Goal: Task Accomplishment & Management: Manage account settings

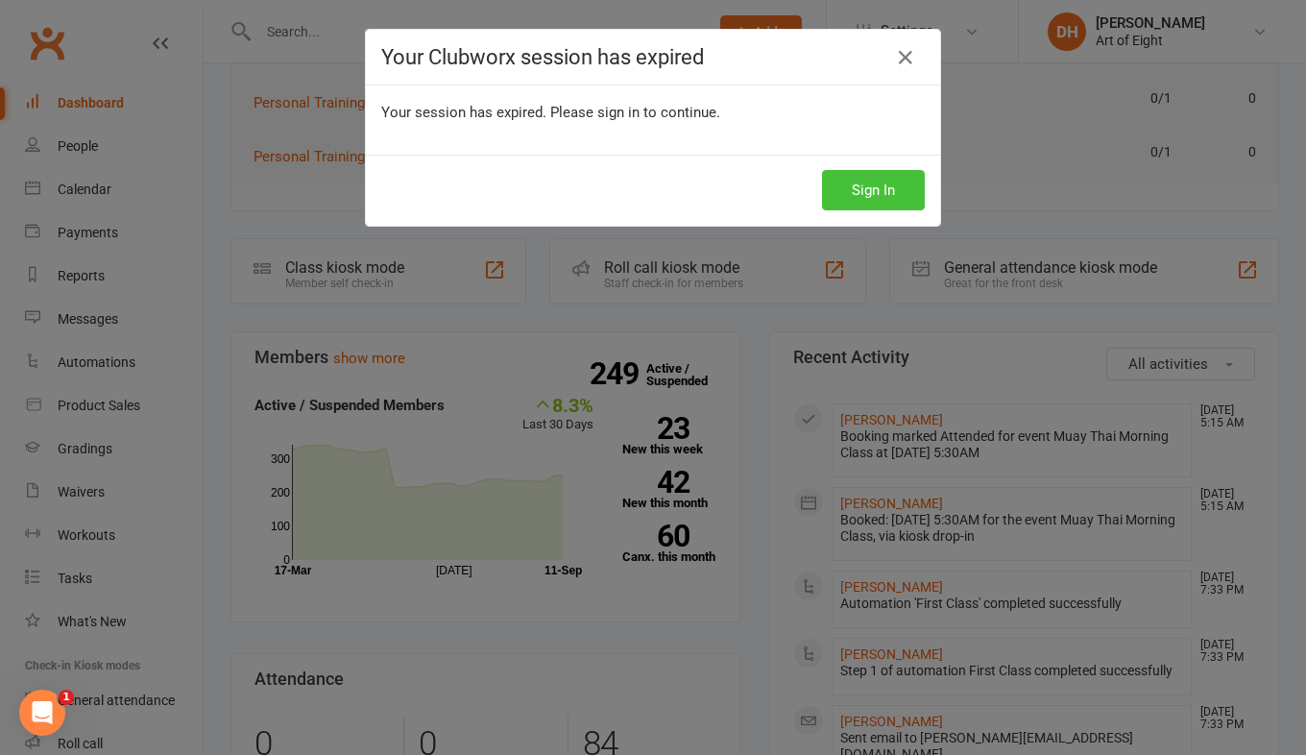
click at [867, 207] on button "Sign In" at bounding box center [873, 190] width 103 height 40
click at [860, 190] on button "Sign In" at bounding box center [873, 190] width 103 height 40
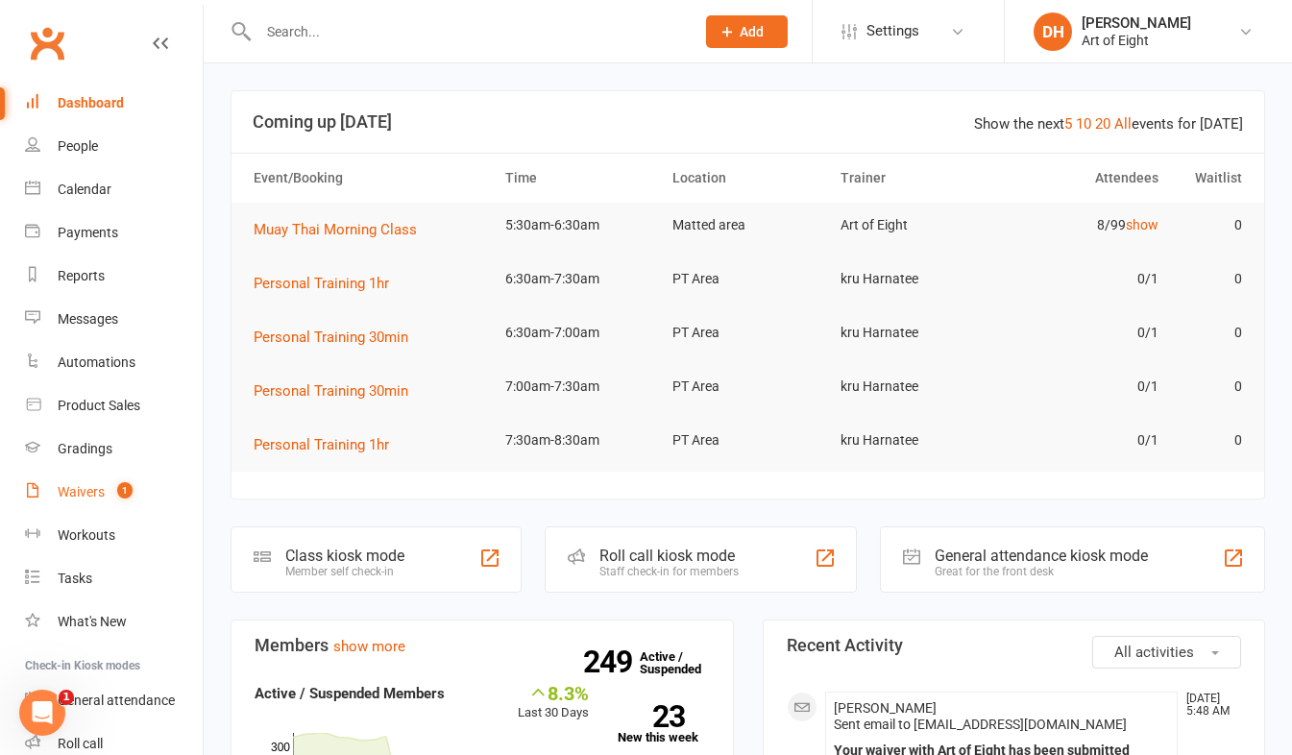
drag, startPoint x: 69, startPoint y: 490, endPoint x: 84, endPoint y: 487, distance: 14.7
click at [69, 490] on div "Waivers" at bounding box center [81, 491] width 47 height 15
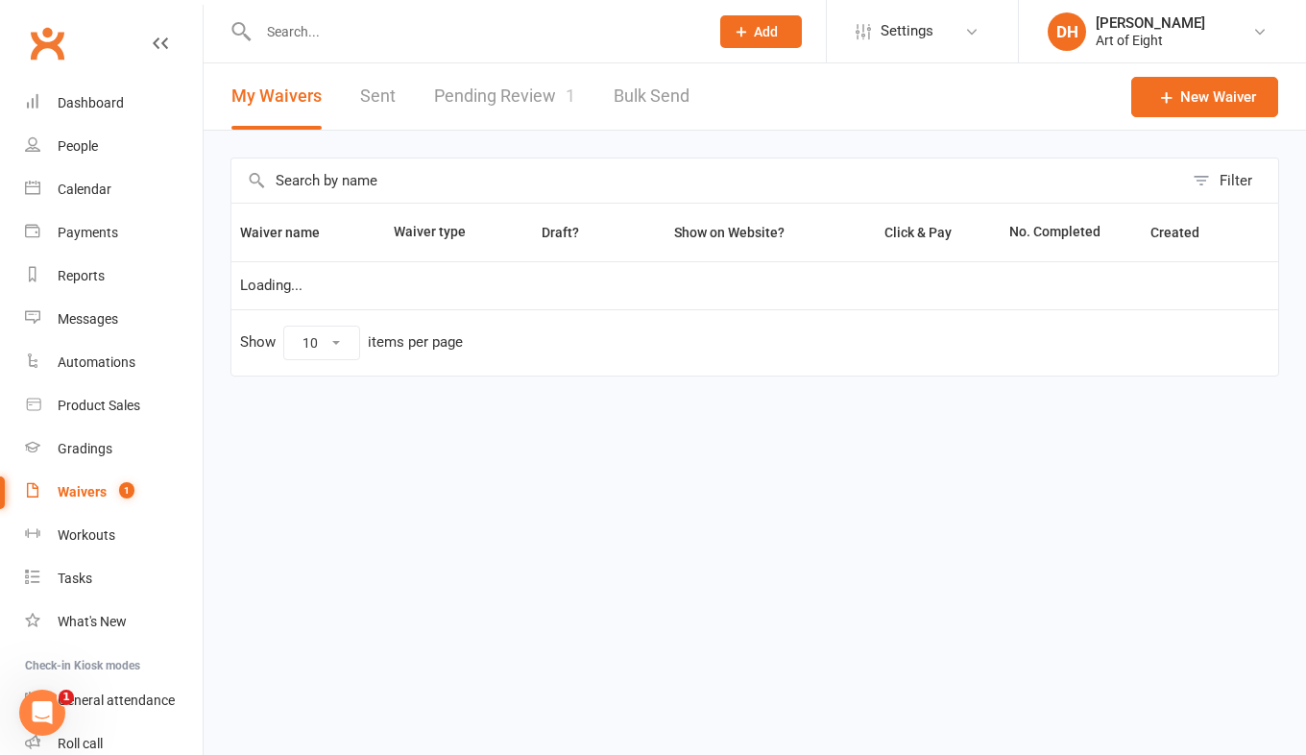
click at [521, 83] on link "Pending Review 1" at bounding box center [504, 96] width 141 height 66
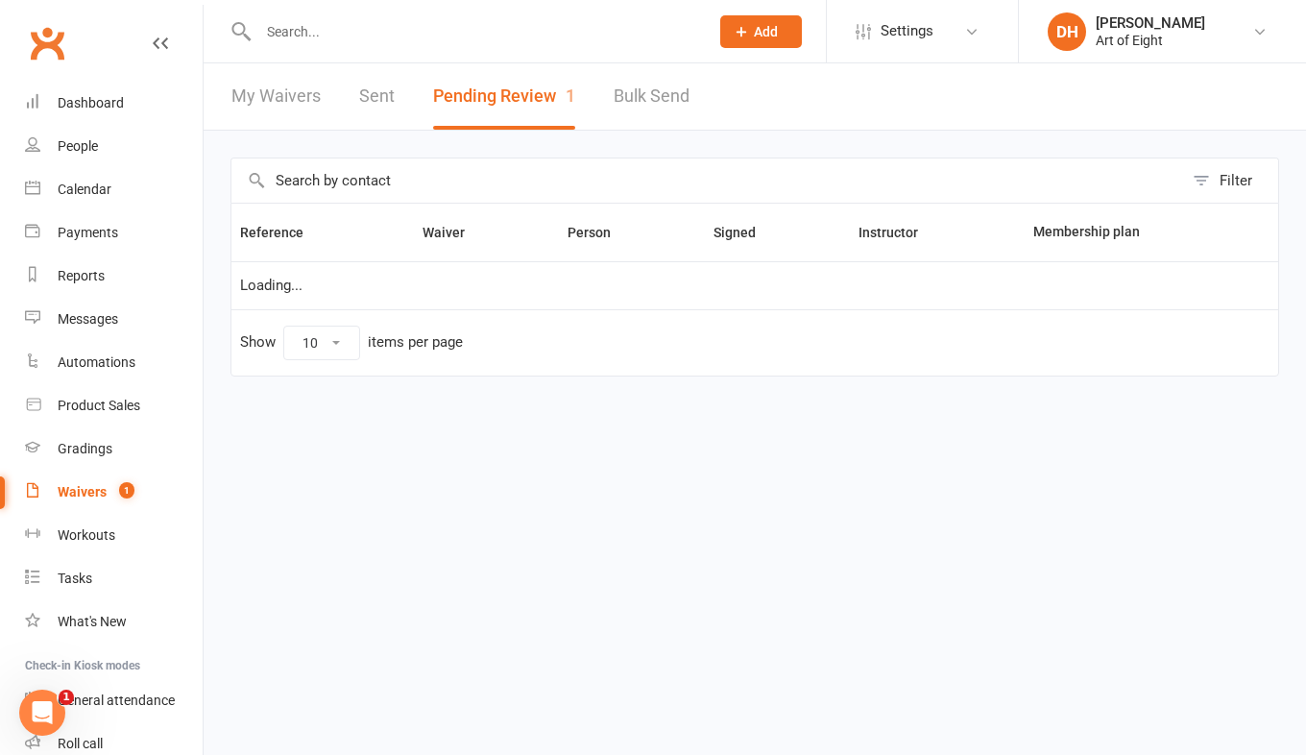
select select "50"
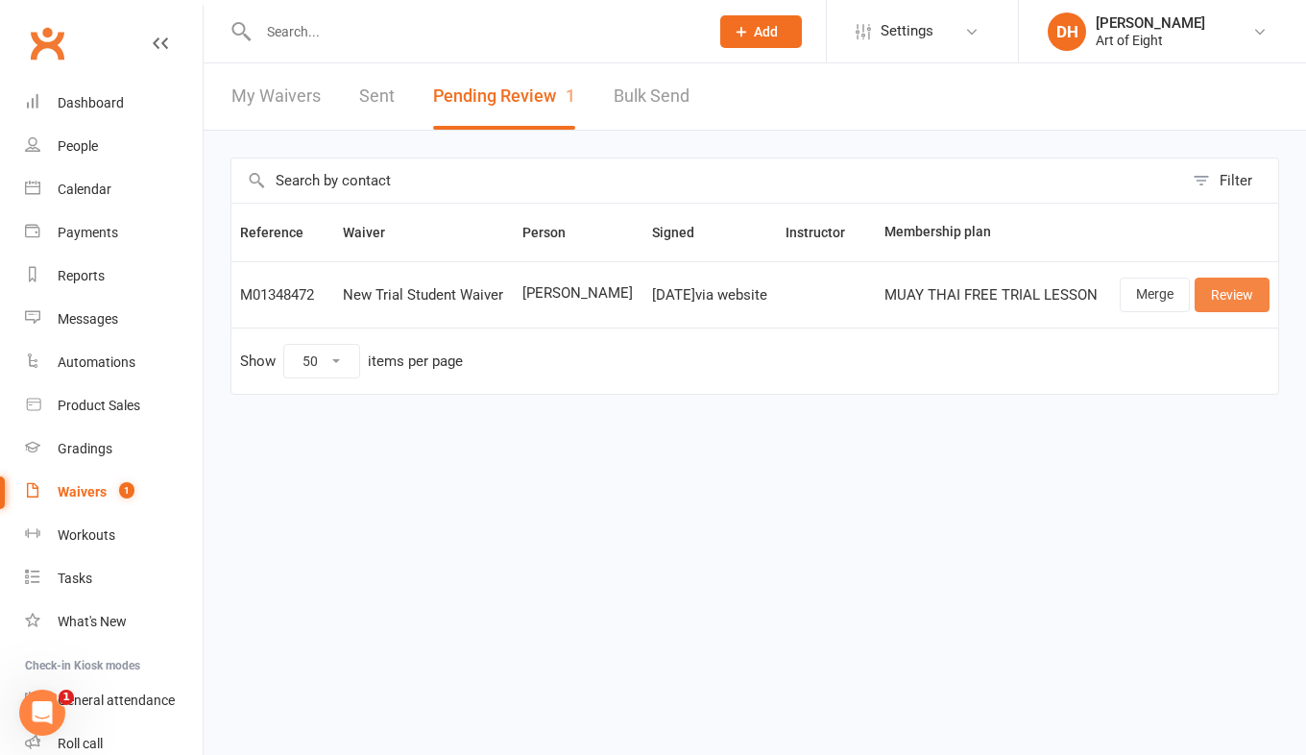
click at [1215, 295] on link "Review" at bounding box center [1232, 295] width 75 height 35
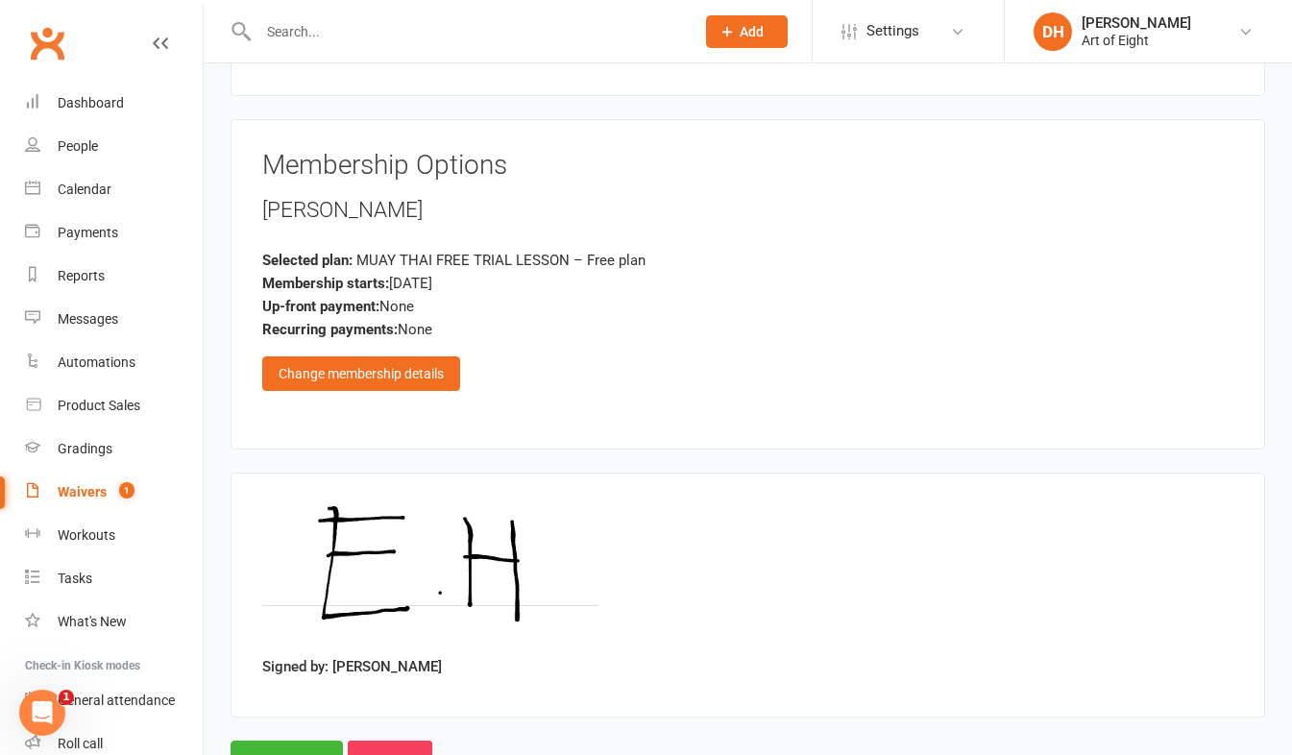
scroll to position [3190, 0]
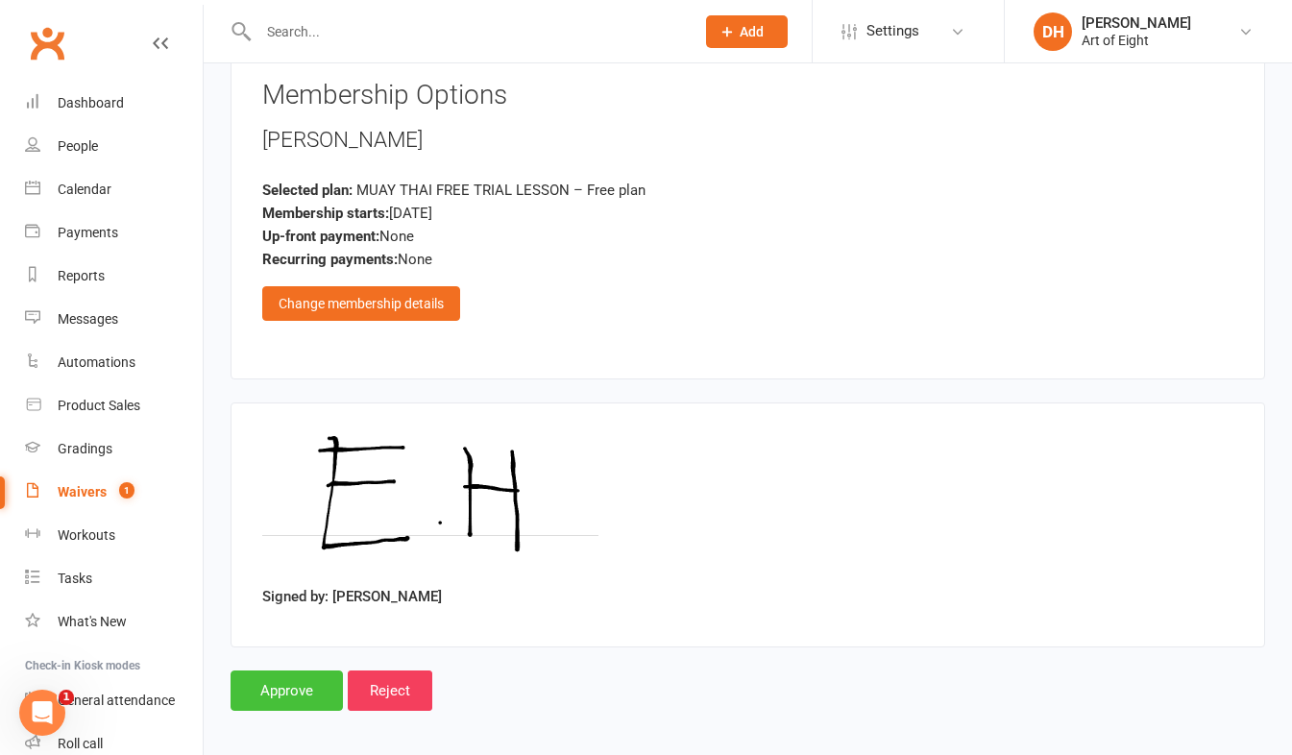
click at [284, 671] on input "Approve" at bounding box center [287, 691] width 112 height 40
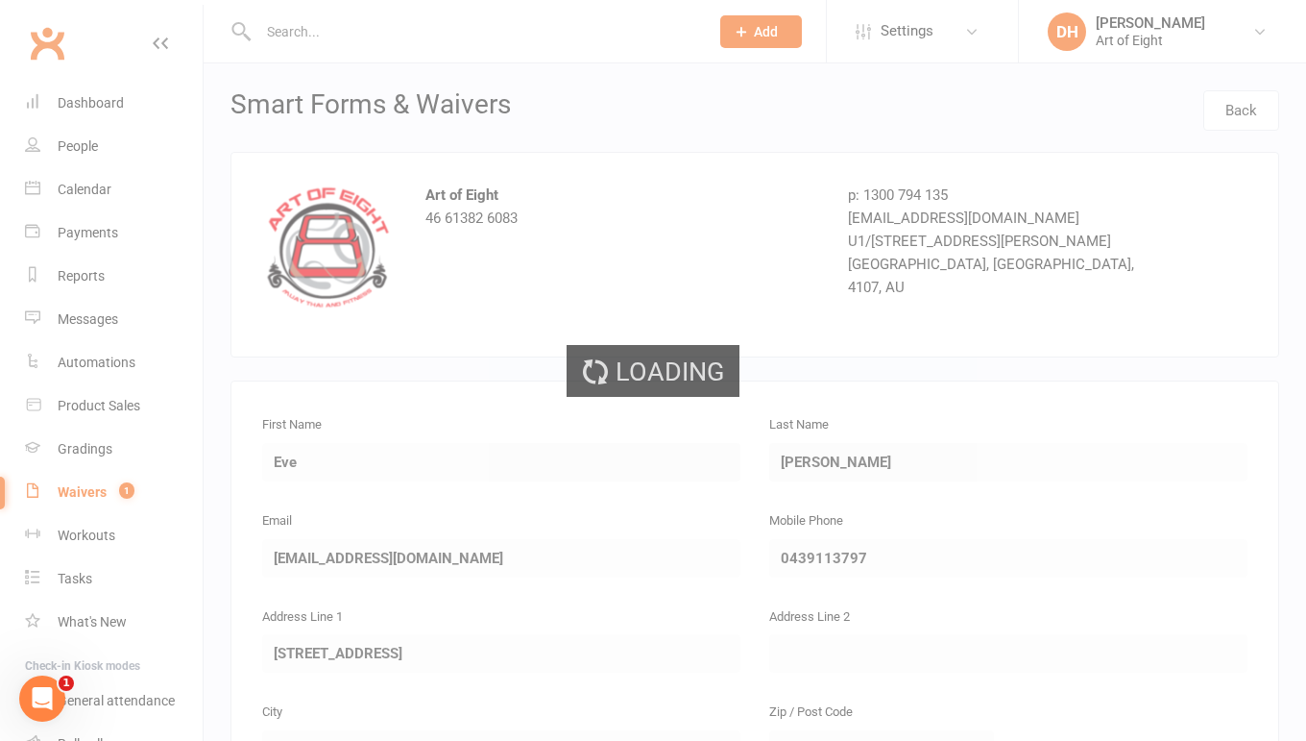
select select "50"
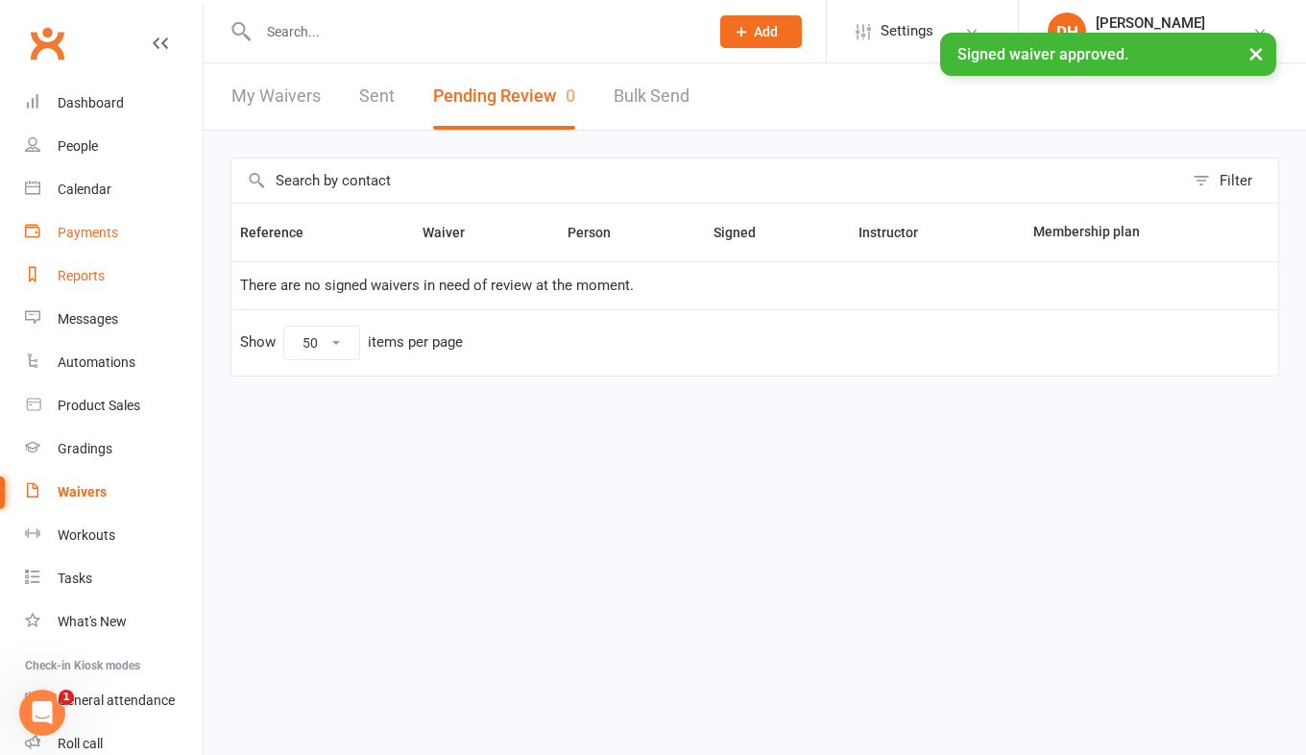
drag, startPoint x: 70, startPoint y: 272, endPoint x: 136, endPoint y: 228, distance: 79.7
click at [70, 272] on div "Reports" at bounding box center [81, 275] width 47 height 15
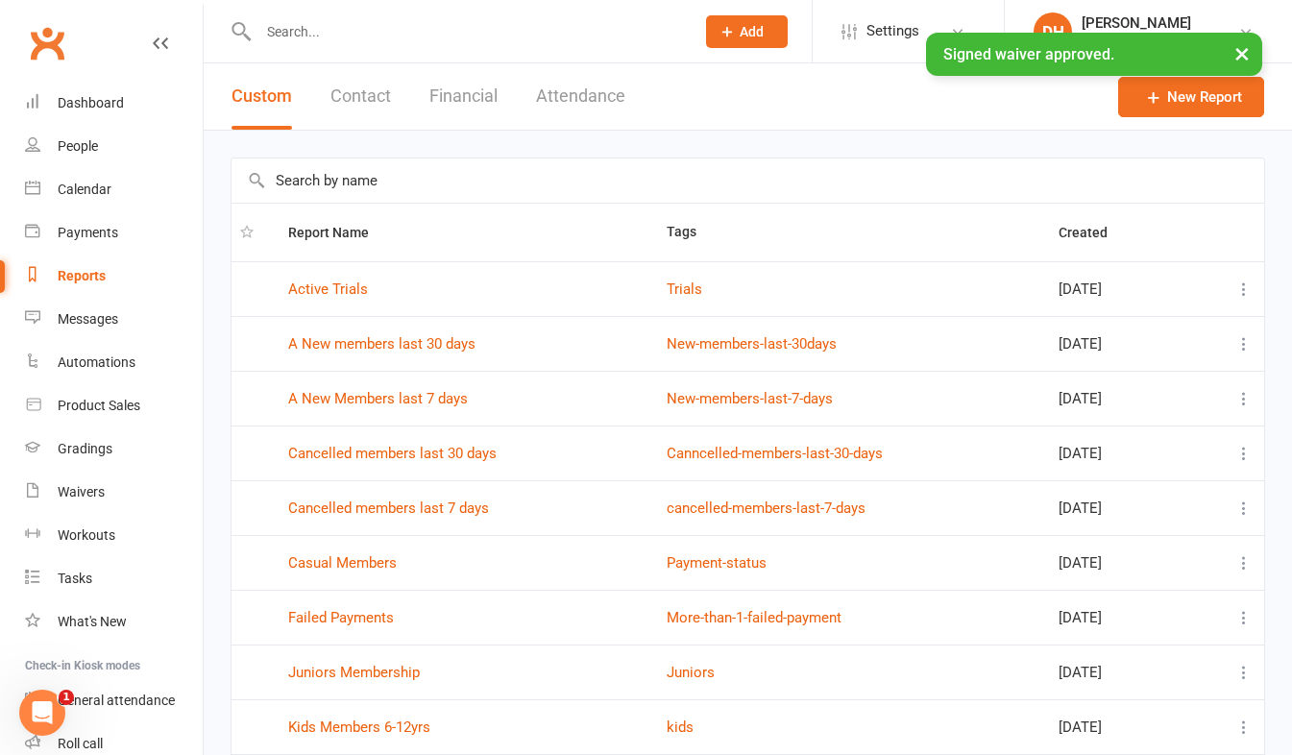
click at [435, 95] on button "Financial" at bounding box center [463, 96] width 68 height 66
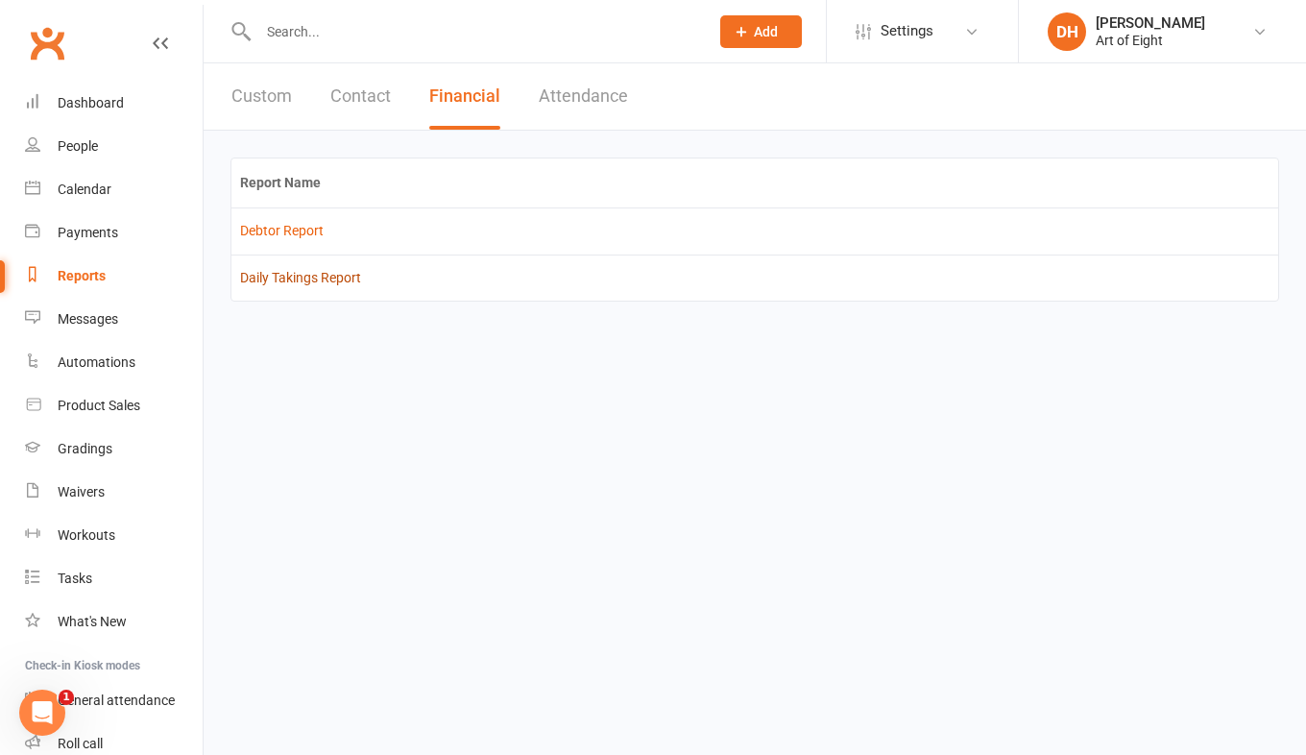
click at [322, 275] on link "Daily Takings Report" at bounding box center [300, 277] width 121 height 15
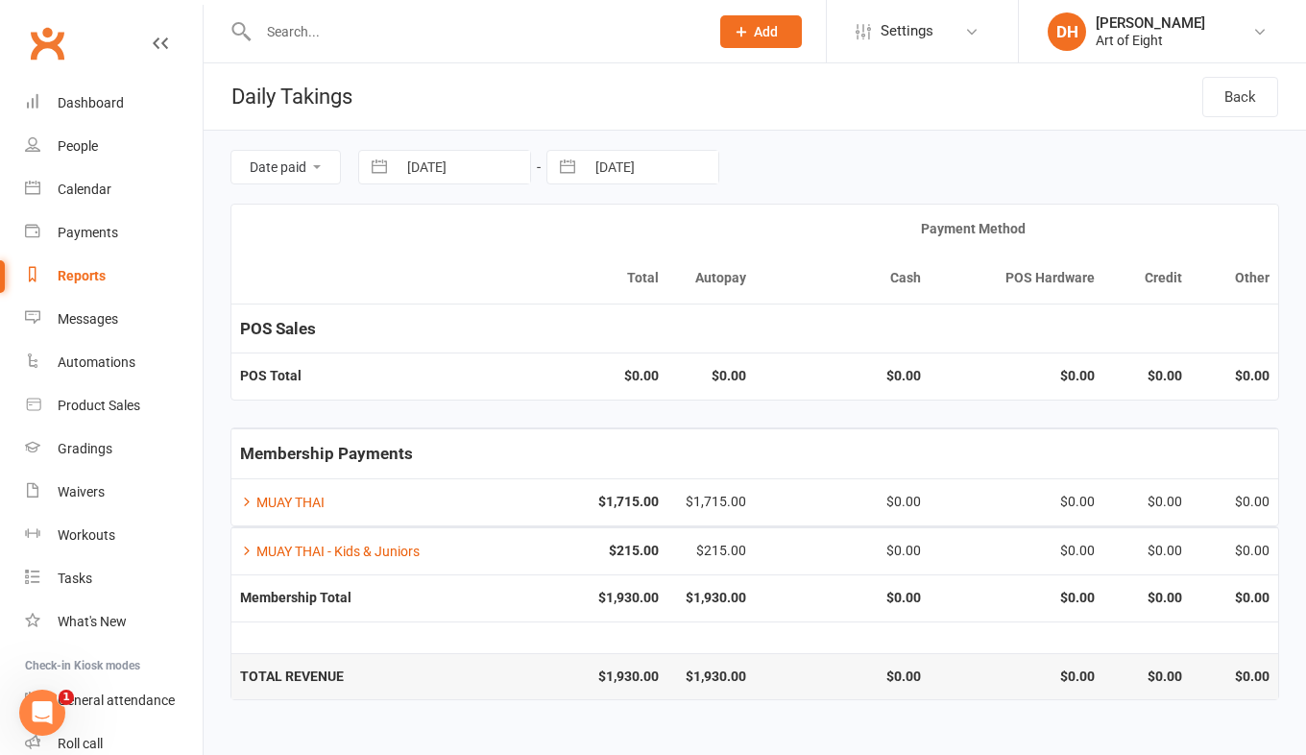
click at [371, 159] on button "button" at bounding box center [379, 167] width 35 height 33
select select "7"
select select "2025"
select select "8"
select select "2025"
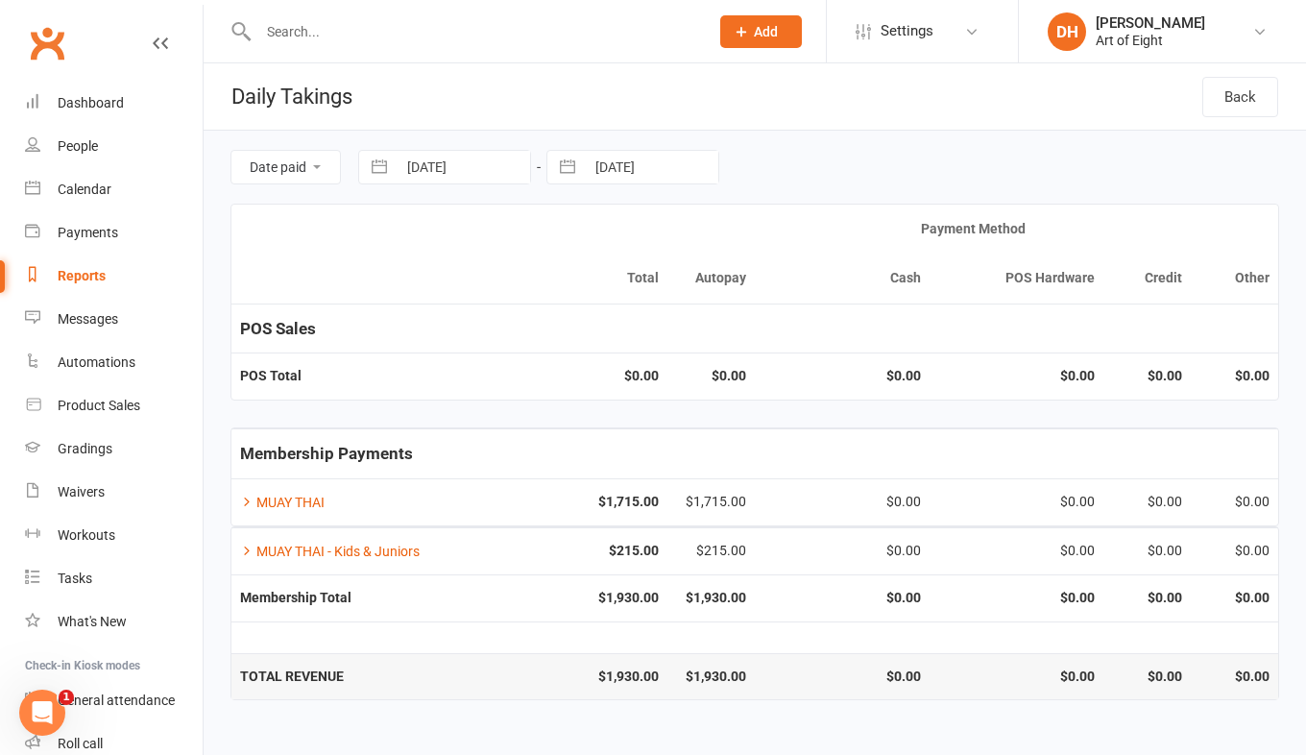
select select "9"
select select "2025"
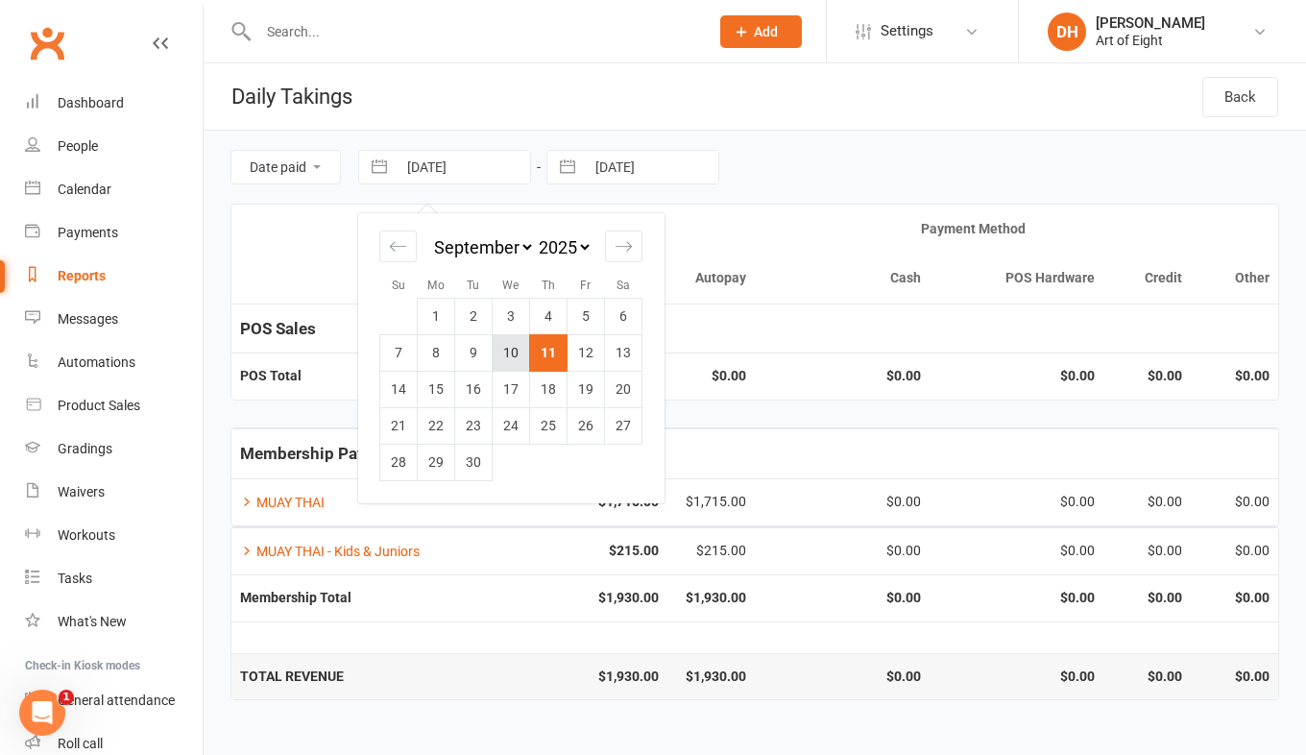
click at [497, 344] on td "10" at bounding box center [511, 352] width 37 height 37
type input "[DATE]"
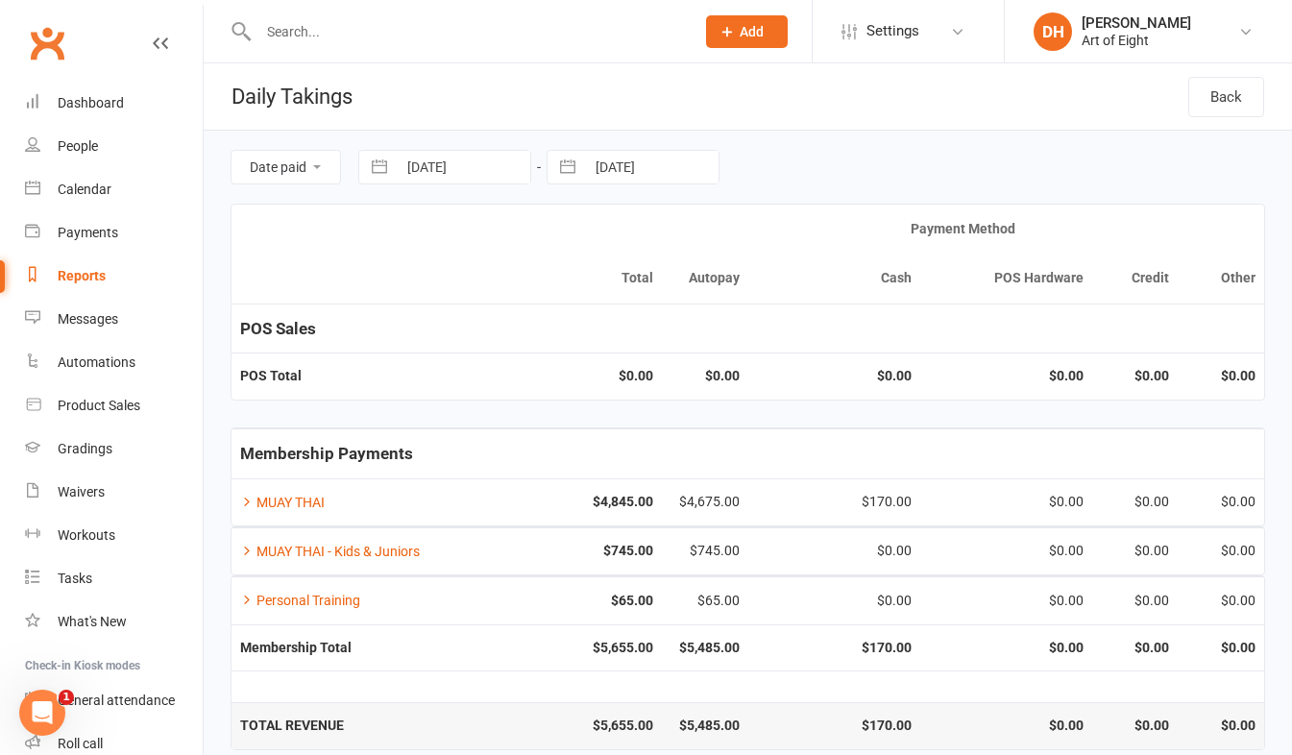
click at [567, 169] on button "button" at bounding box center [567, 167] width 35 height 33
select select "7"
select select "2025"
select select "8"
select select "2025"
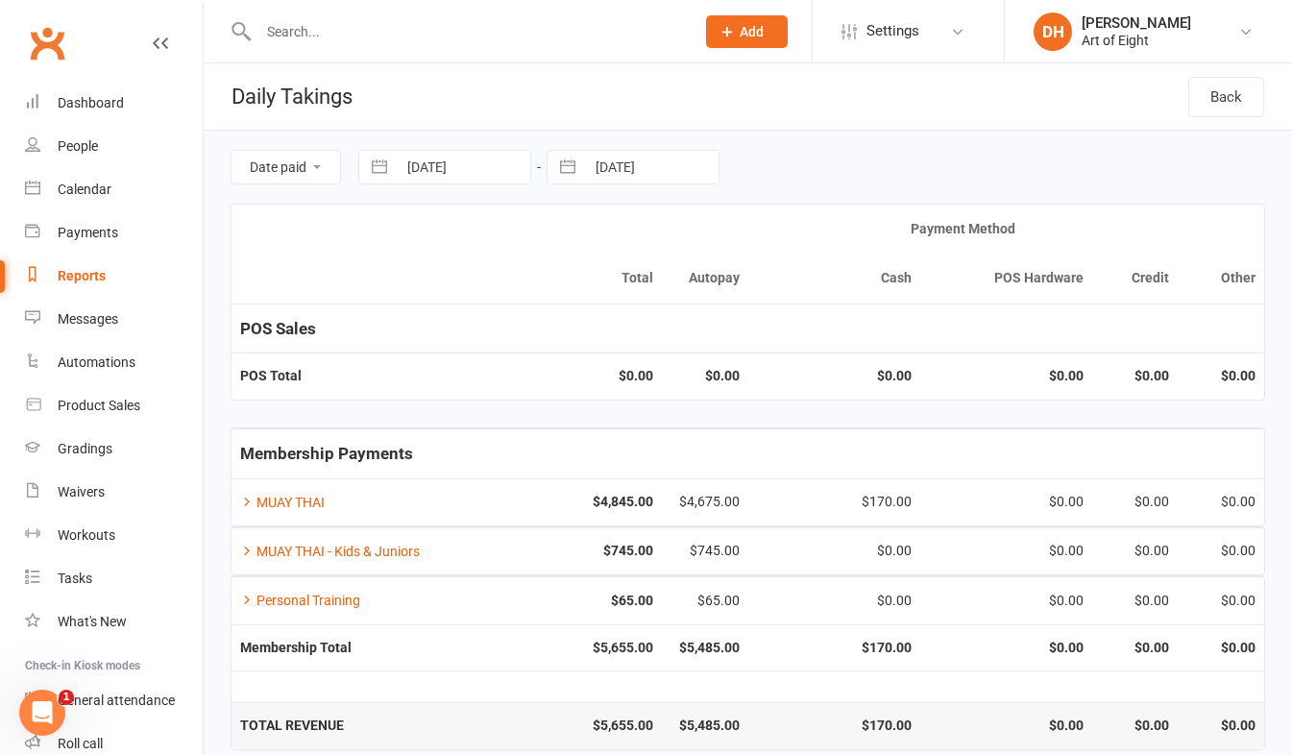
select select "9"
select select "2025"
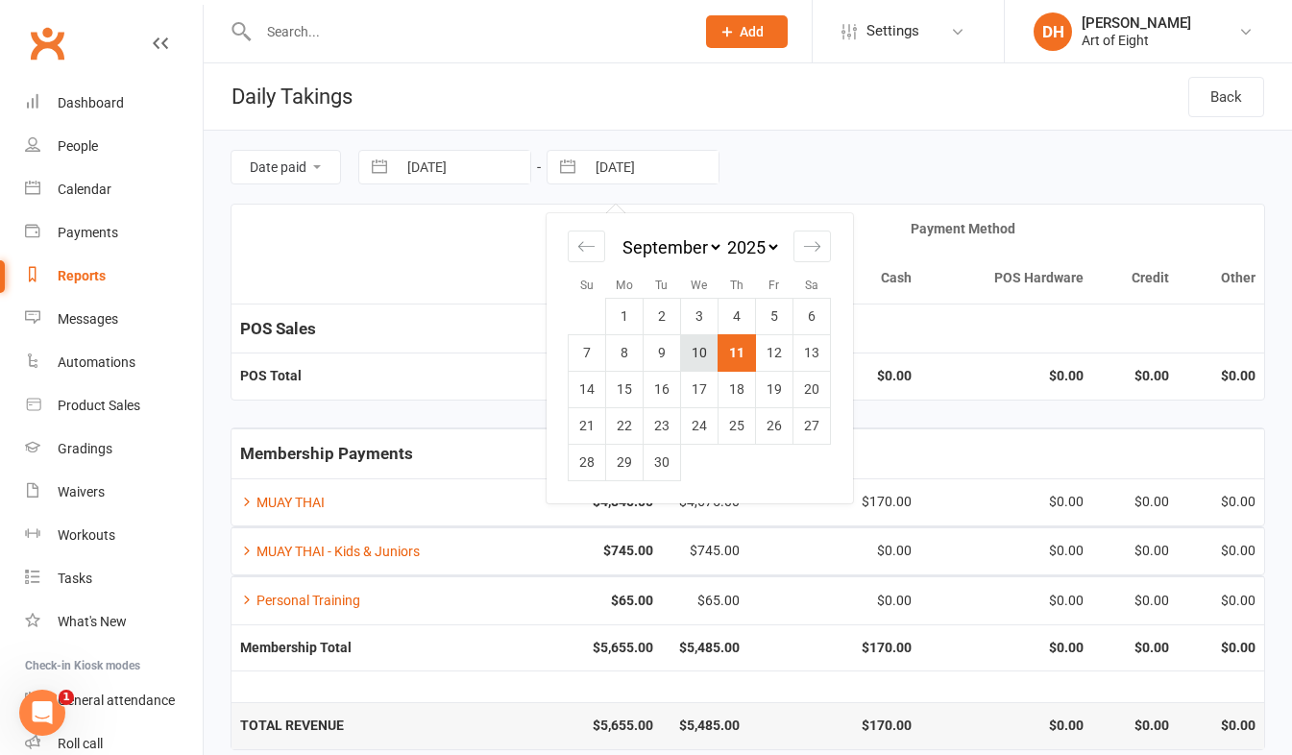
click at [696, 347] on td "10" at bounding box center [699, 352] width 37 height 37
type input "[DATE]"
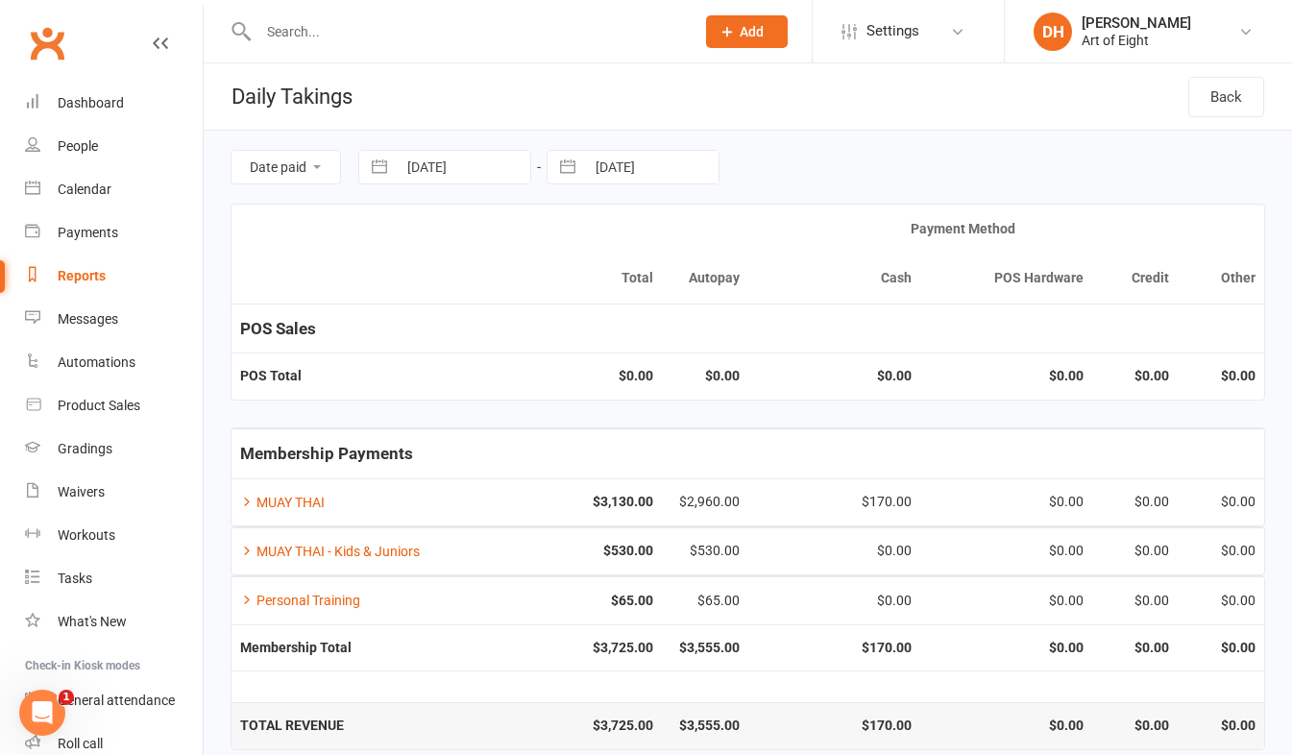
click at [375, 165] on button "button" at bounding box center [379, 167] width 35 height 33
select select "7"
select select "2025"
select select "8"
select select "2025"
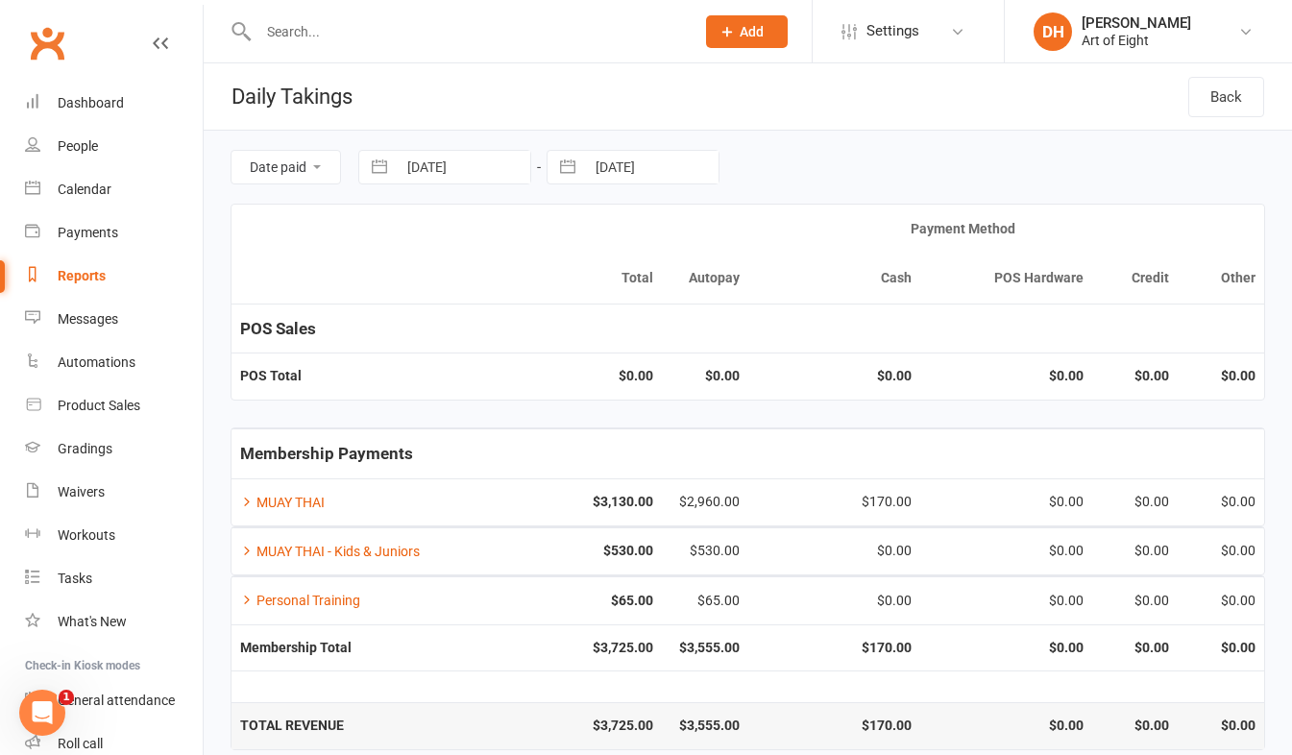
select select "9"
select select "2025"
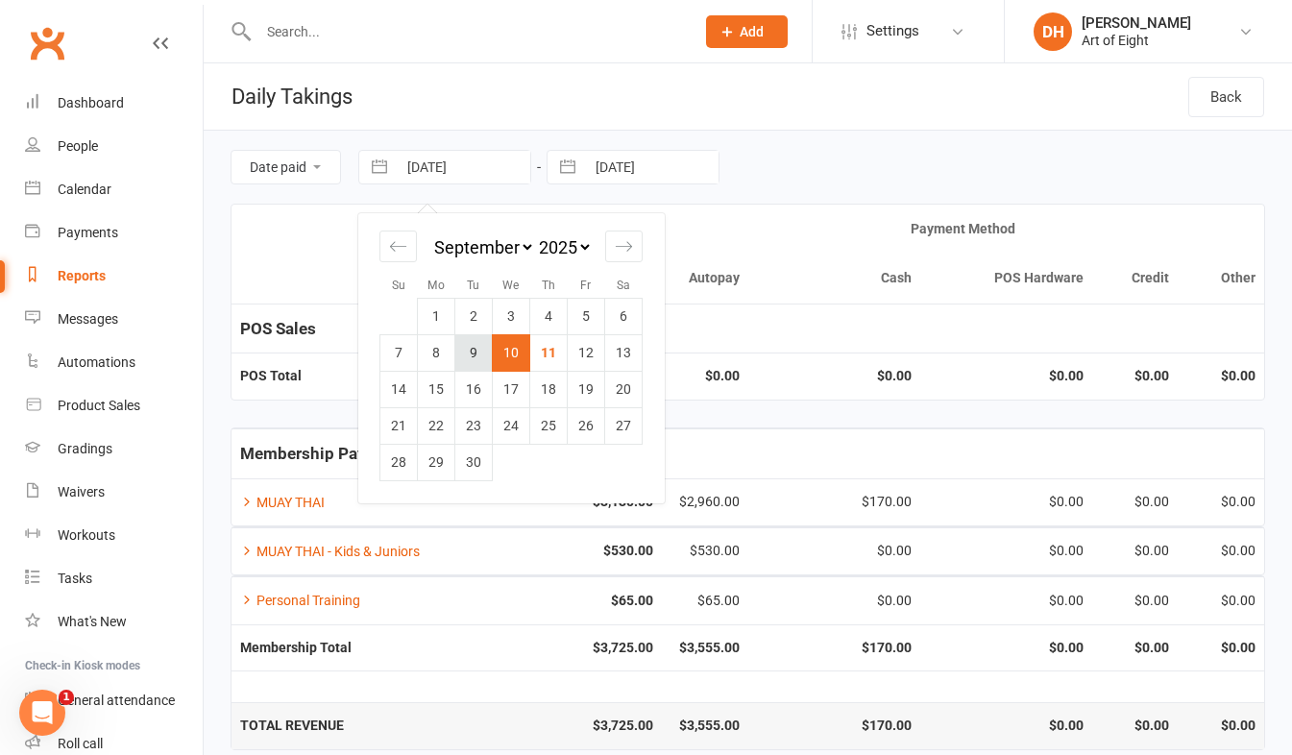
click at [472, 355] on td "9" at bounding box center [473, 352] width 37 height 37
type input "[DATE]"
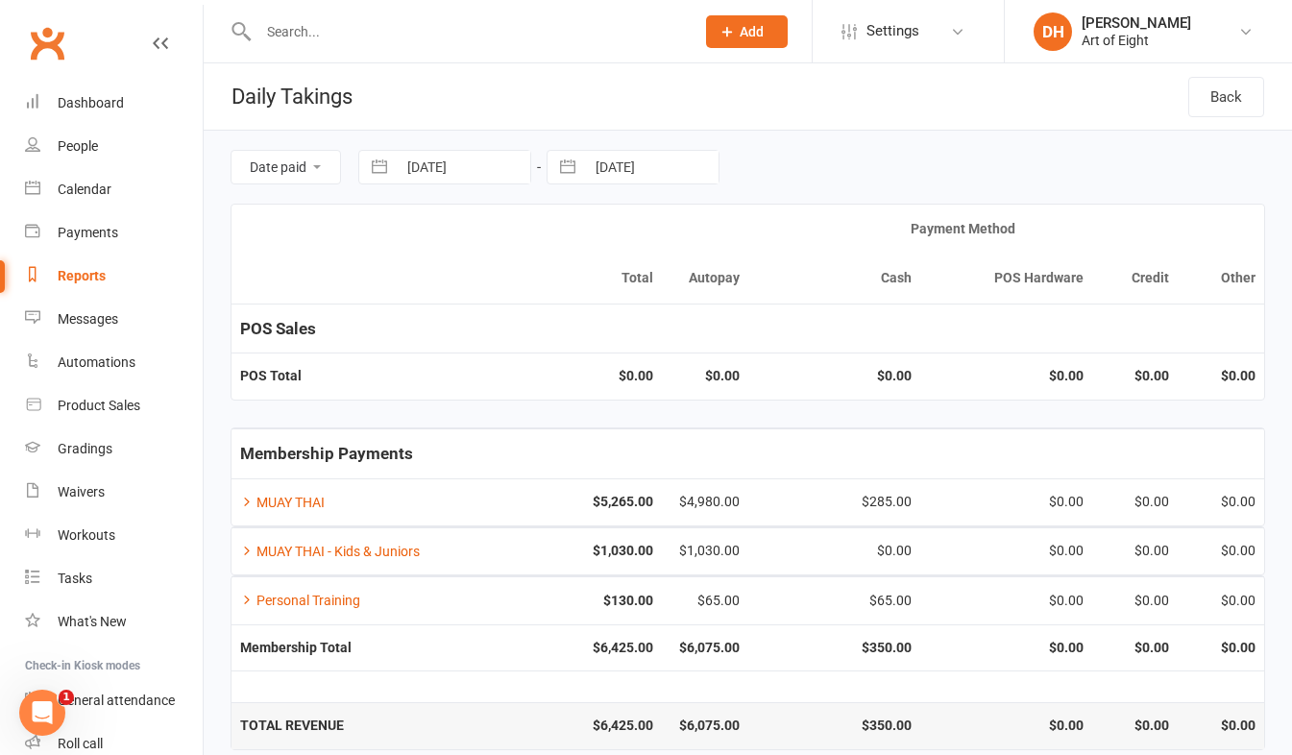
click at [575, 170] on button "button" at bounding box center [567, 167] width 35 height 33
select select "7"
select select "2025"
select select "8"
select select "2025"
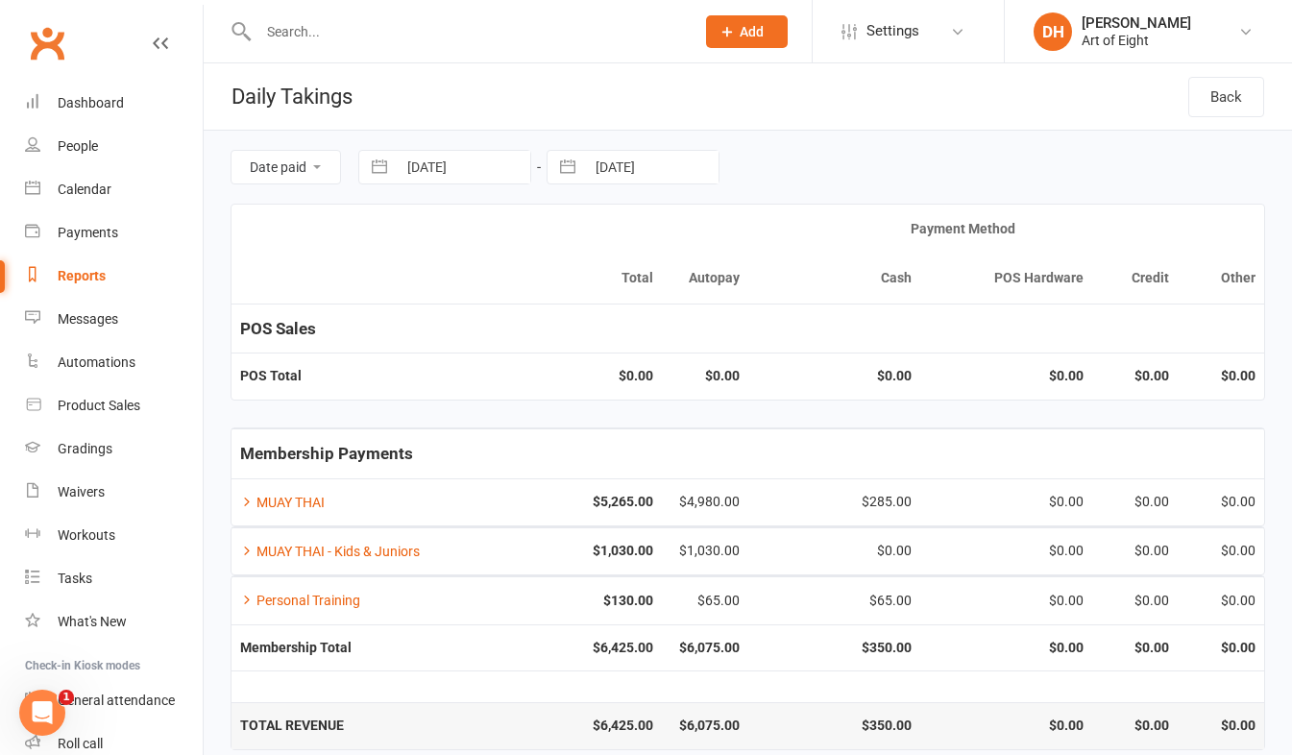
select select "9"
select select "2025"
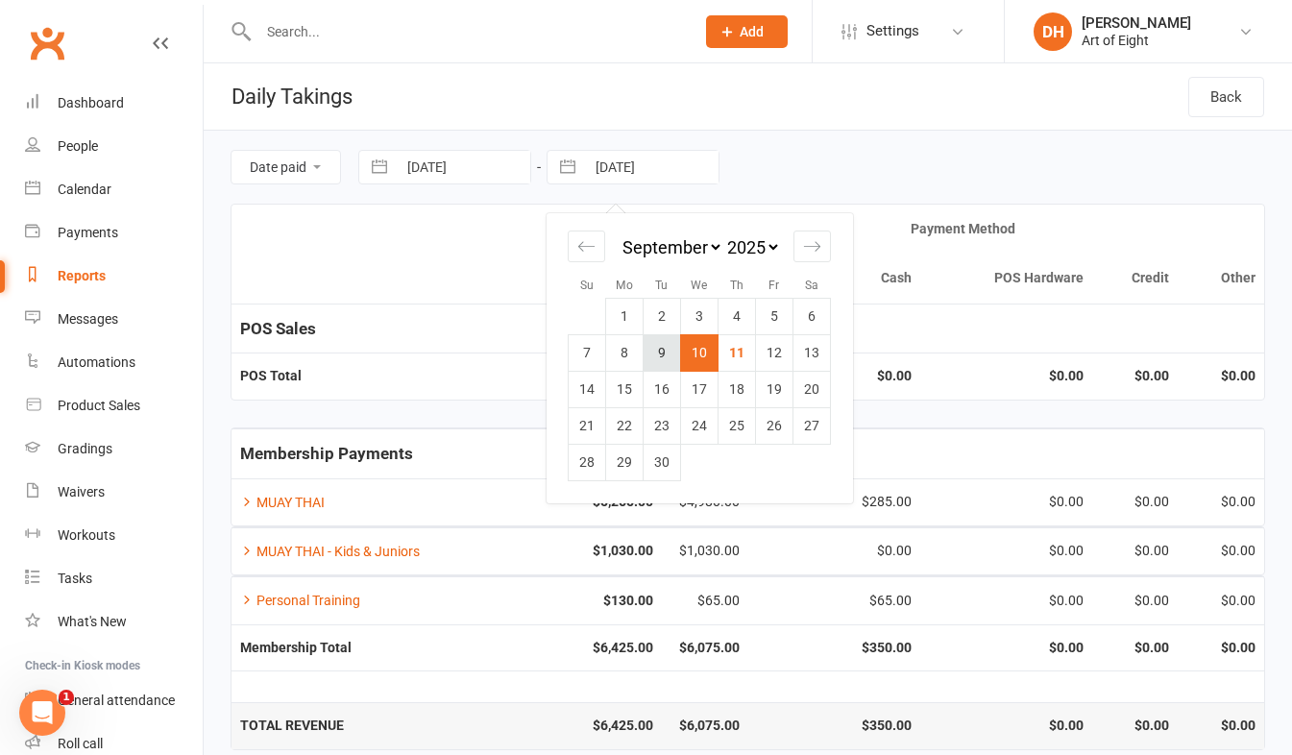
click at [671, 352] on td "9" at bounding box center [662, 352] width 37 height 37
type input "[DATE]"
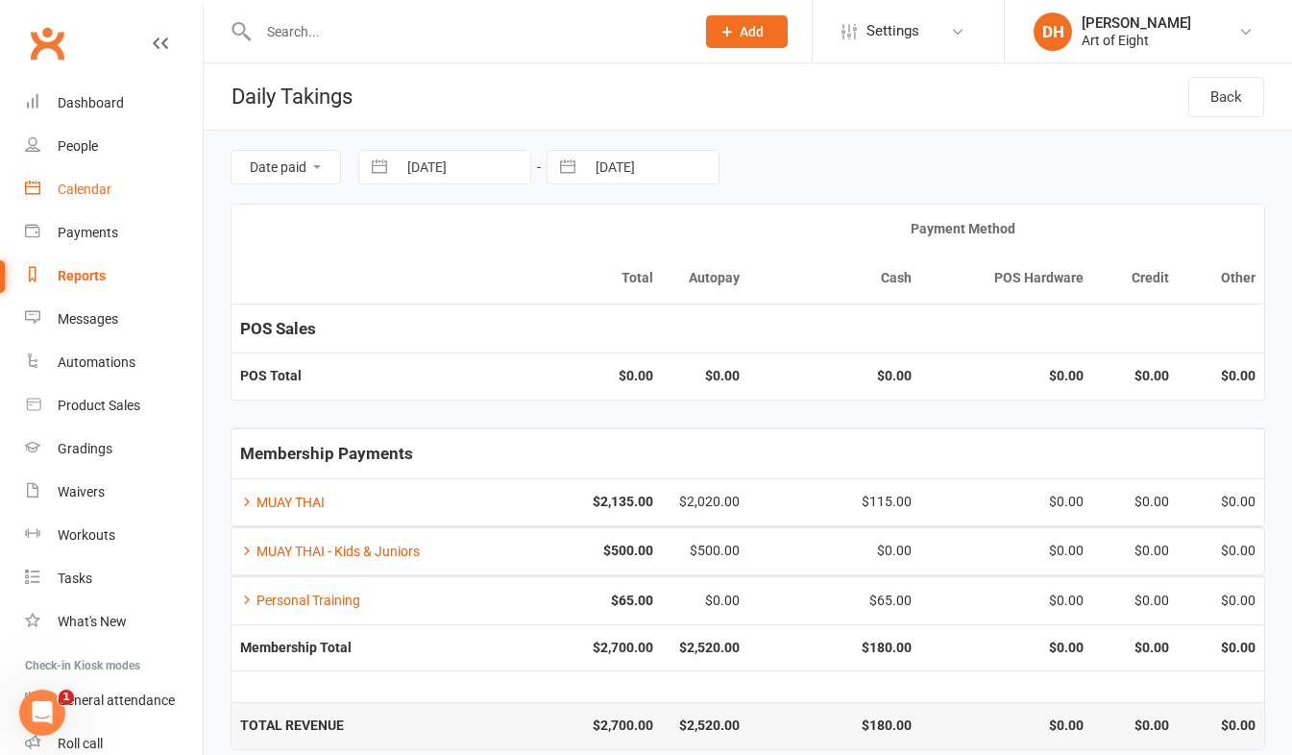
click at [71, 192] on div "Calendar" at bounding box center [85, 189] width 54 height 15
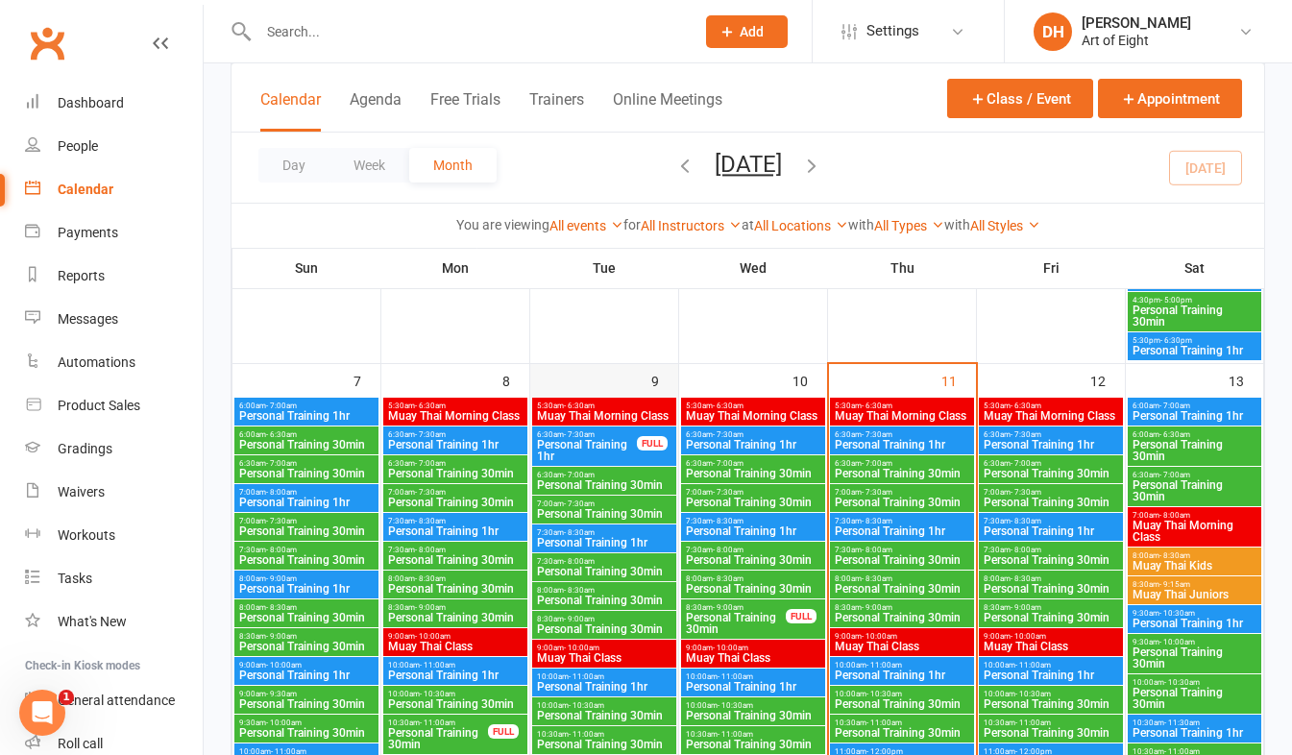
scroll to position [1249, 0]
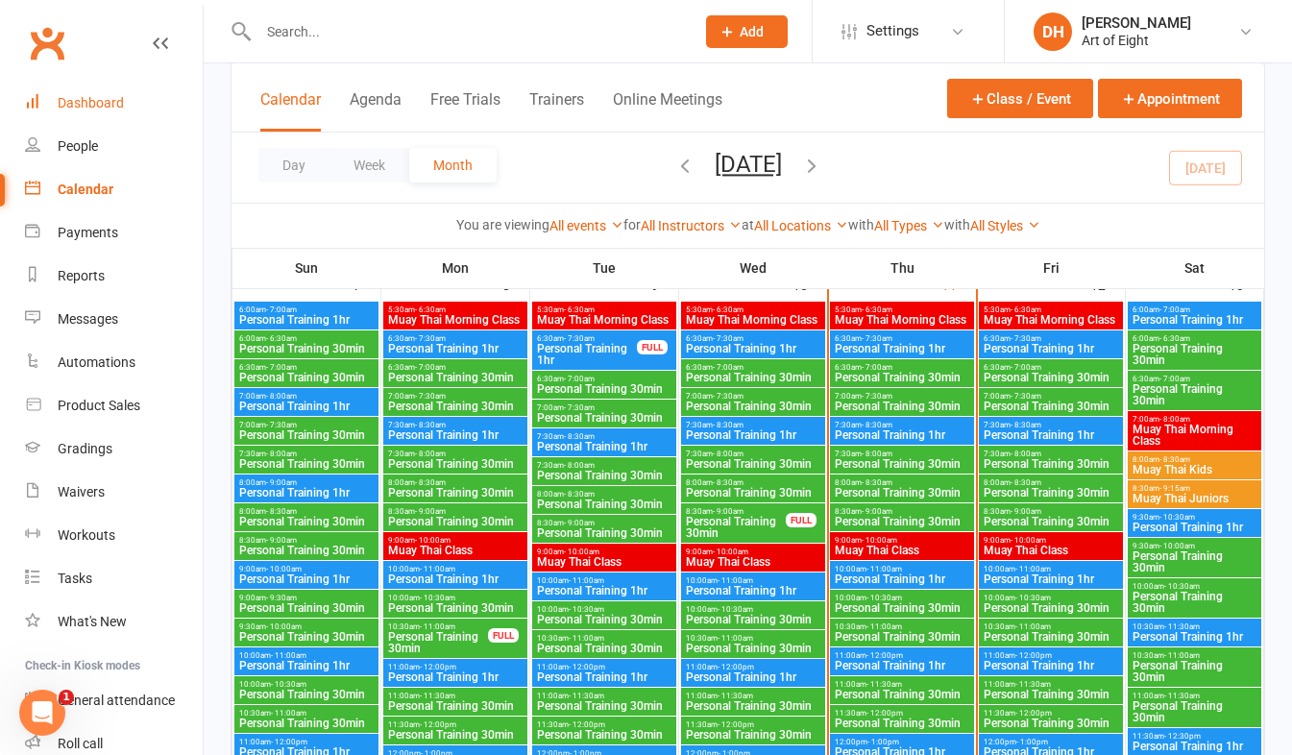
click at [93, 103] on div "Dashboard" at bounding box center [91, 102] width 66 height 15
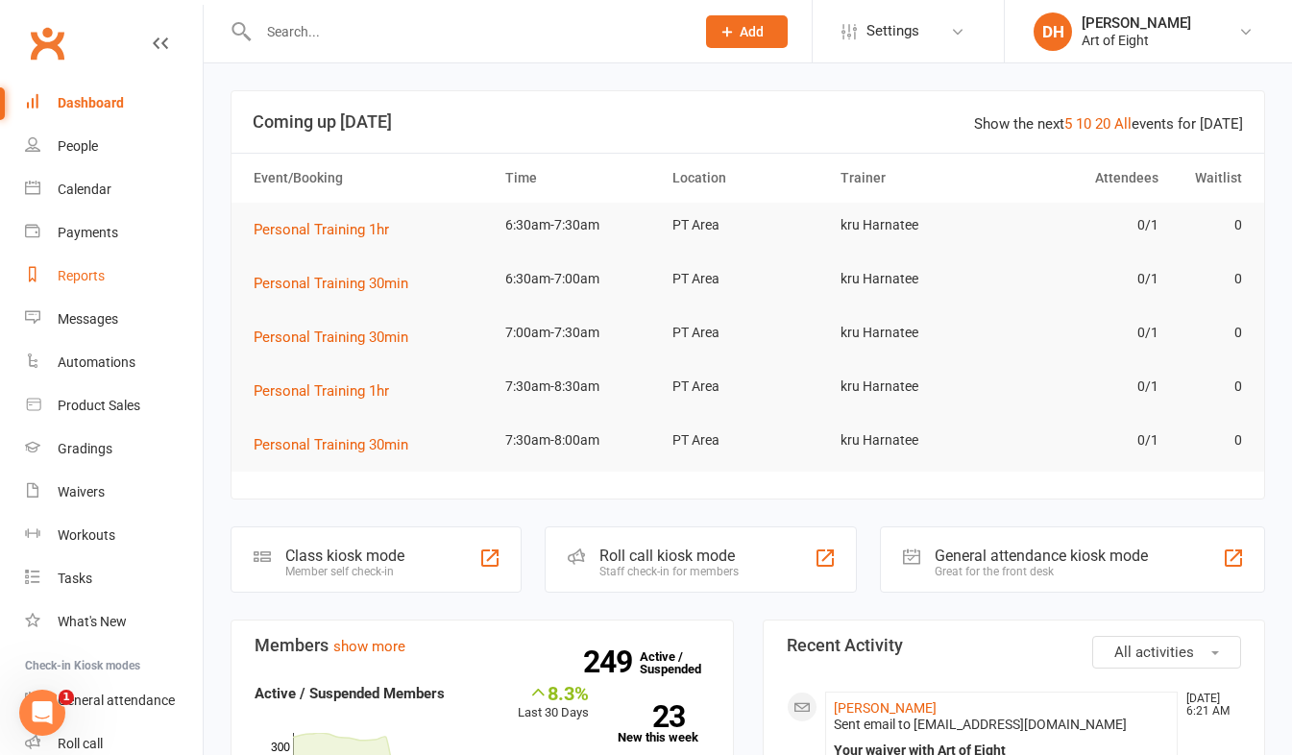
click at [70, 280] on div "Reports" at bounding box center [81, 275] width 47 height 15
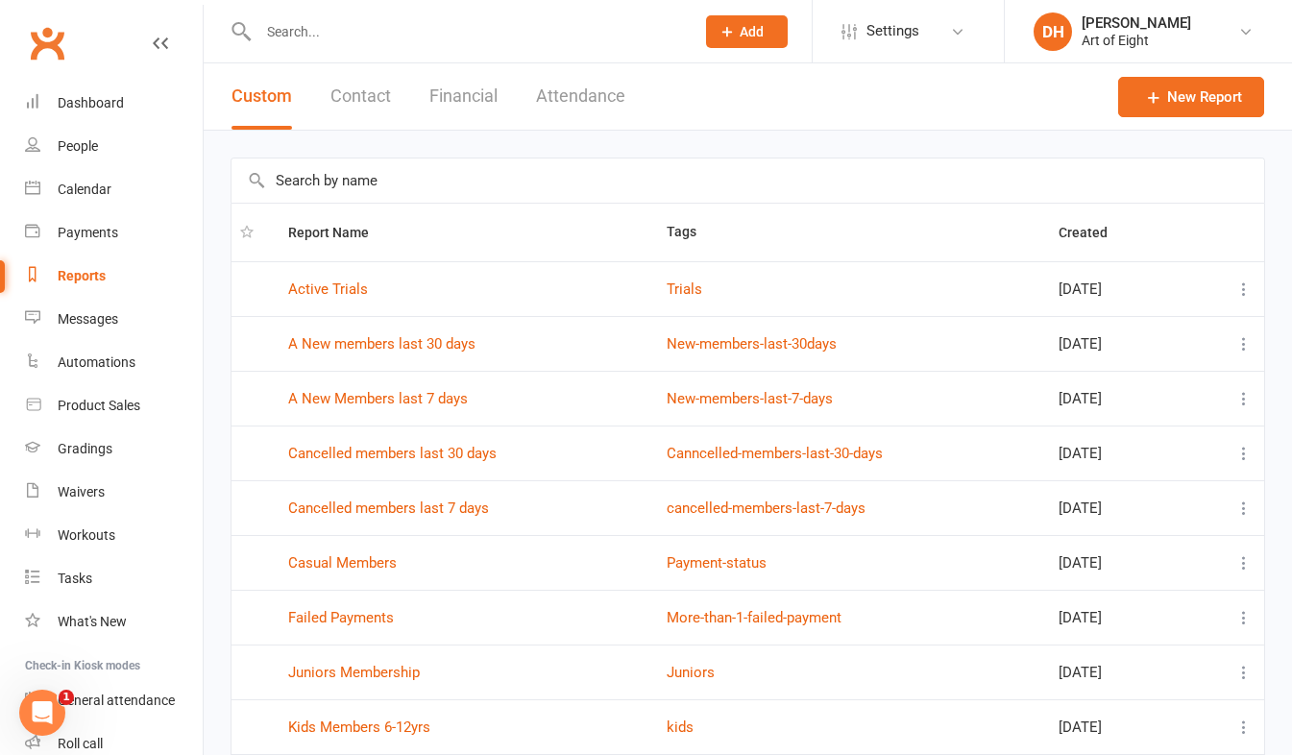
click at [463, 96] on button "Financial" at bounding box center [463, 96] width 68 height 66
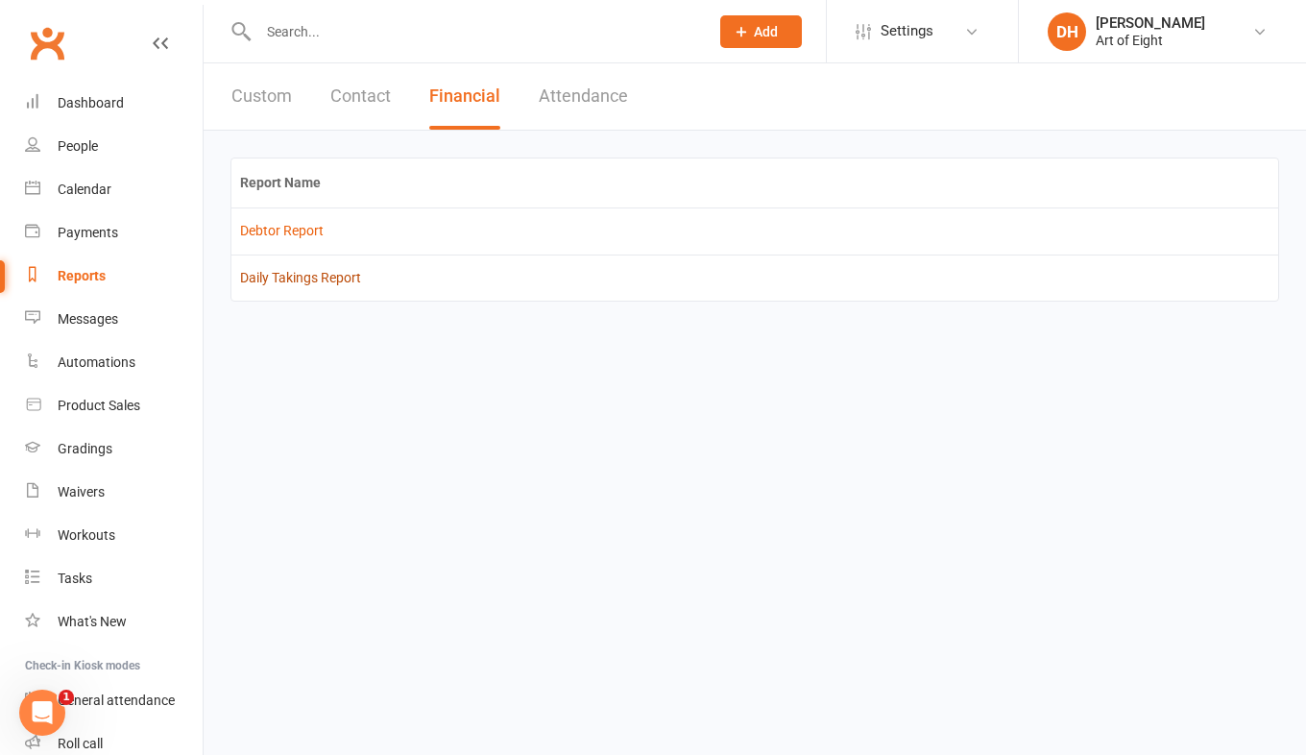
click at [278, 281] on link "Daily Takings Report" at bounding box center [300, 277] width 121 height 15
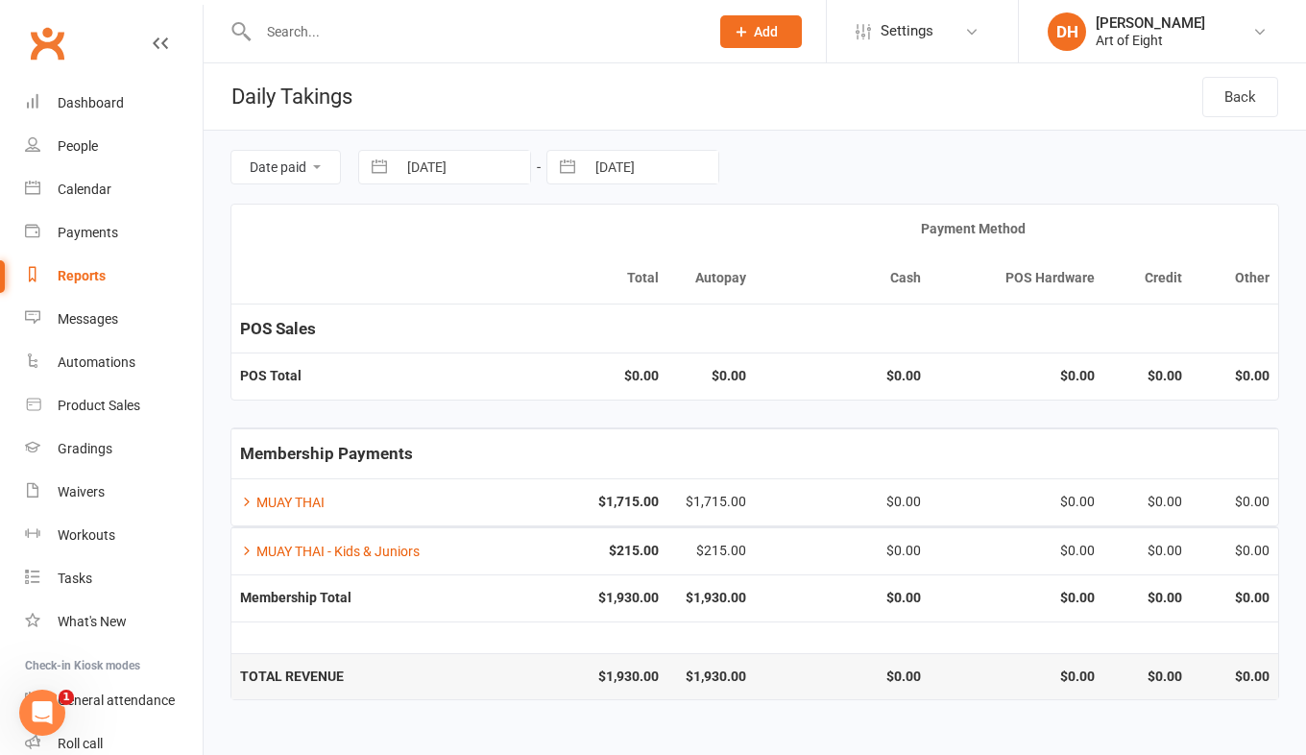
click at [376, 167] on button "button" at bounding box center [379, 167] width 35 height 33
select select "7"
select select "2025"
select select "8"
select select "2025"
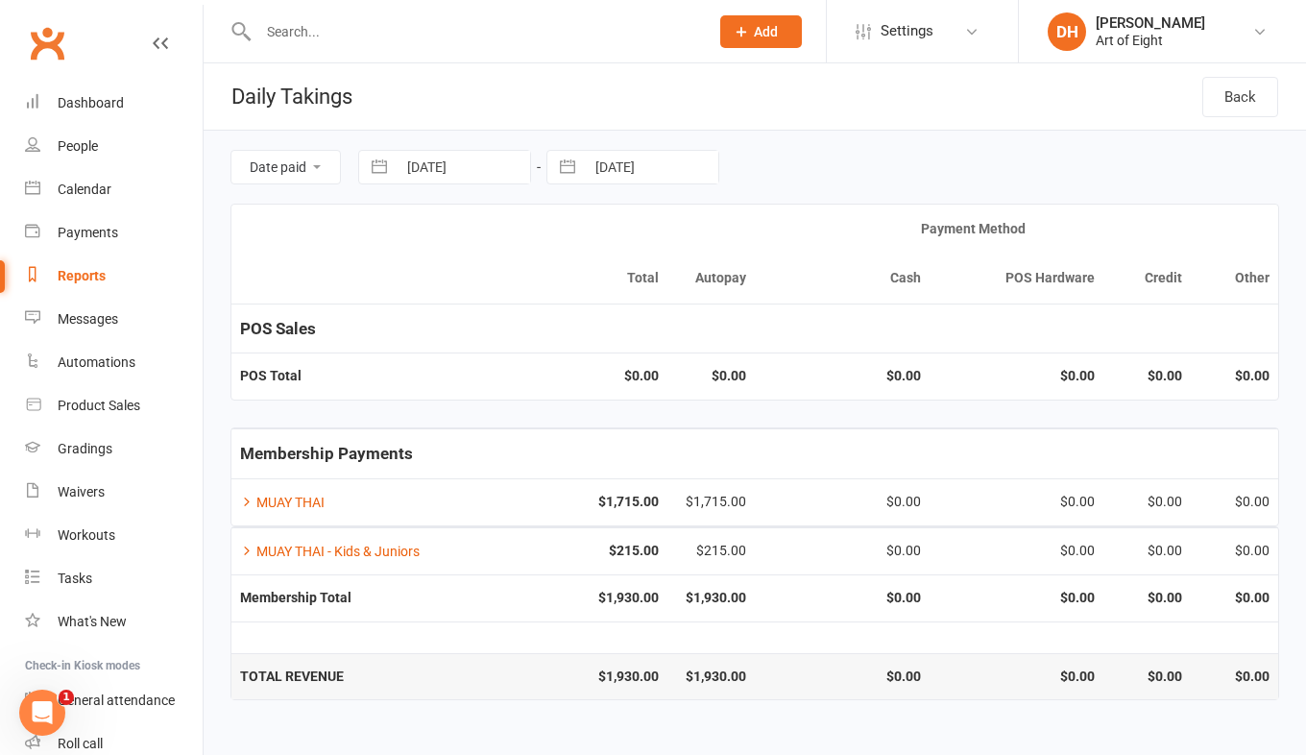
select select "9"
select select "2025"
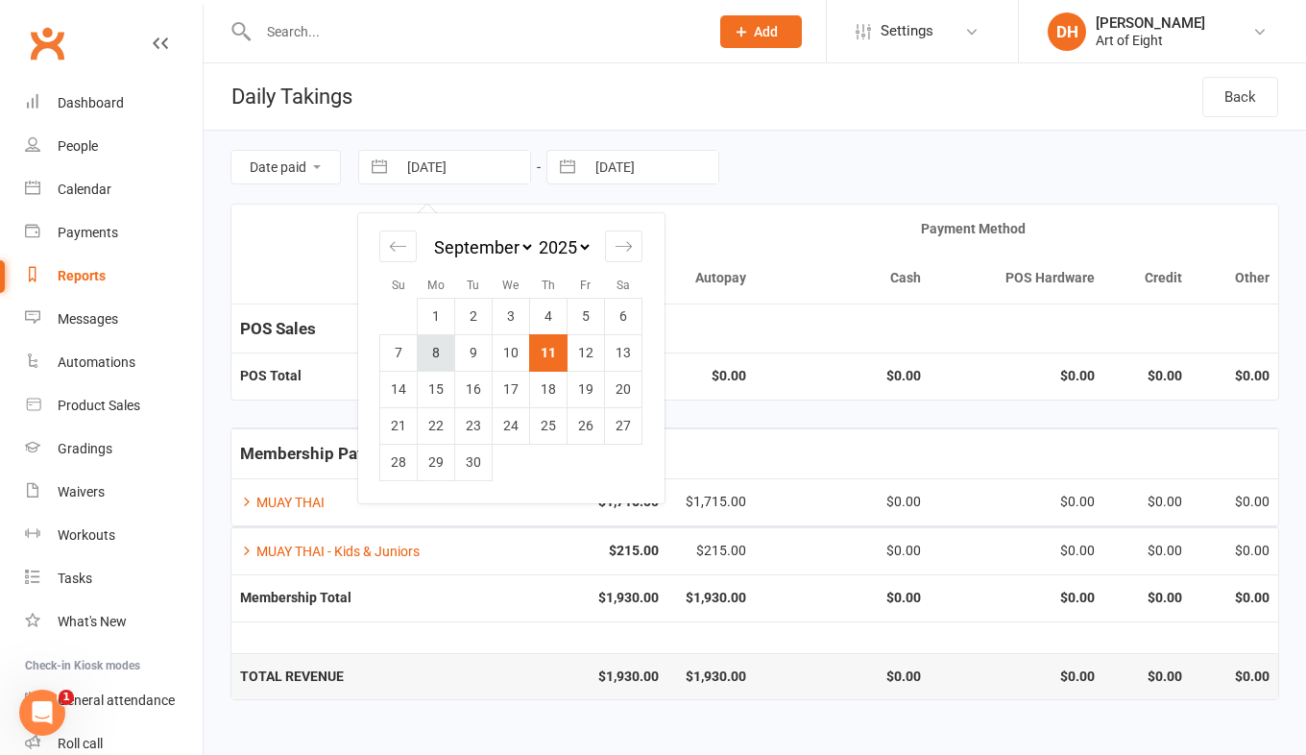
click at [430, 352] on td "8" at bounding box center [436, 352] width 37 height 37
type input "[DATE]"
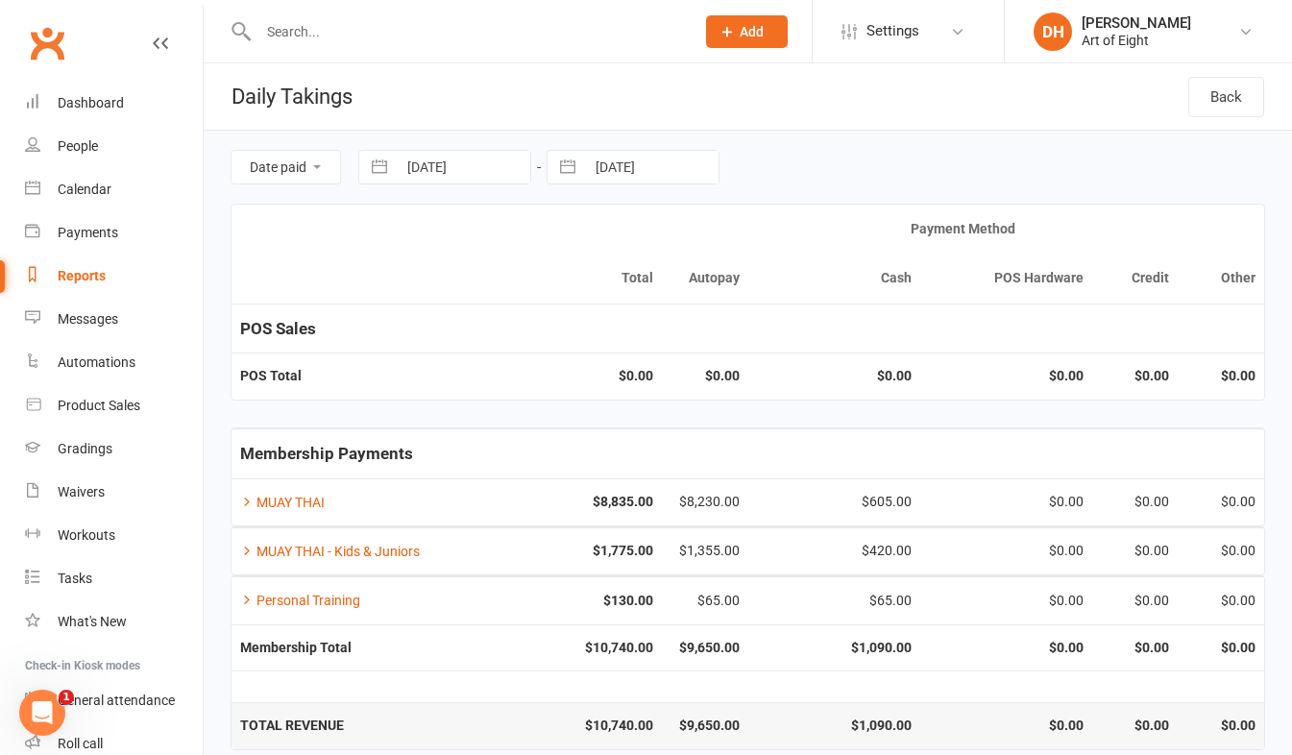
click at [561, 163] on button "button" at bounding box center [567, 167] width 35 height 33
select select "7"
select select "2025"
select select "8"
select select "2025"
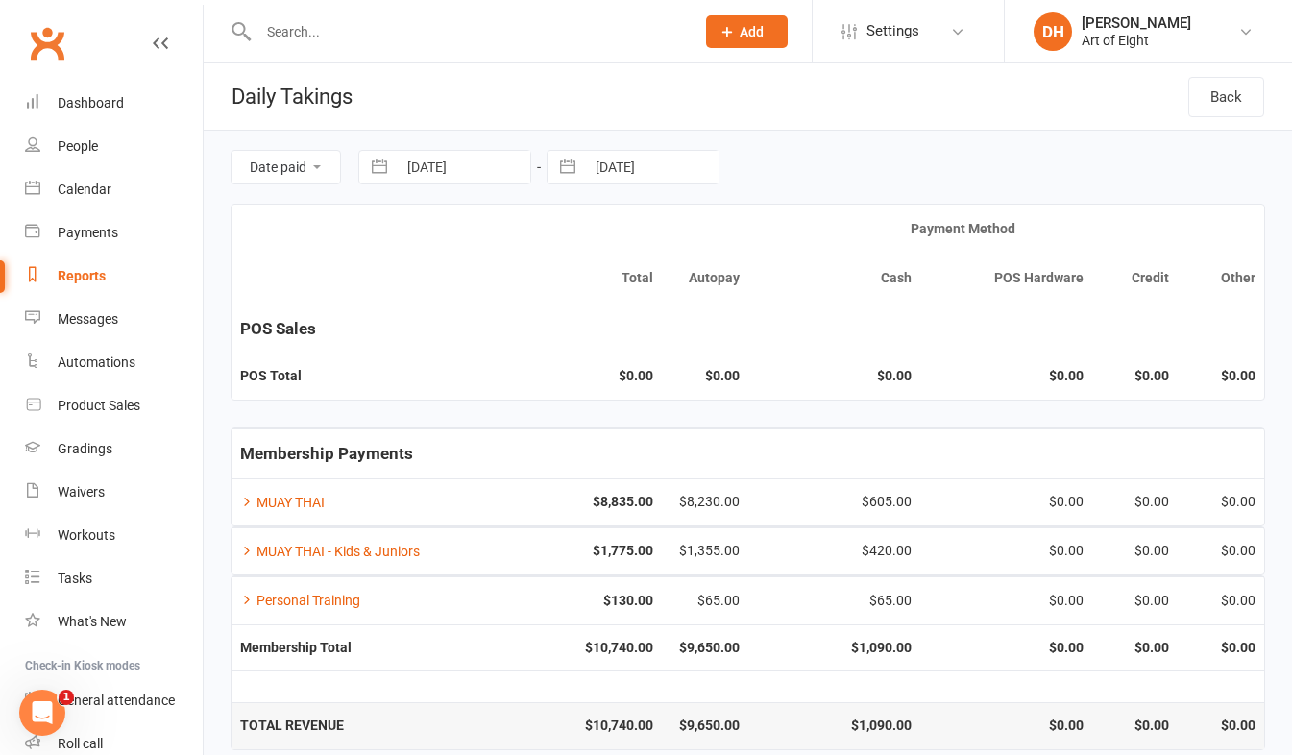
select select "9"
select select "2025"
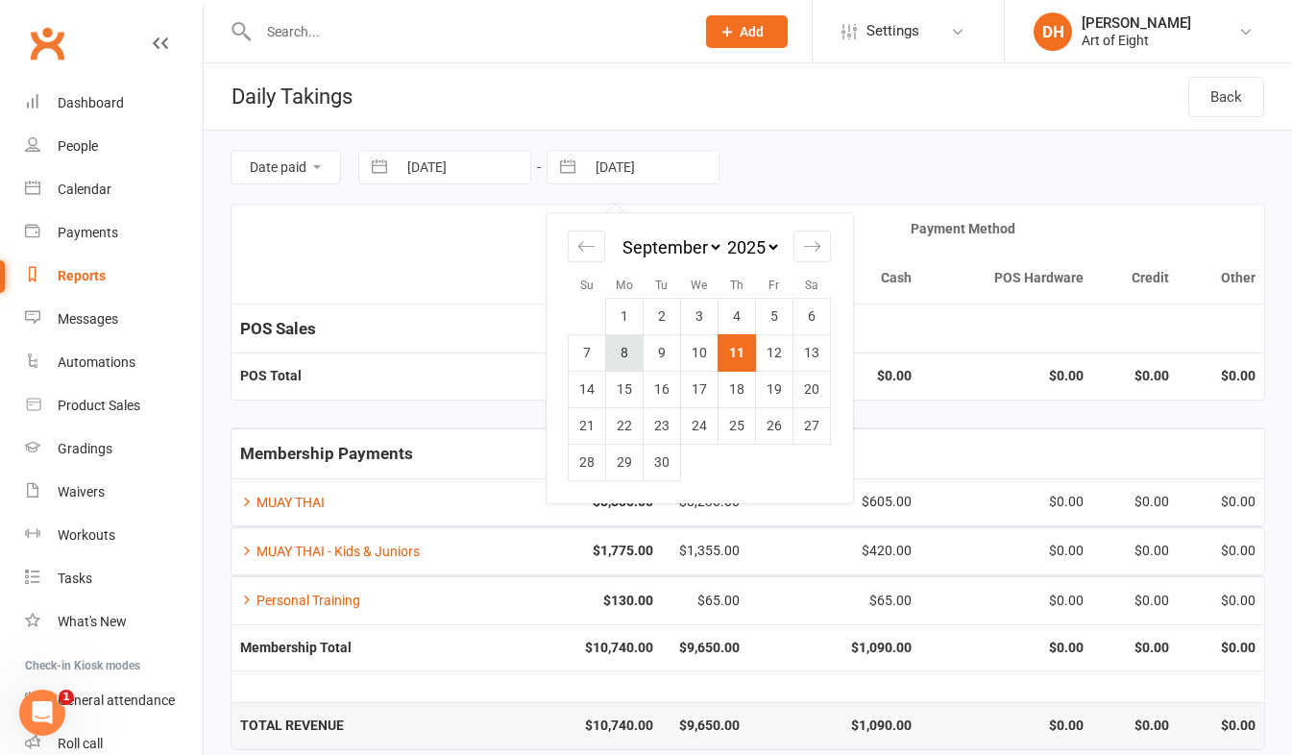
click at [621, 351] on td "8" at bounding box center [624, 352] width 37 height 37
type input "[DATE]"
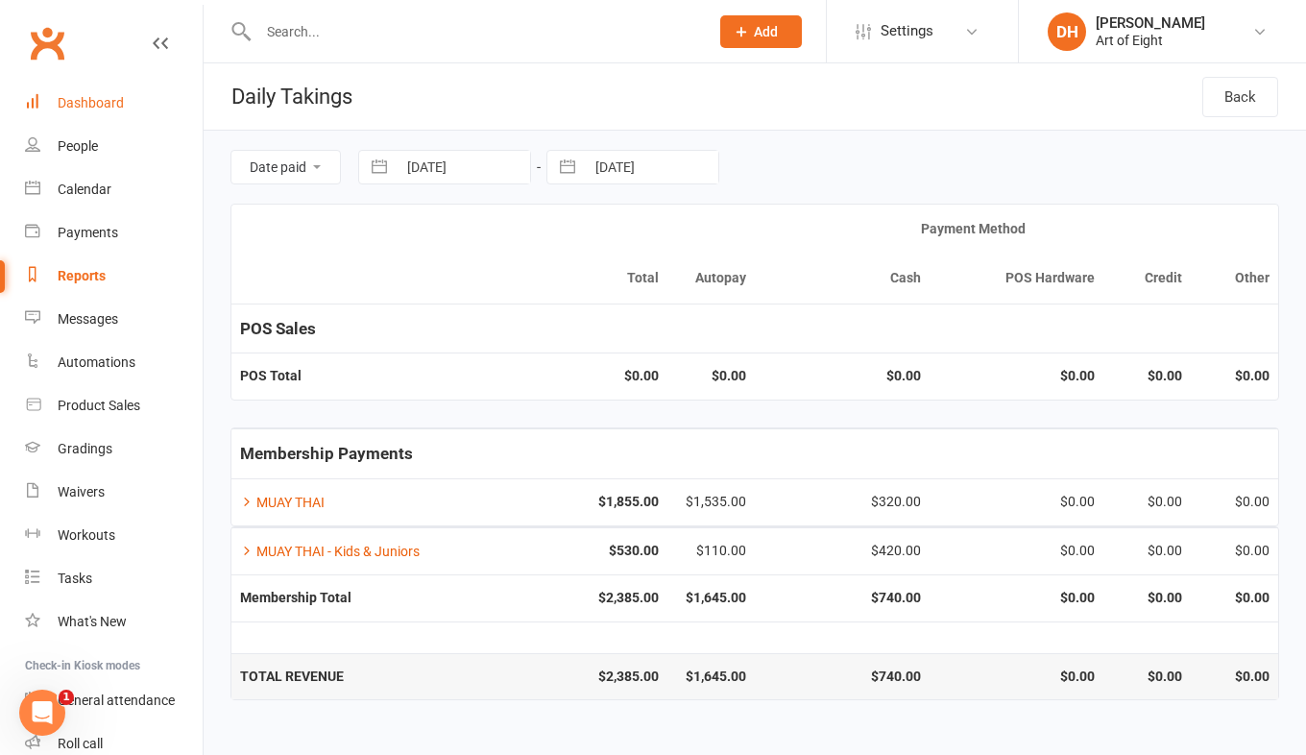
click at [91, 102] on div "Dashboard" at bounding box center [91, 102] width 66 height 15
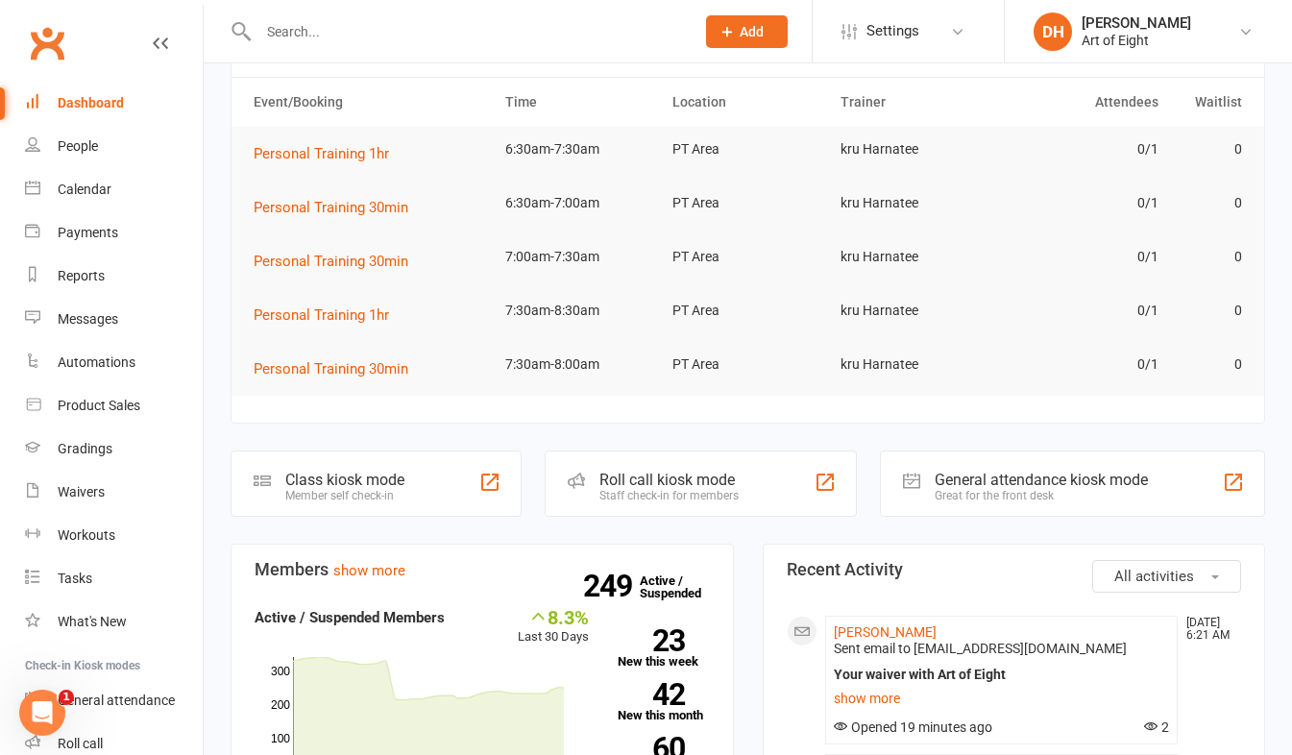
scroll to position [288, 0]
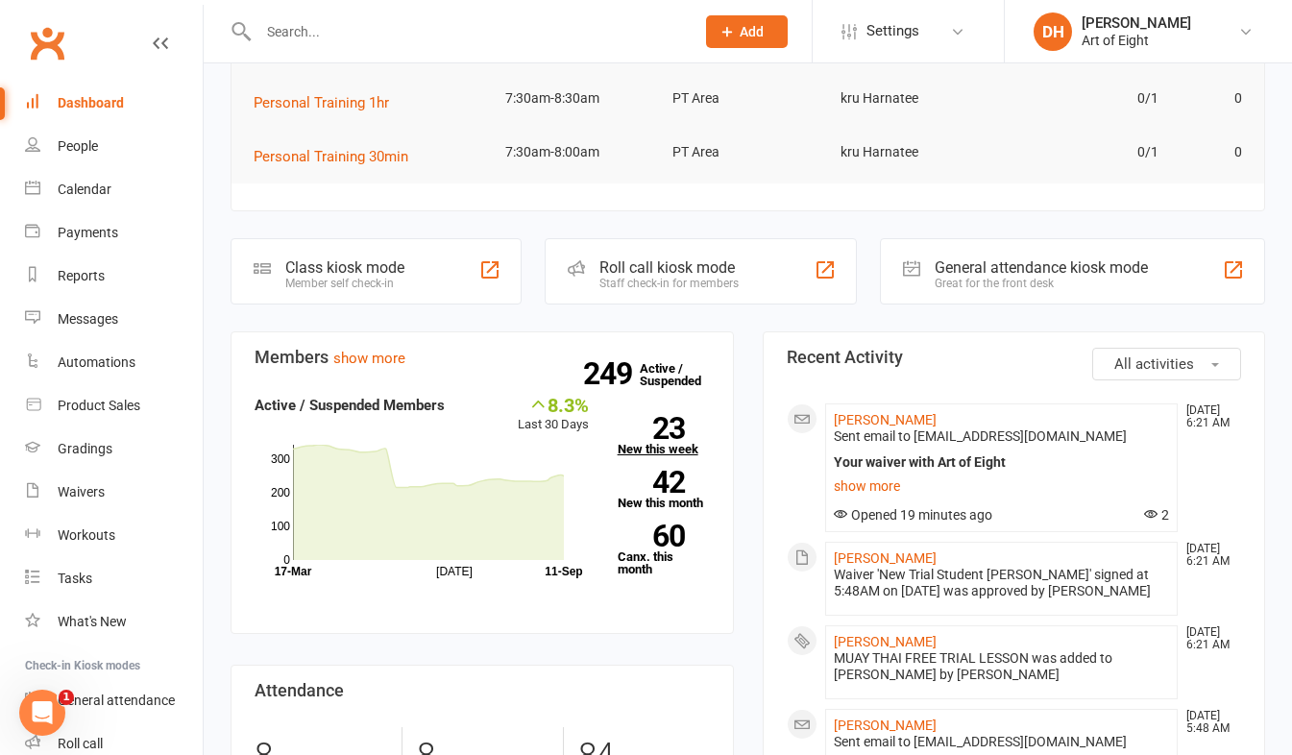
click at [634, 444] on link "23 New this week" at bounding box center [664, 436] width 92 height 38
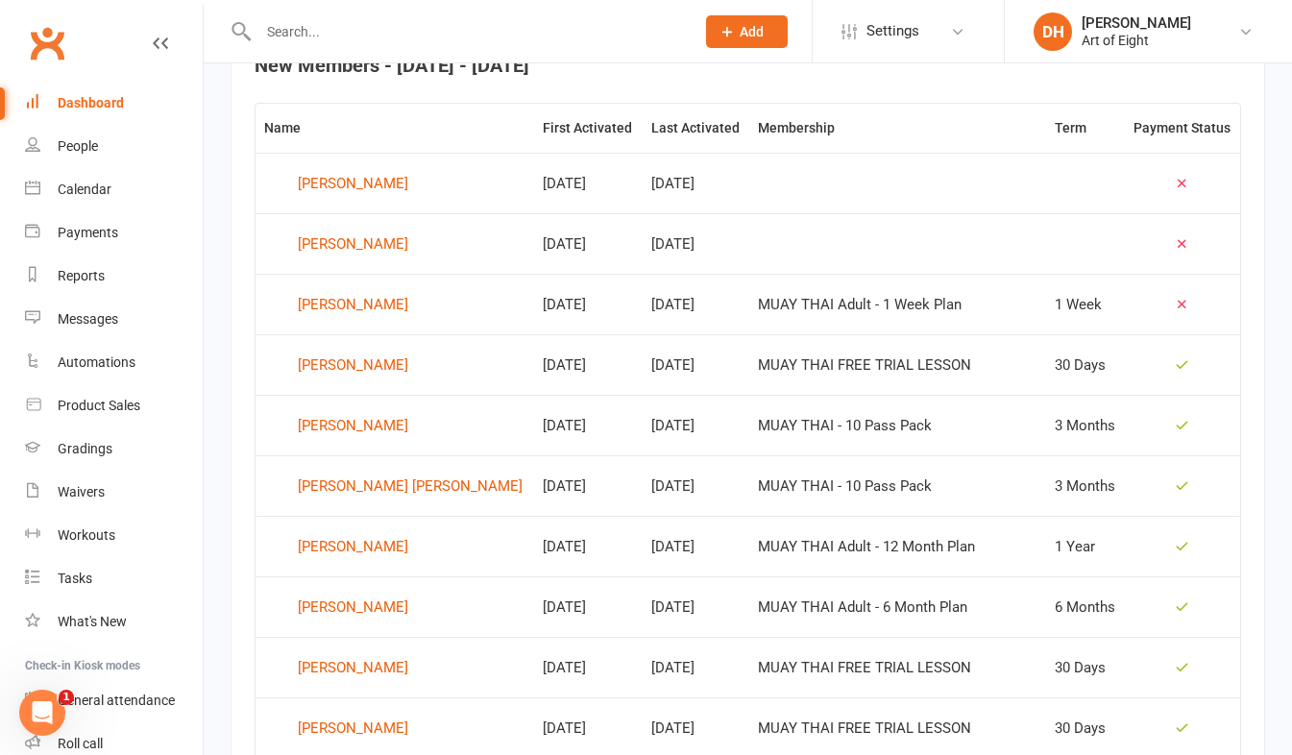
scroll to position [813, 0]
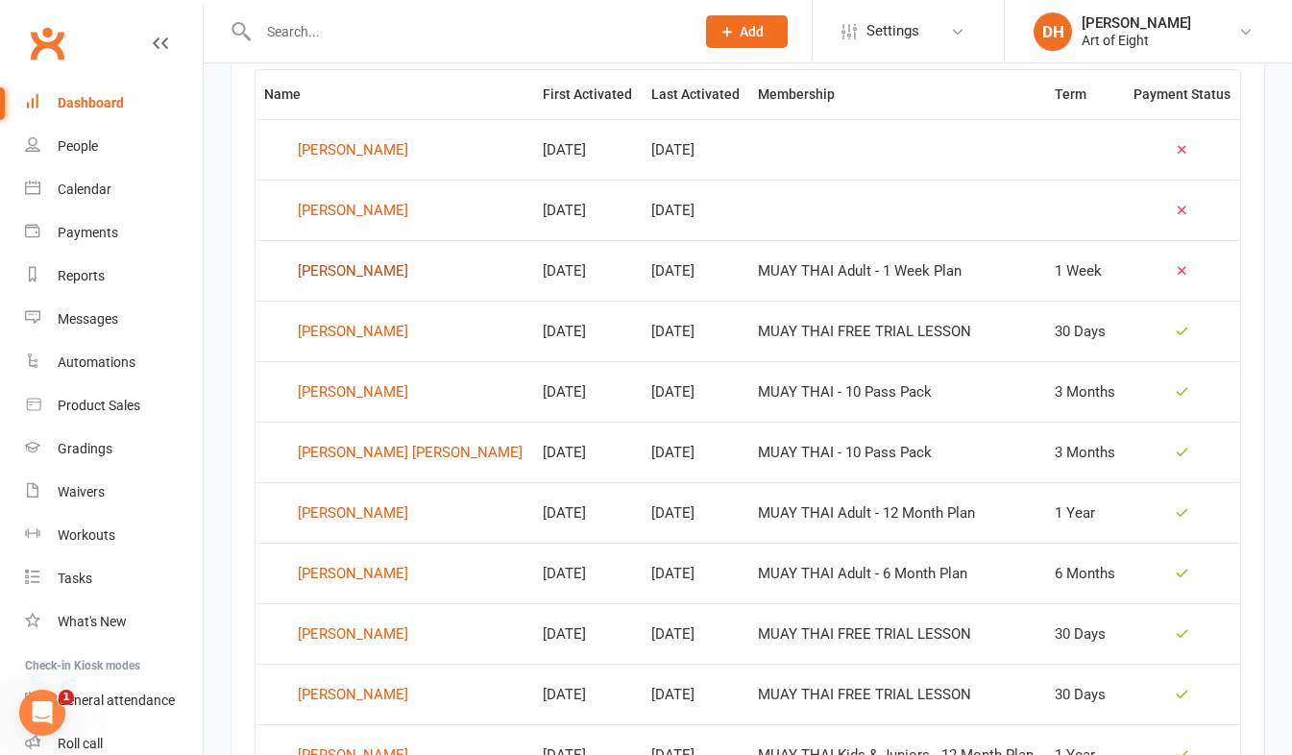
click at [323, 267] on div "[PERSON_NAME]" at bounding box center [353, 270] width 110 height 29
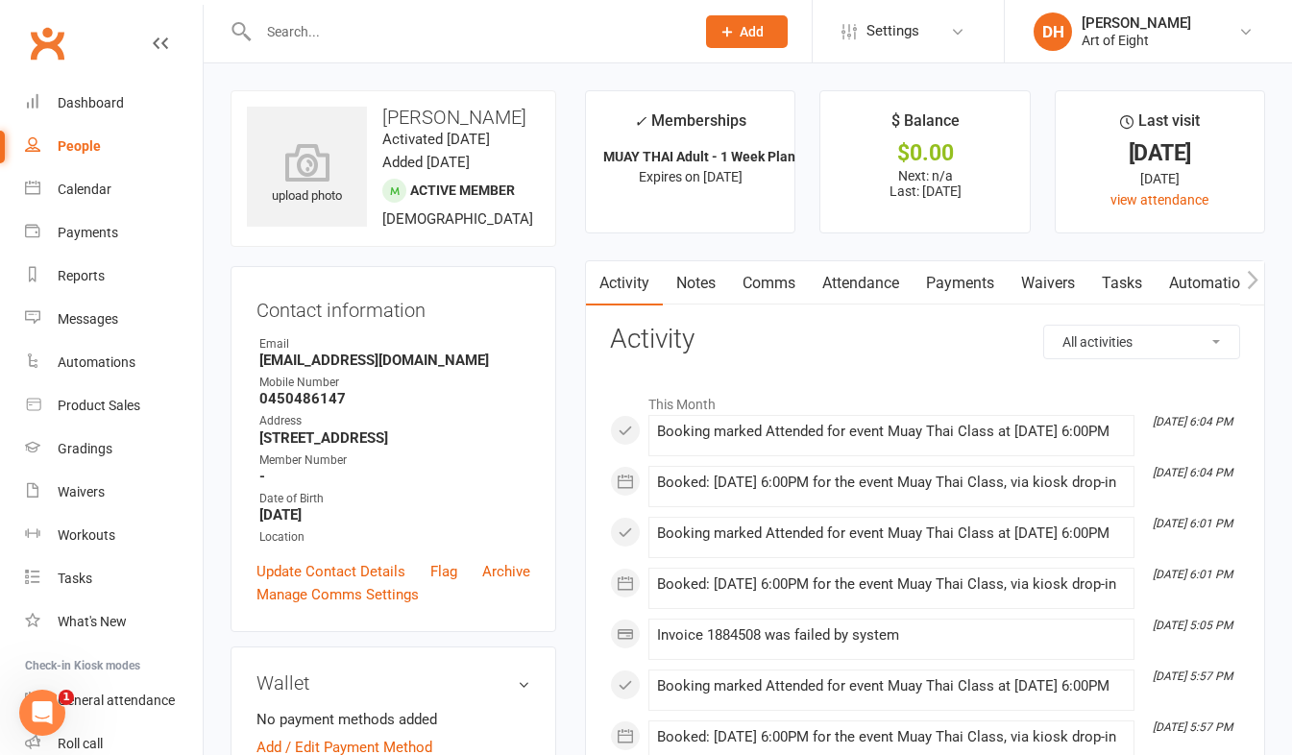
click at [956, 286] on link "Payments" at bounding box center [960, 283] width 95 height 44
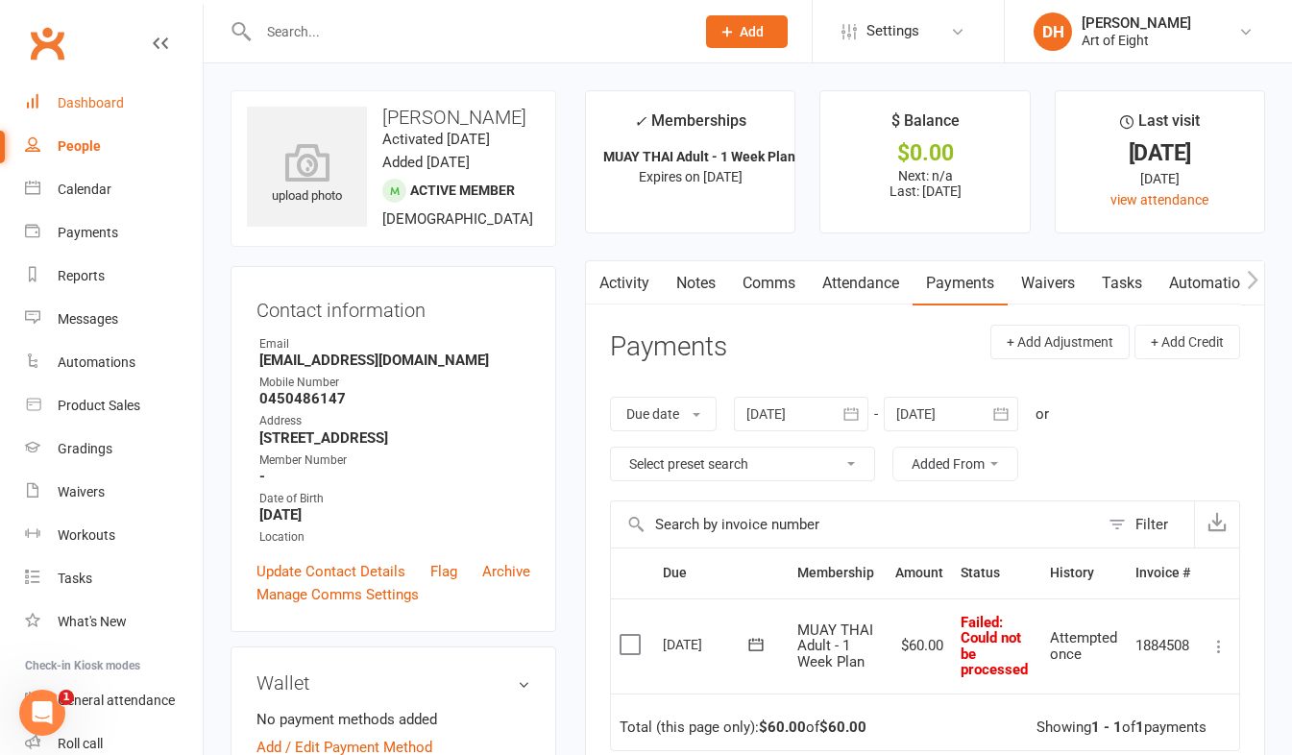
click at [70, 105] on div "Dashboard" at bounding box center [91, 102] width 66 height 15
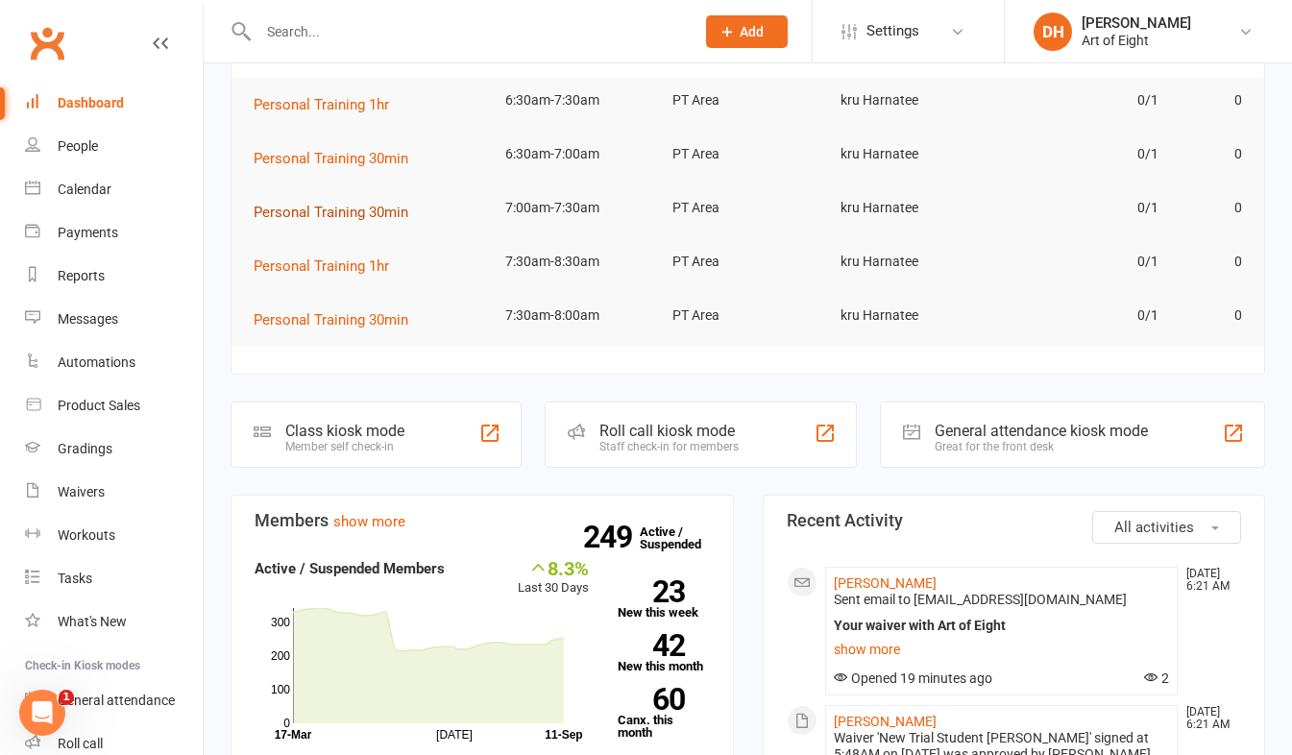
scroll to position [288, 0]
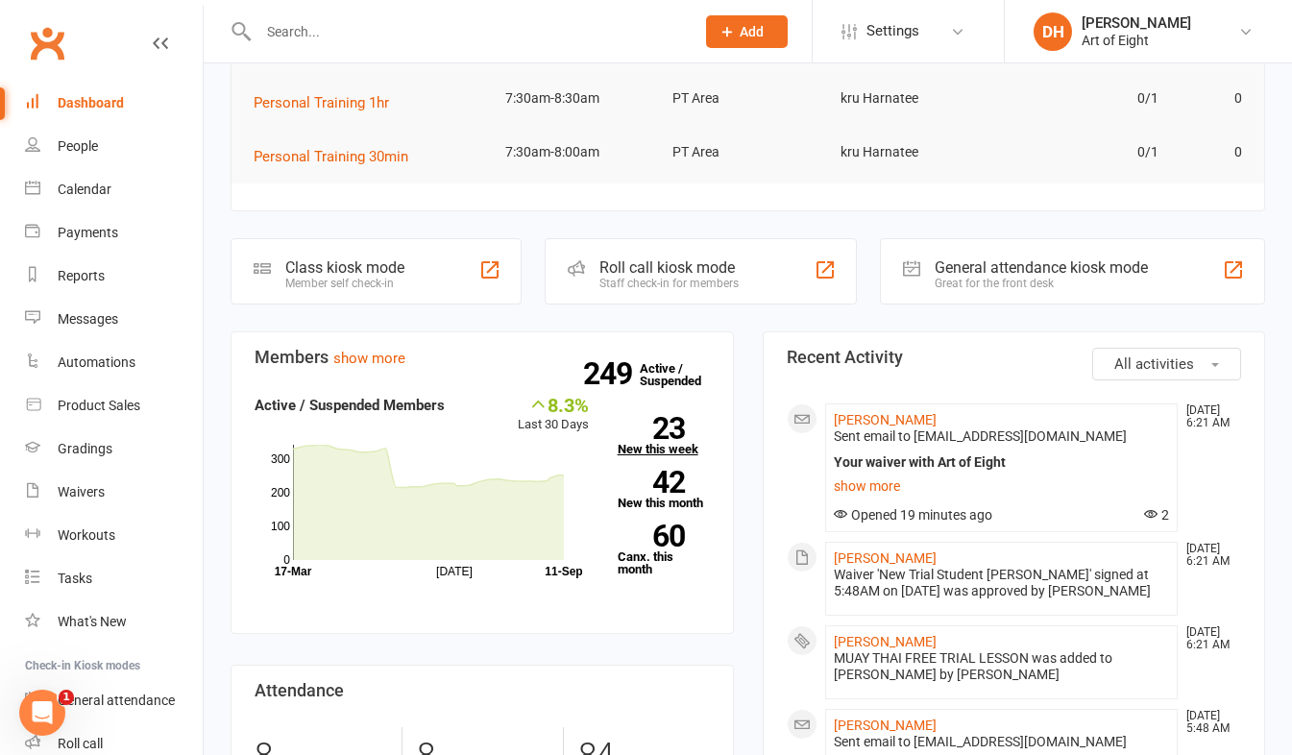
click at [630, 446] on link "23 New this week" at bounding box center [664, 436] width 92 height 38
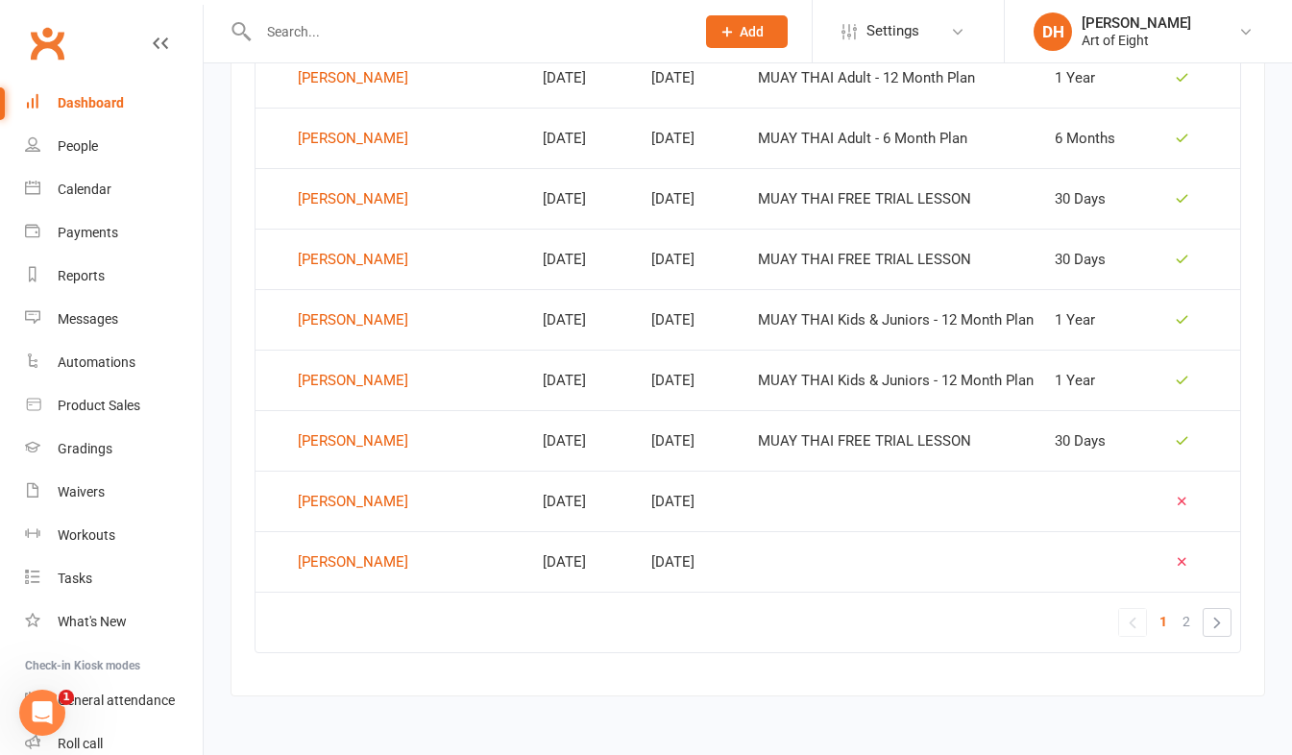
scroll to position [1248, 0]
click at [1186, 621] on span "2" at bounding box center [1187, 621] width 8 height 27
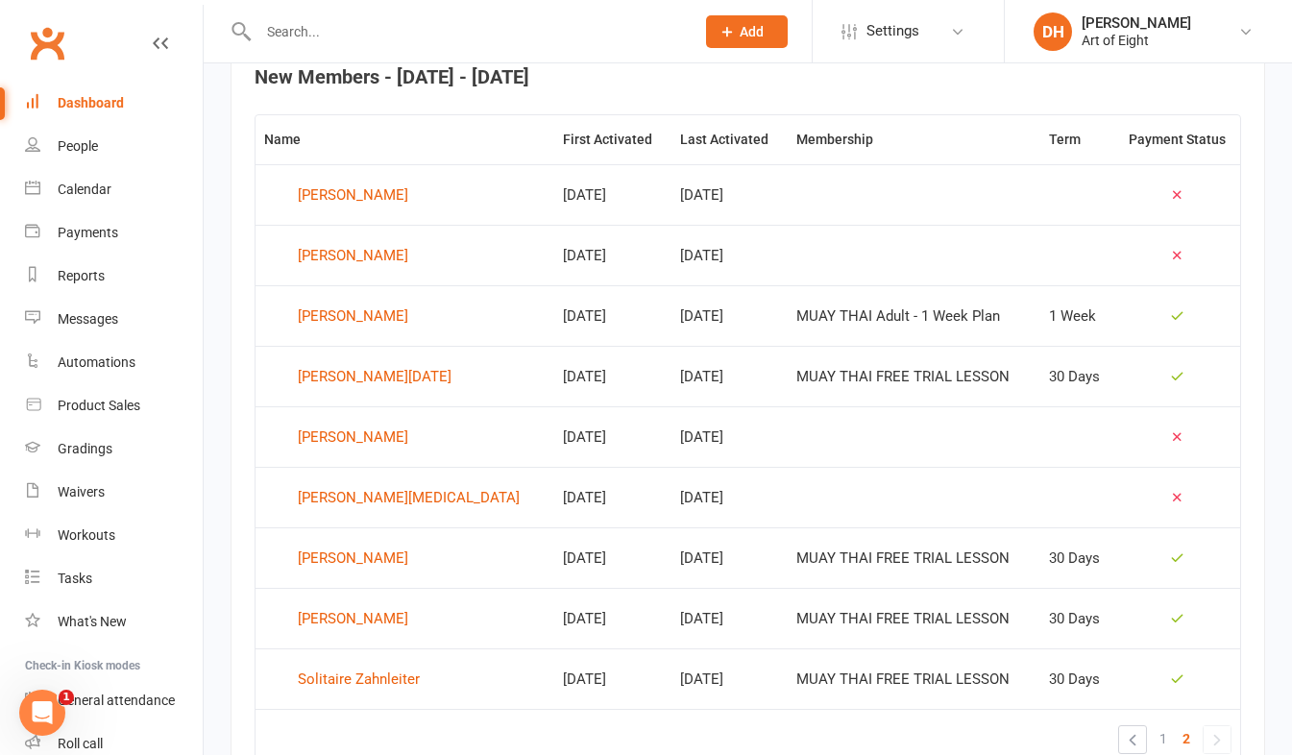
scroll to position [789, 0]
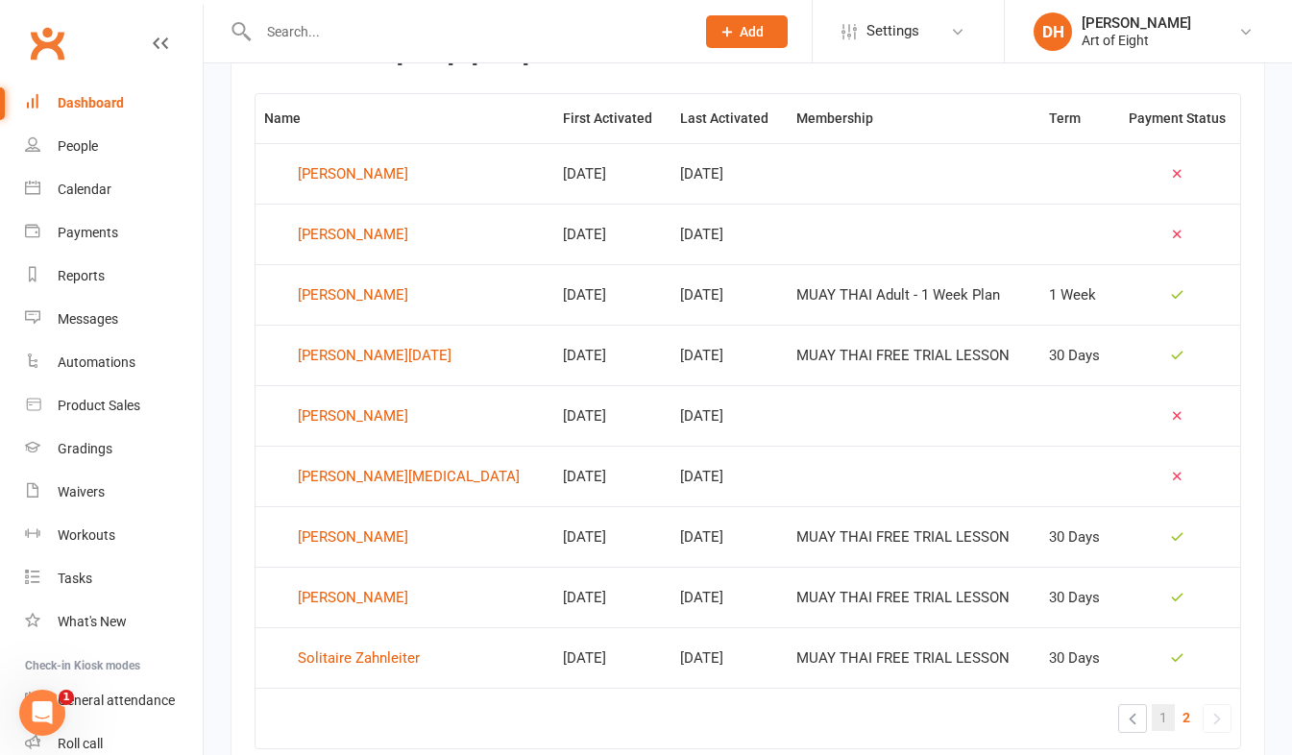
click at [1162, 719] on span "1" at bounding box center [1163, 717] width 8 height 27
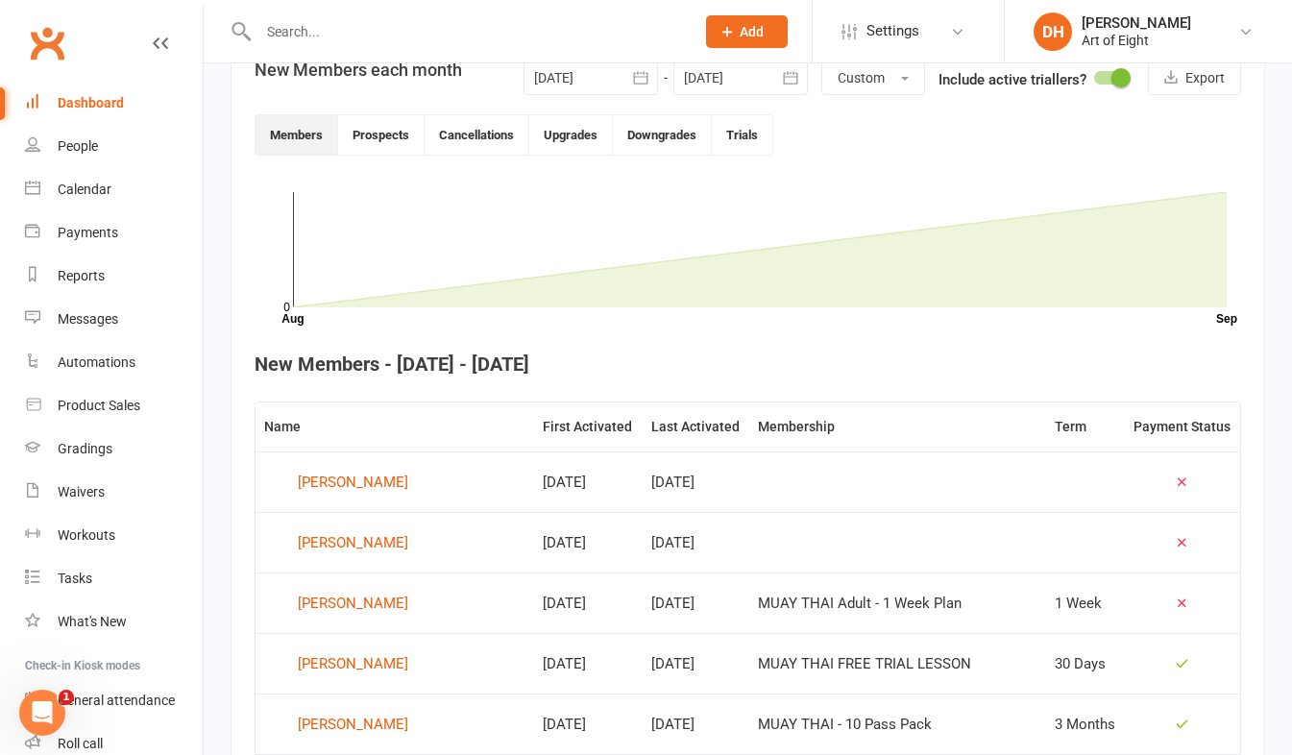
scroll to position [0, 0]
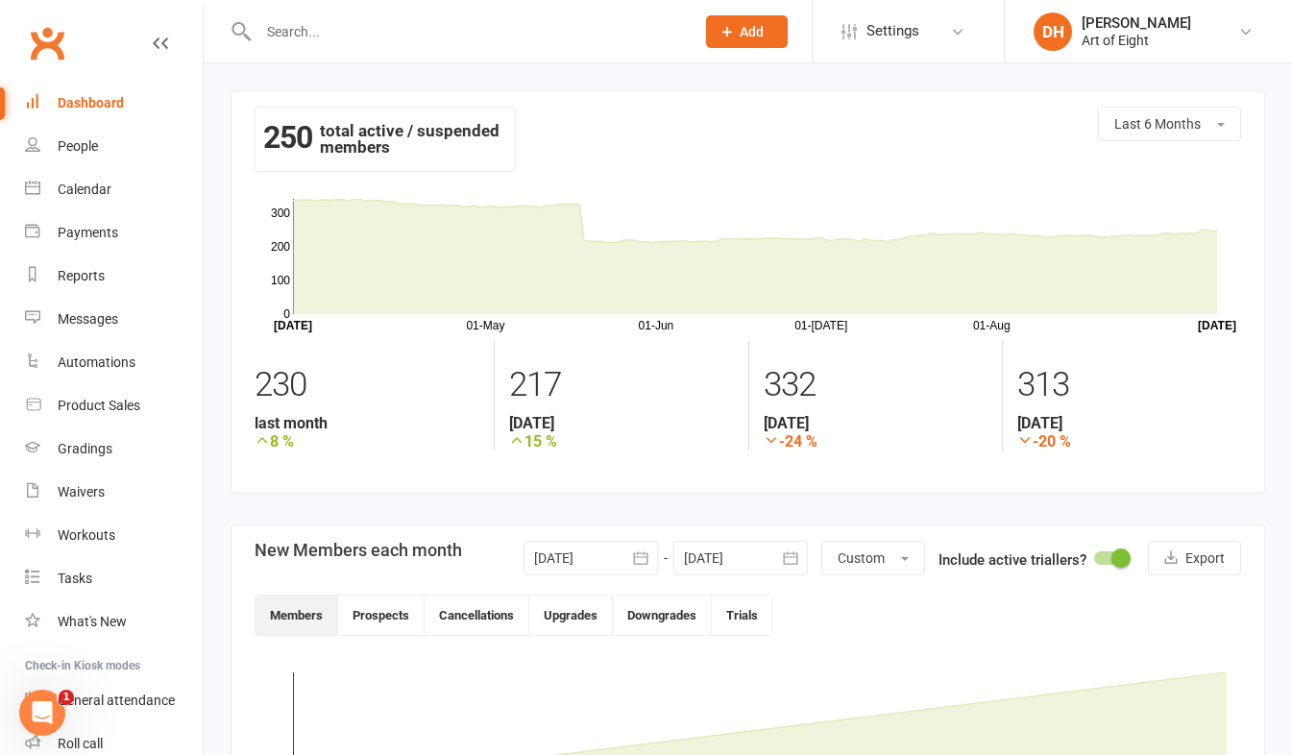
click at [87, 104] on div "Dashboard" at bounding box center [91, 102] width 66 height 15
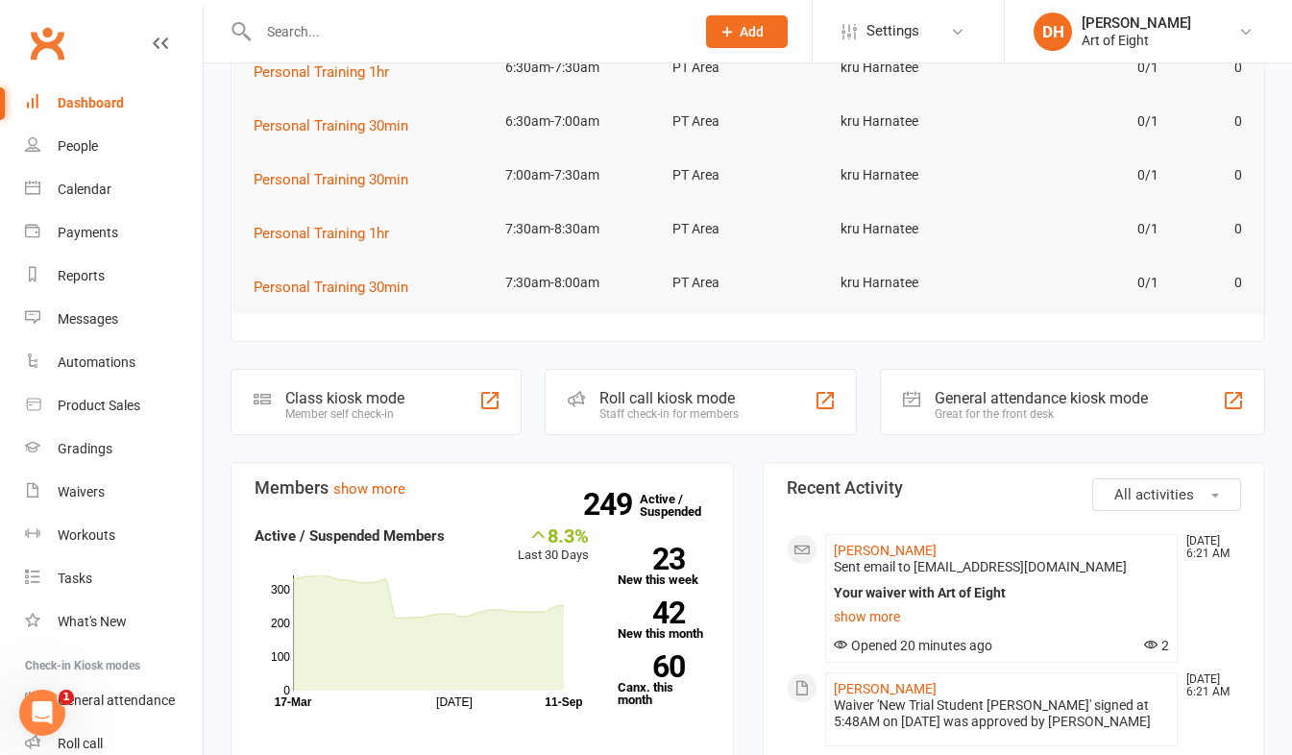
scroll to position [288, 0]
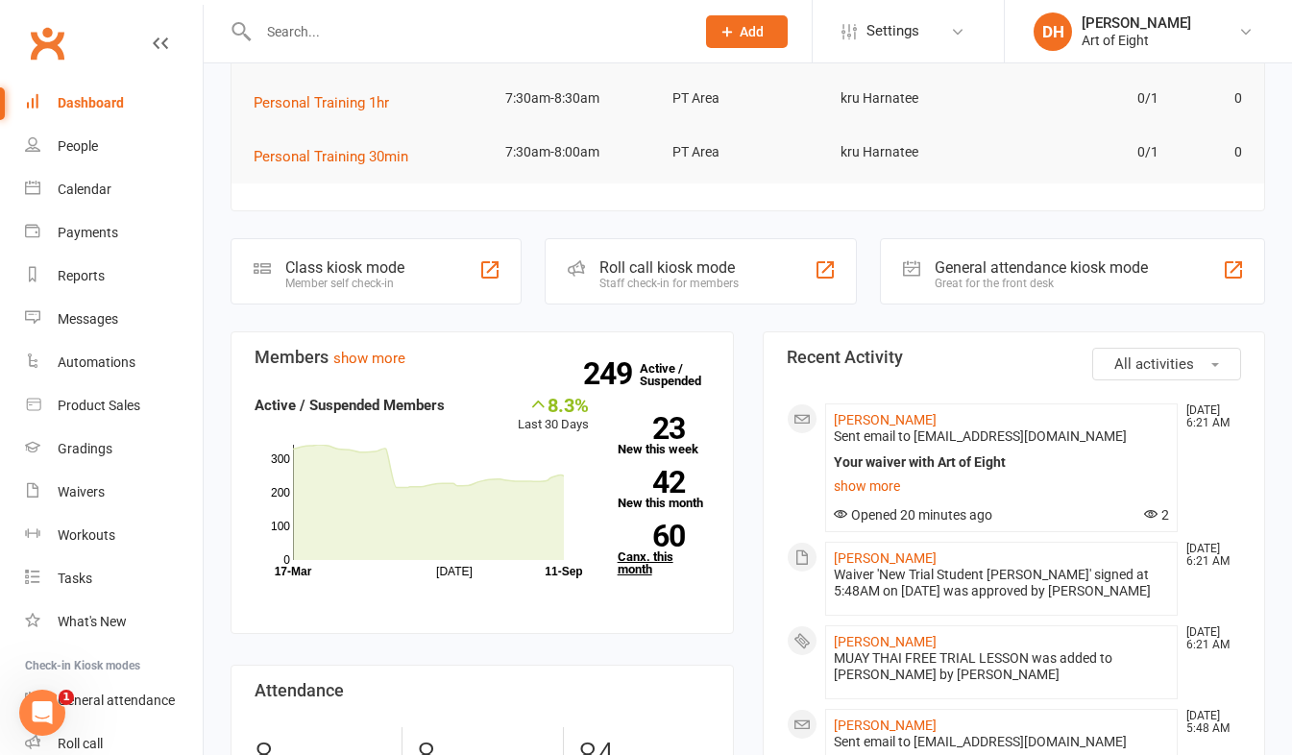
click at [632, 568] on link "60 Canx. this month" at bounding box center [664, 550] width 92 height 51
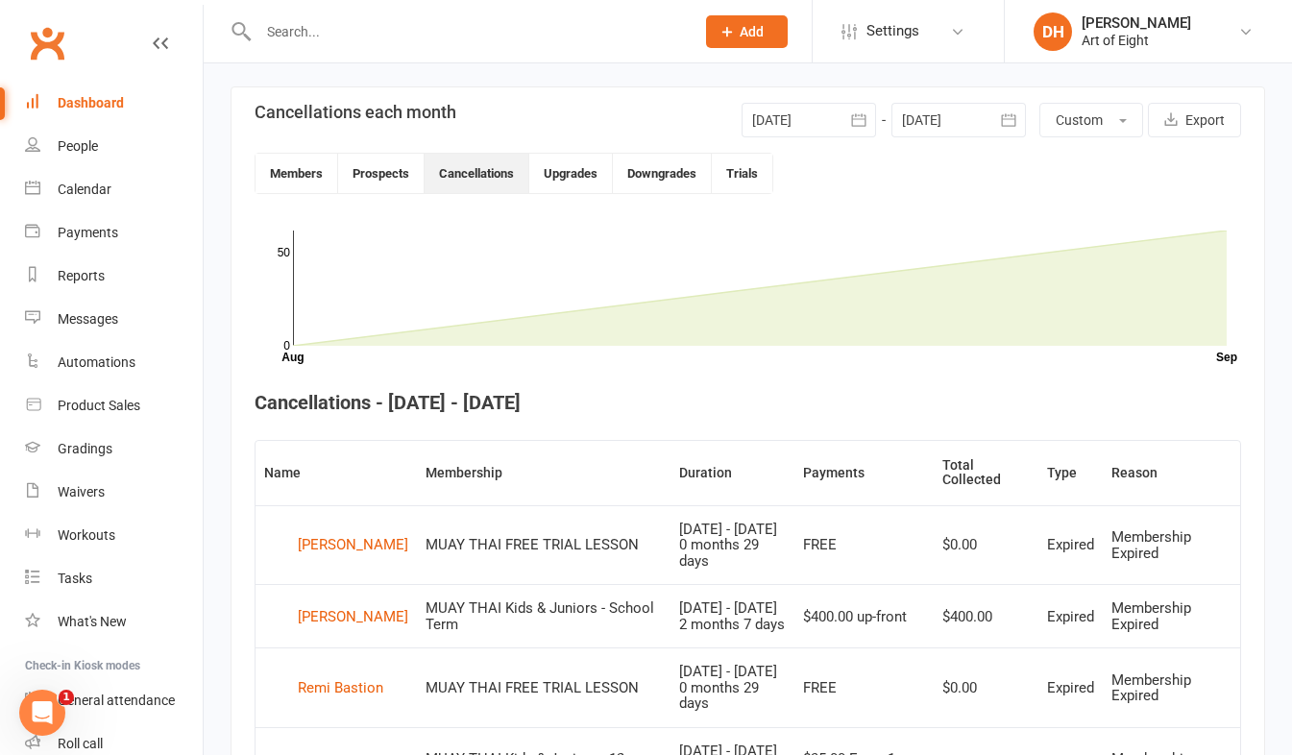
scroll to position [236, 0]
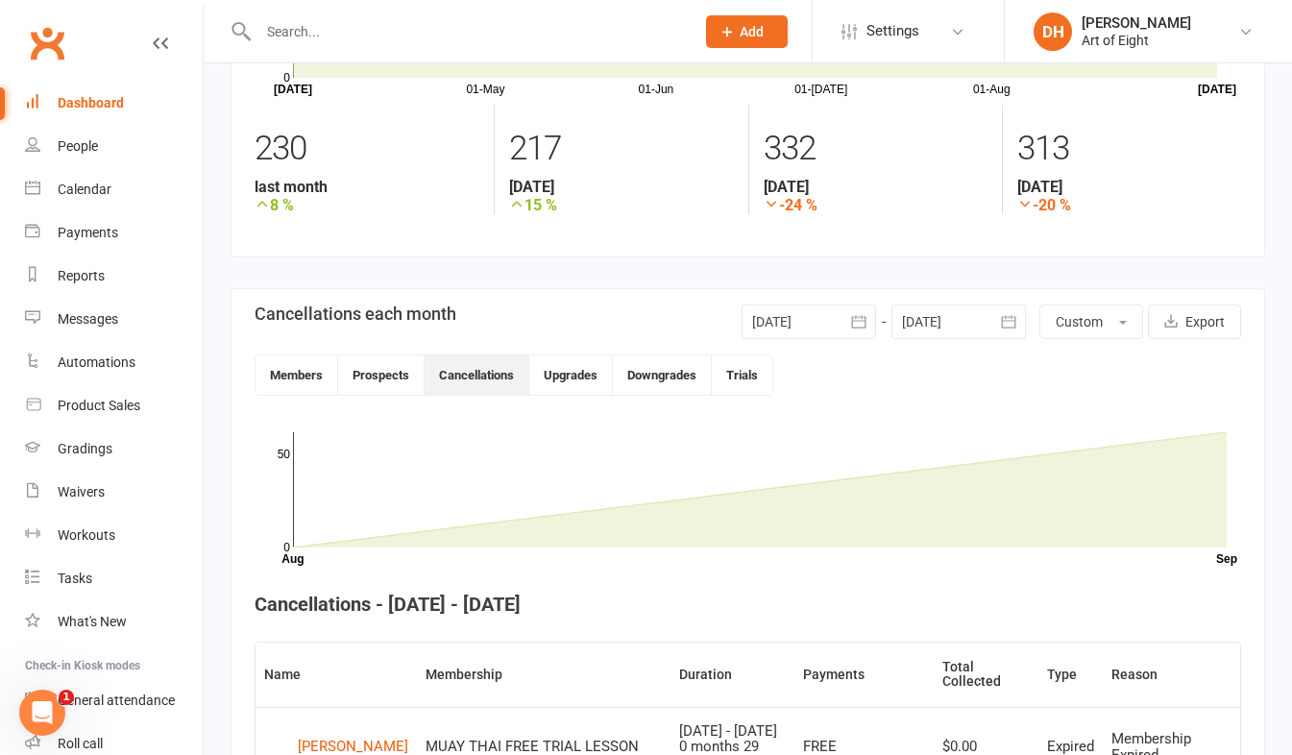
click at [861, 330] on icon "button" at bounding box center [858, 321] width 19 height 19
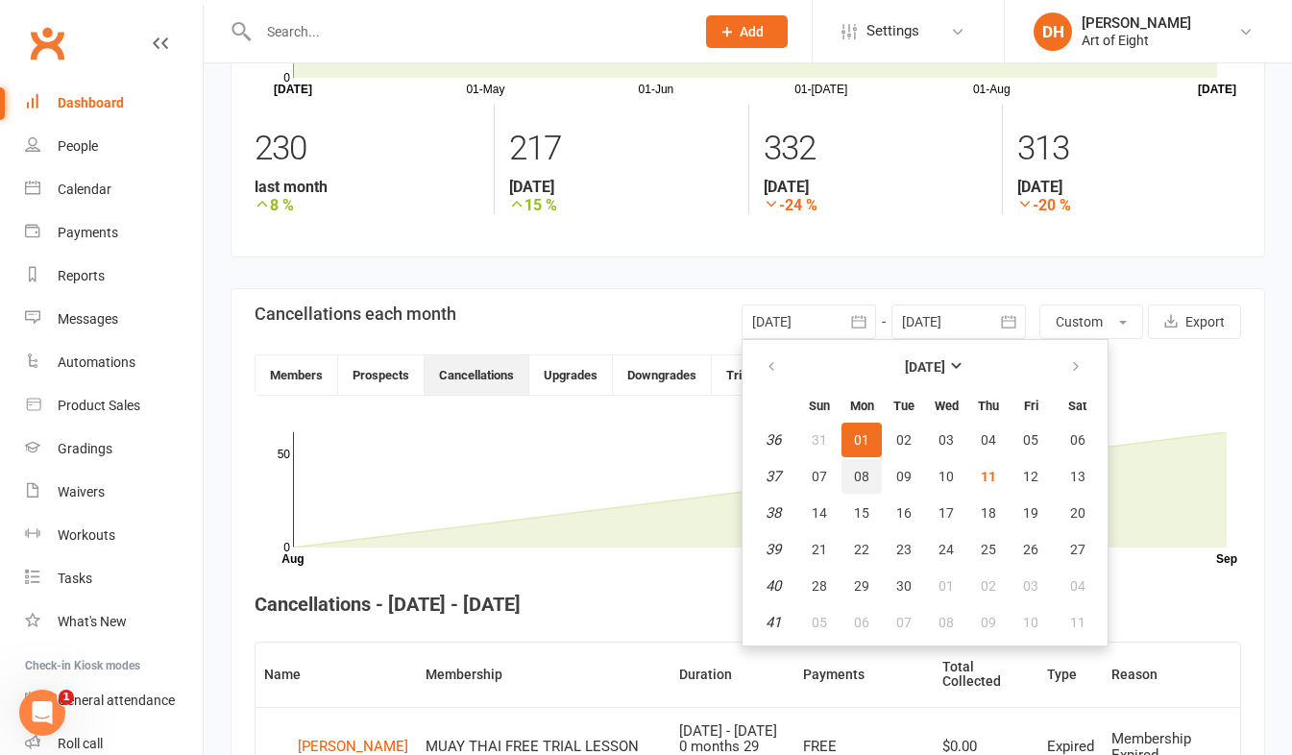
click at [860, 472] on span "08" at bounding box center [861, 476] width 15 height 15
type input "[DATE]"
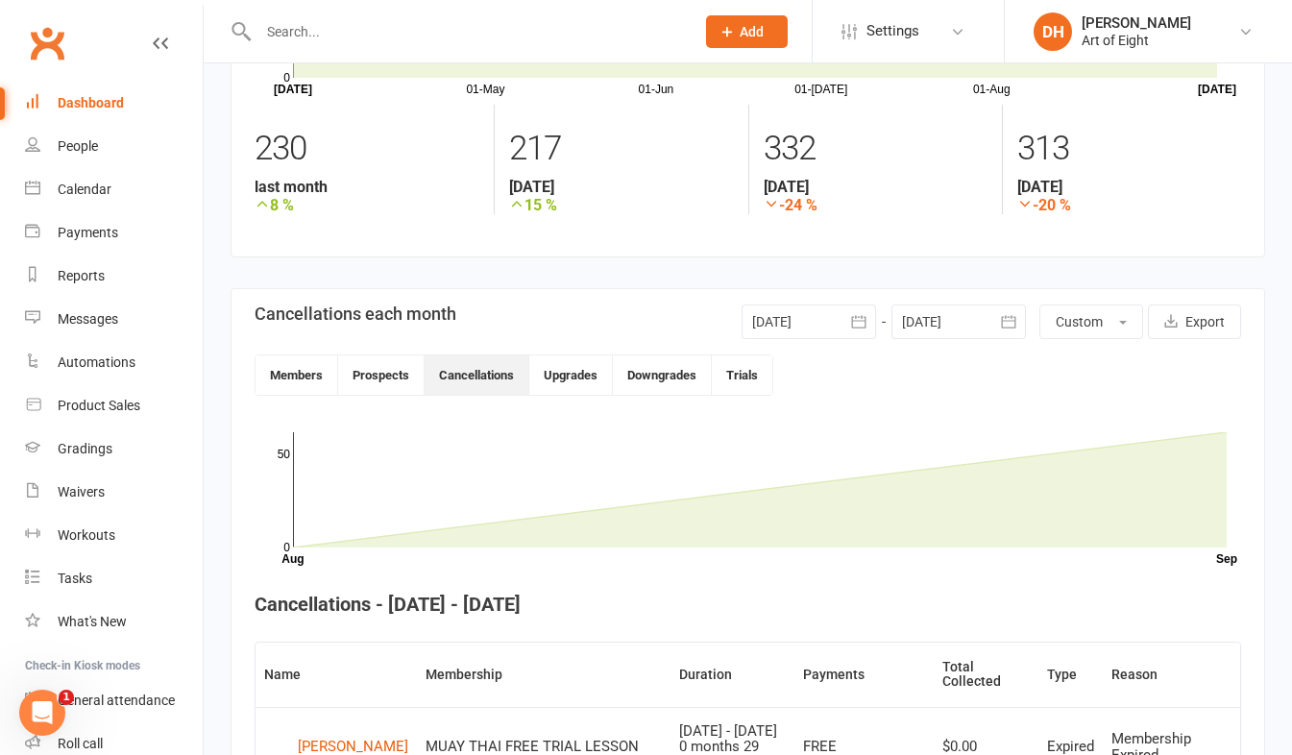
click at [1012, 315] on icon "button" at bounding box center [1008, 321] width 19 height 19
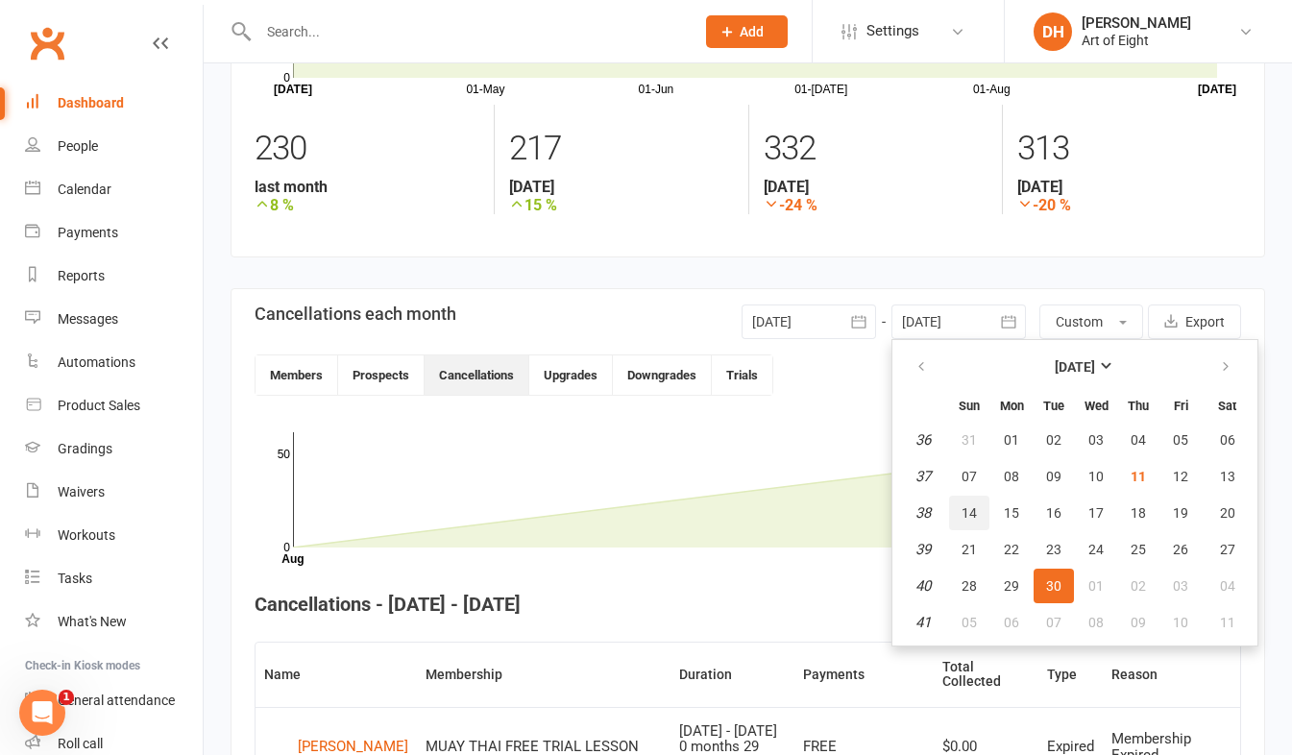
click at [966, 516] on span "14" at bounding box center [969, 512] width 15 height 15
type input "[DATE]"
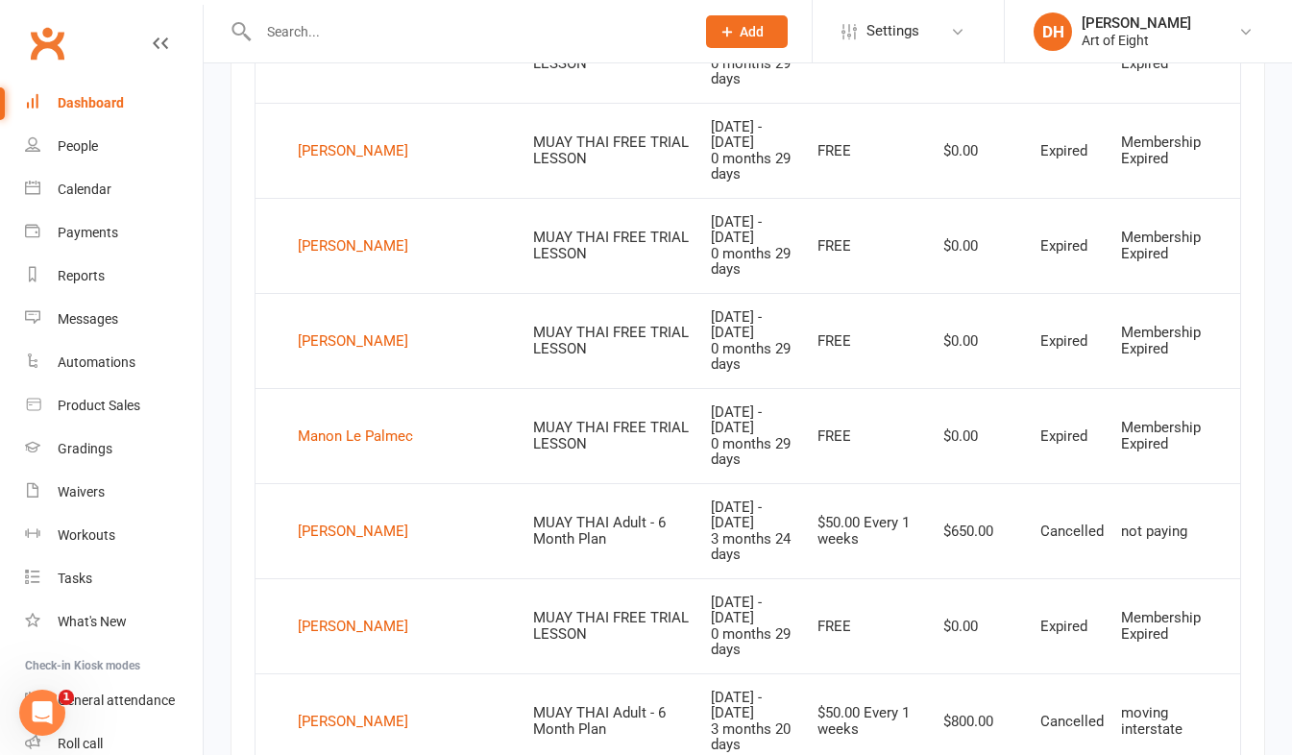
scroll to position [1540, 0]
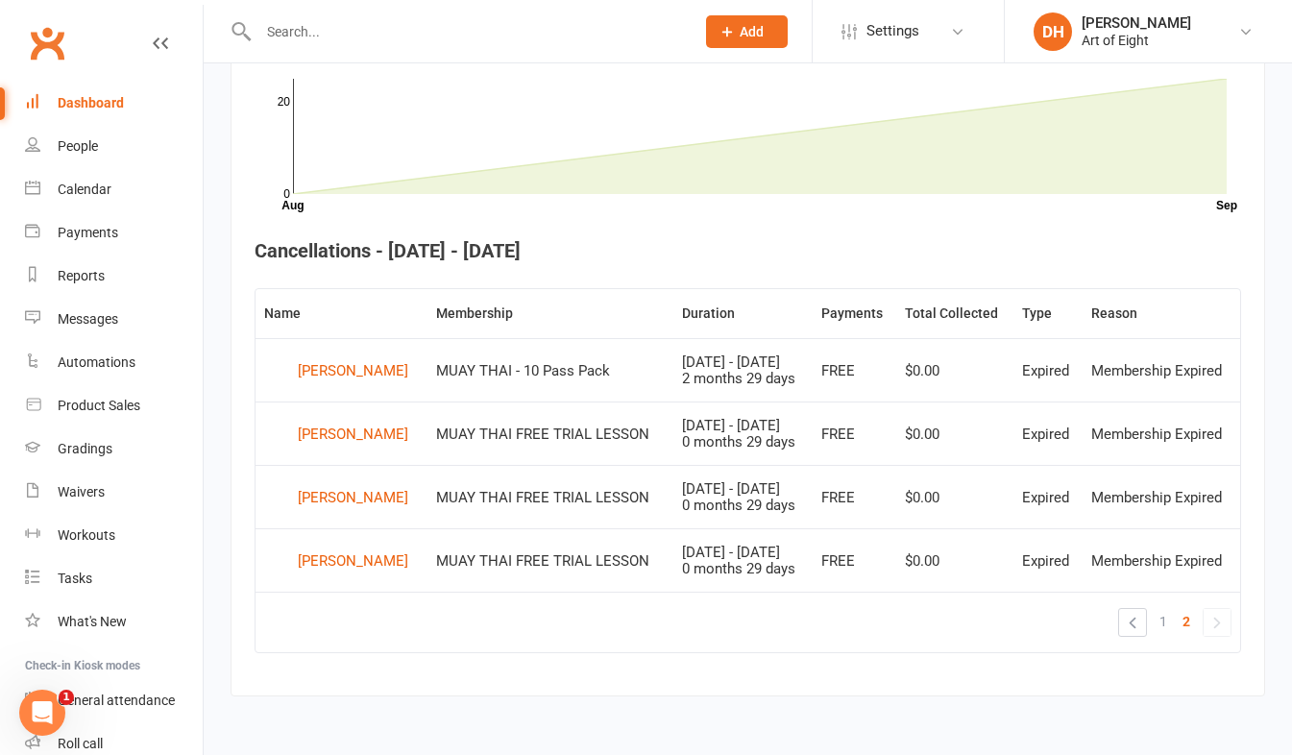
scroll to position [302, 0]
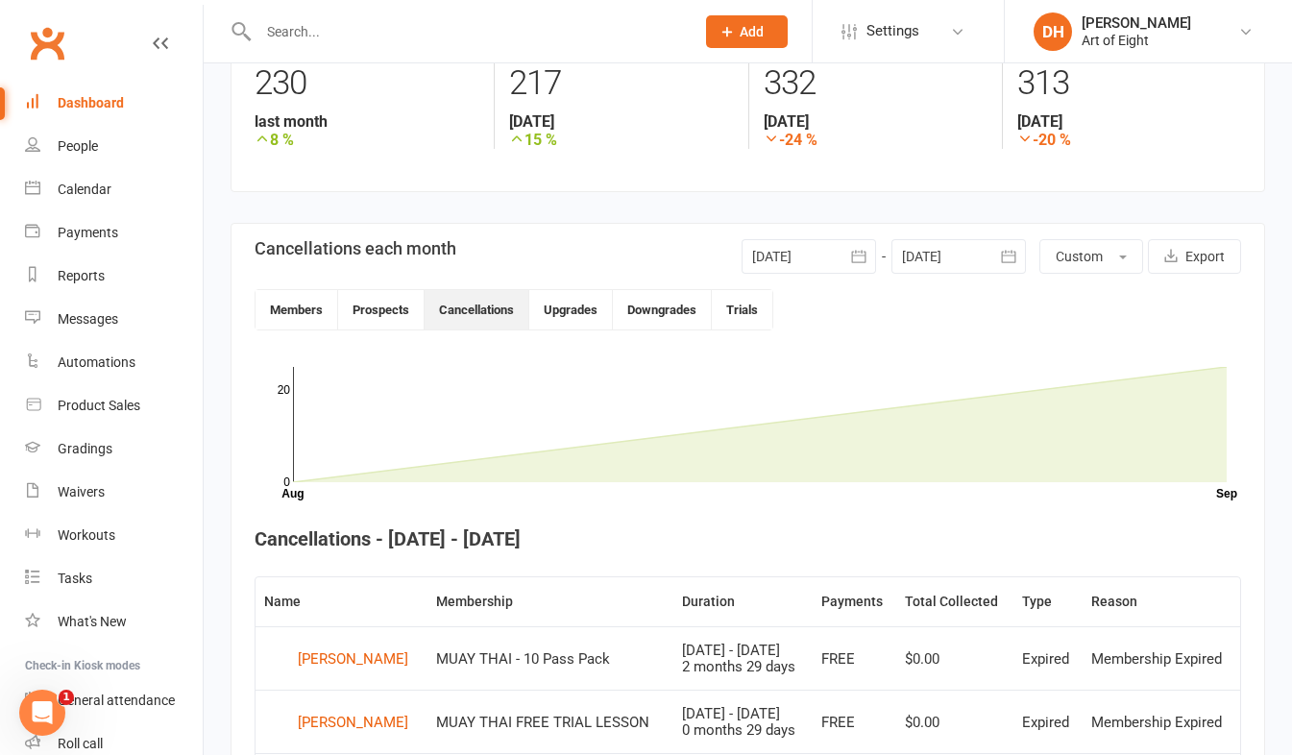
click at [86, 104] on div "Dashboard" at bounding box center [91, 102] width 66 height 15
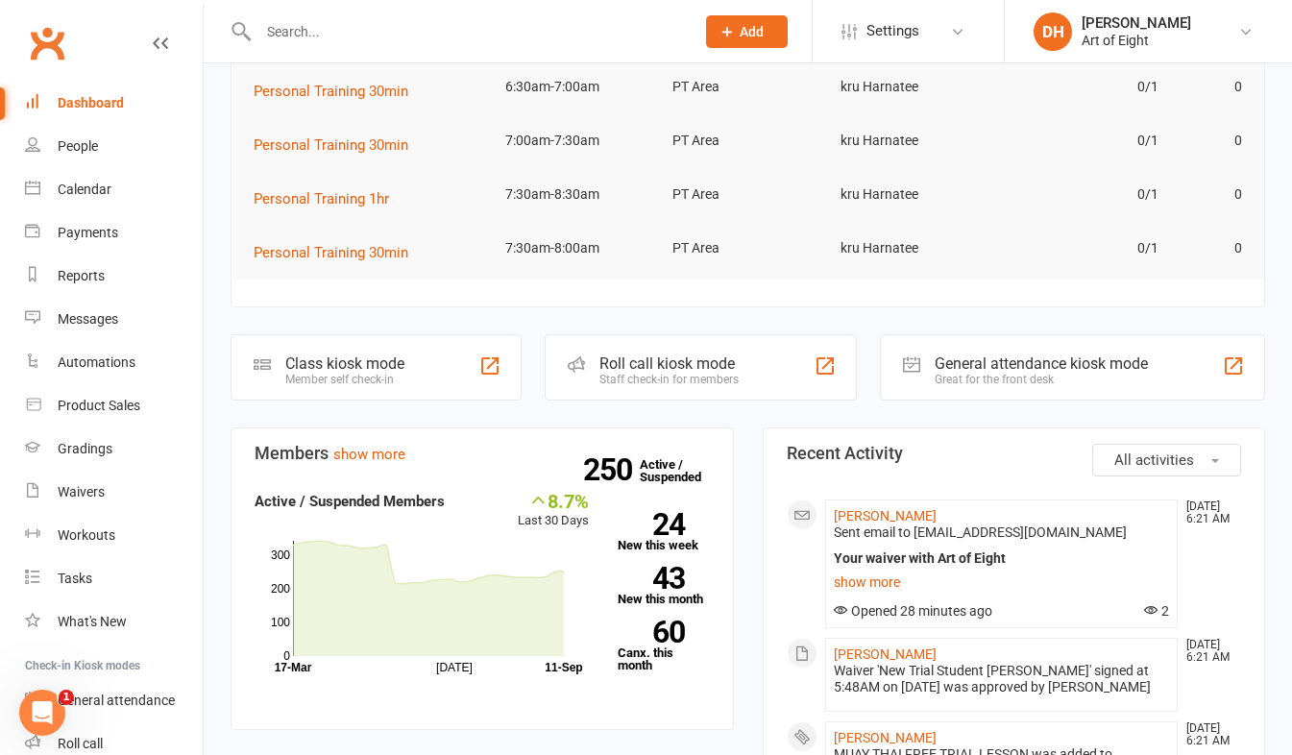
scroll to position [288, 0]
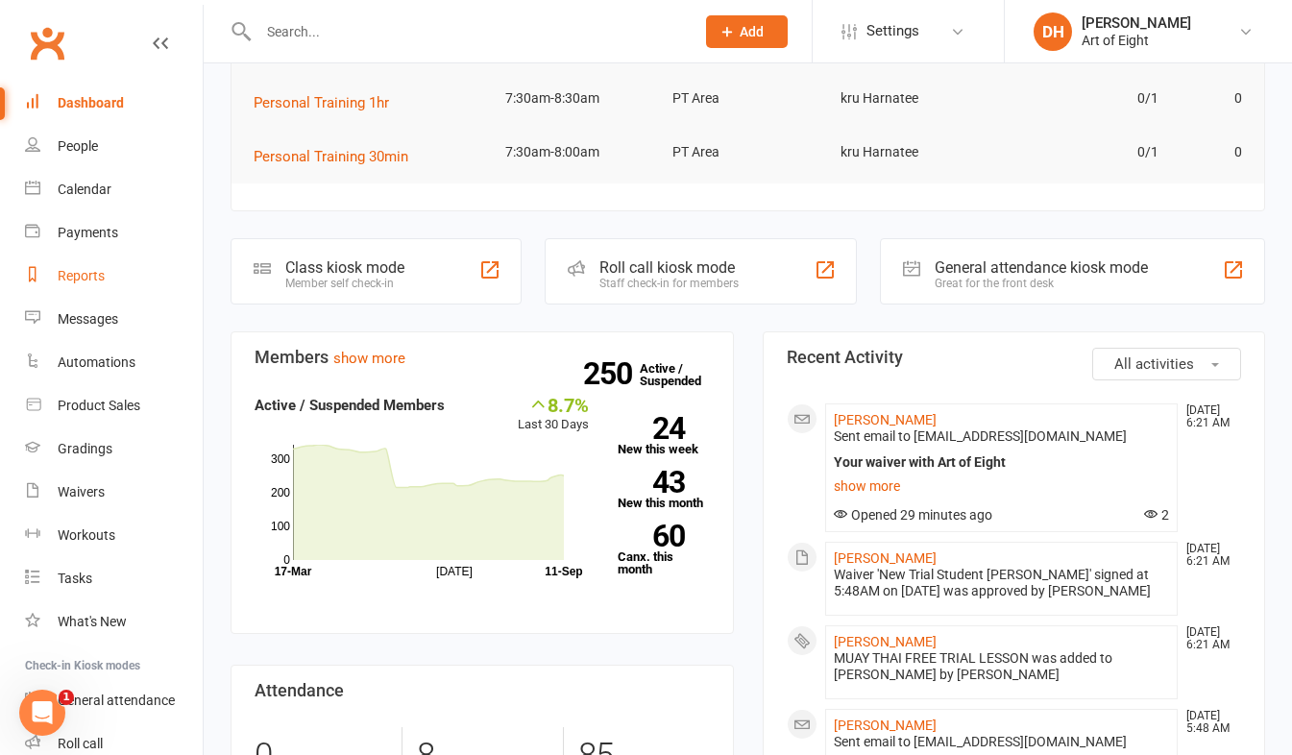
click at [64, 280] on div "Reports" at bounding box center [81, 275] width 47 height 15
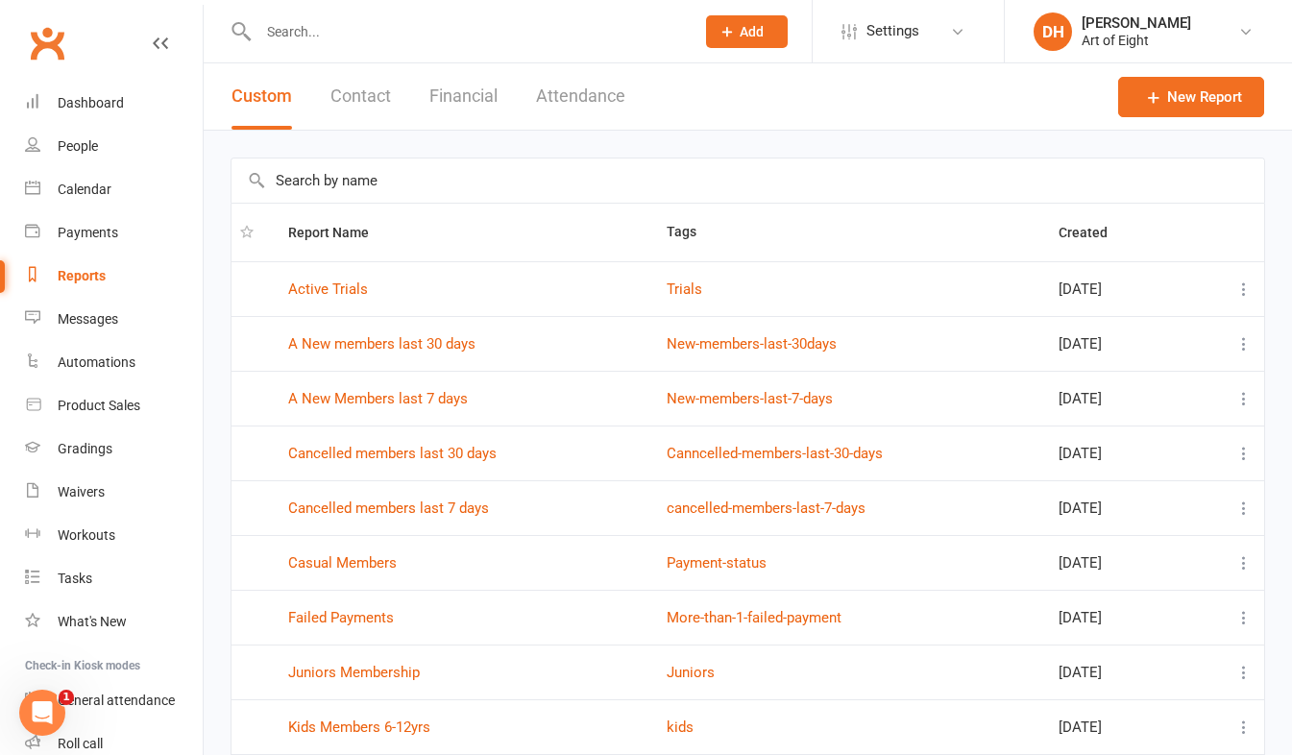
drag, startPoint x: 431, startPoint y: 88, endPoint x: 427, endPoint y: 110, distance: 22.6
click at [431, 88] on button "Financial" at bounding box center [463, 96] width 68 height 66
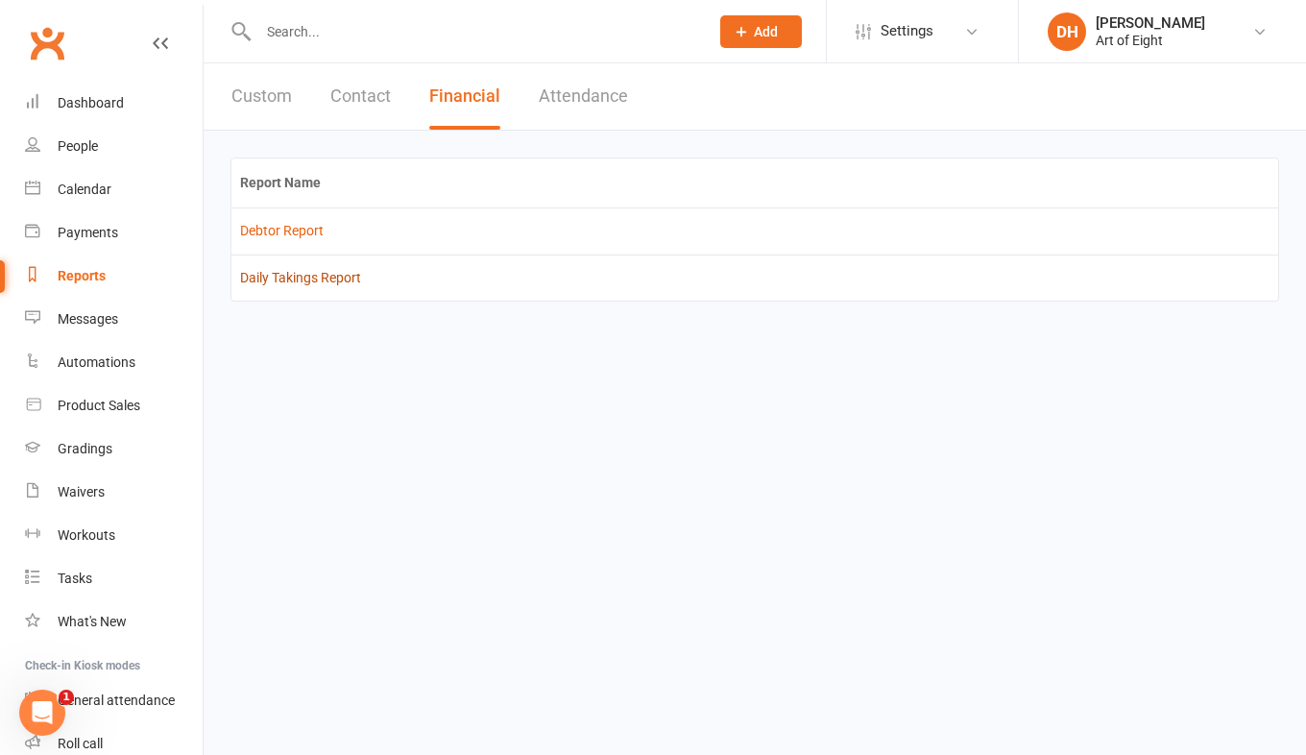
click at [299, 279] on link "Daily Takings Report" at bounding box center [300, 277] width 121 height 15
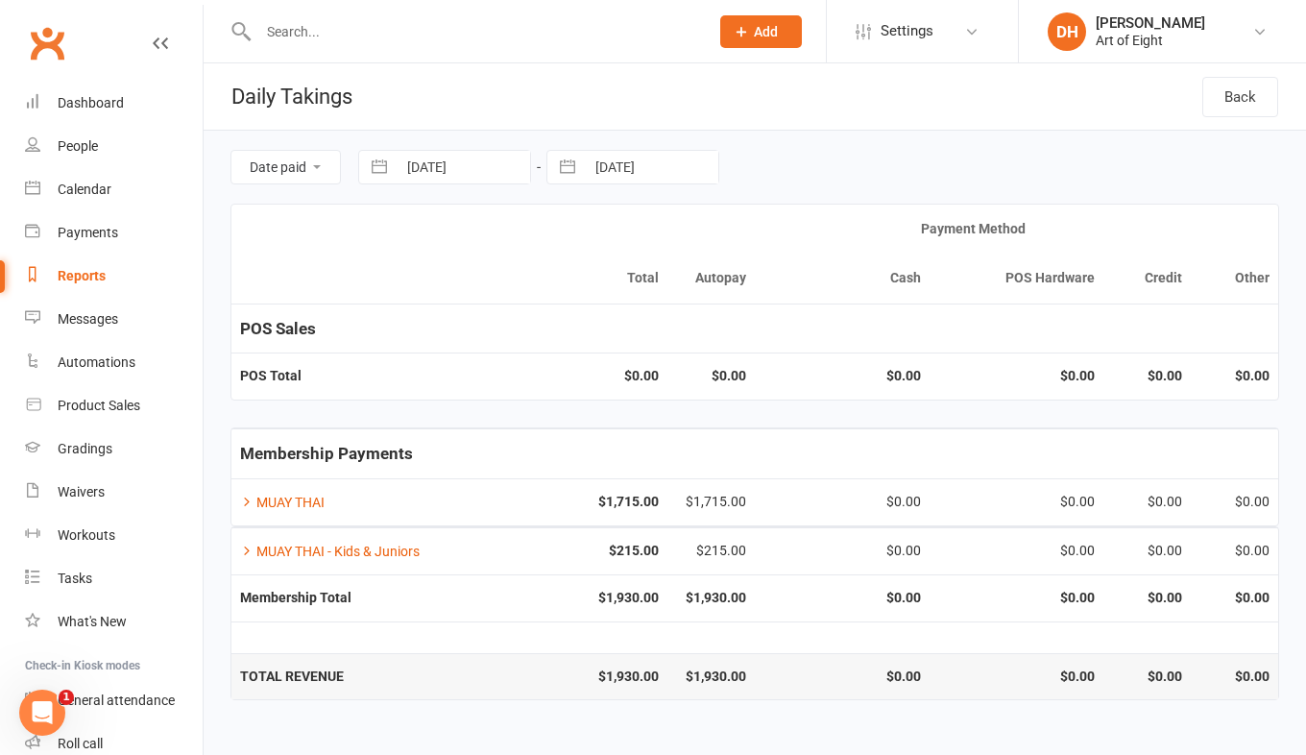
click at [384, 168] on button "button" at bounding box center [379, 167] width 35 height 33
select select "7"
select select "2025"
select select "8"
select select "2025"
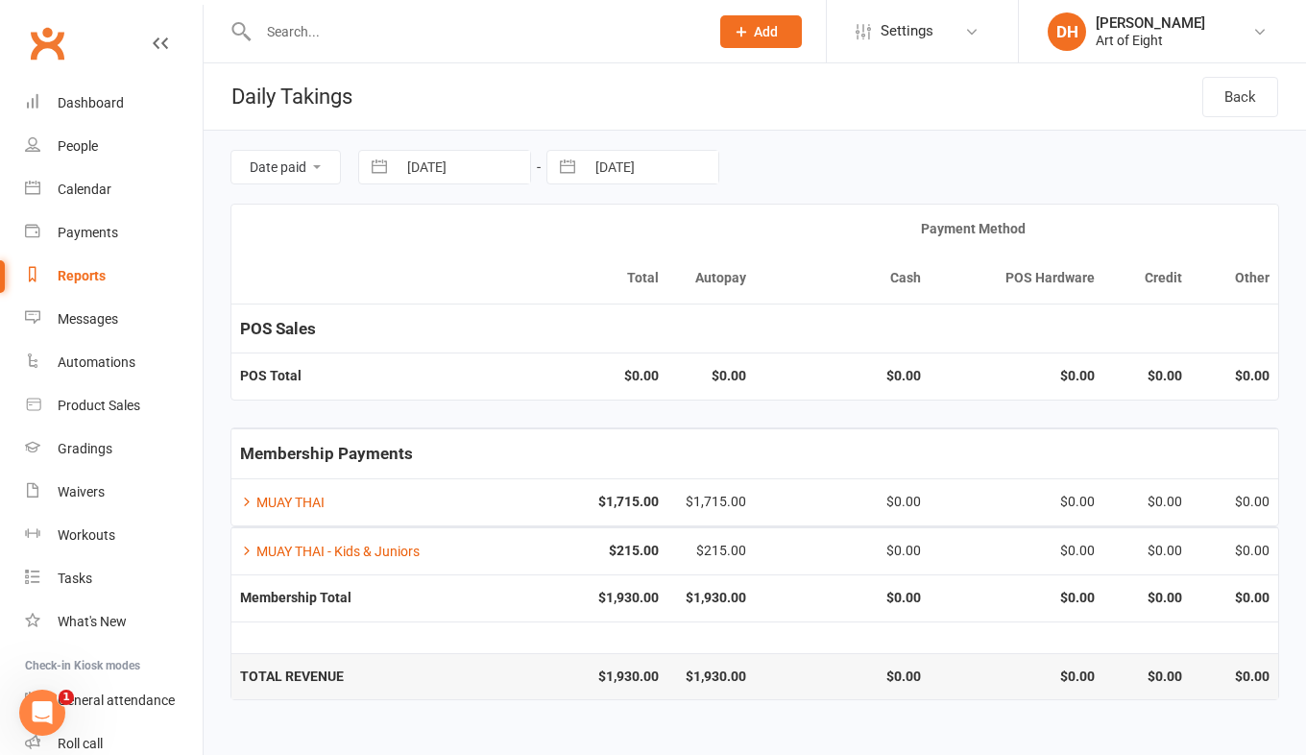
select select "9"
select select "2025"
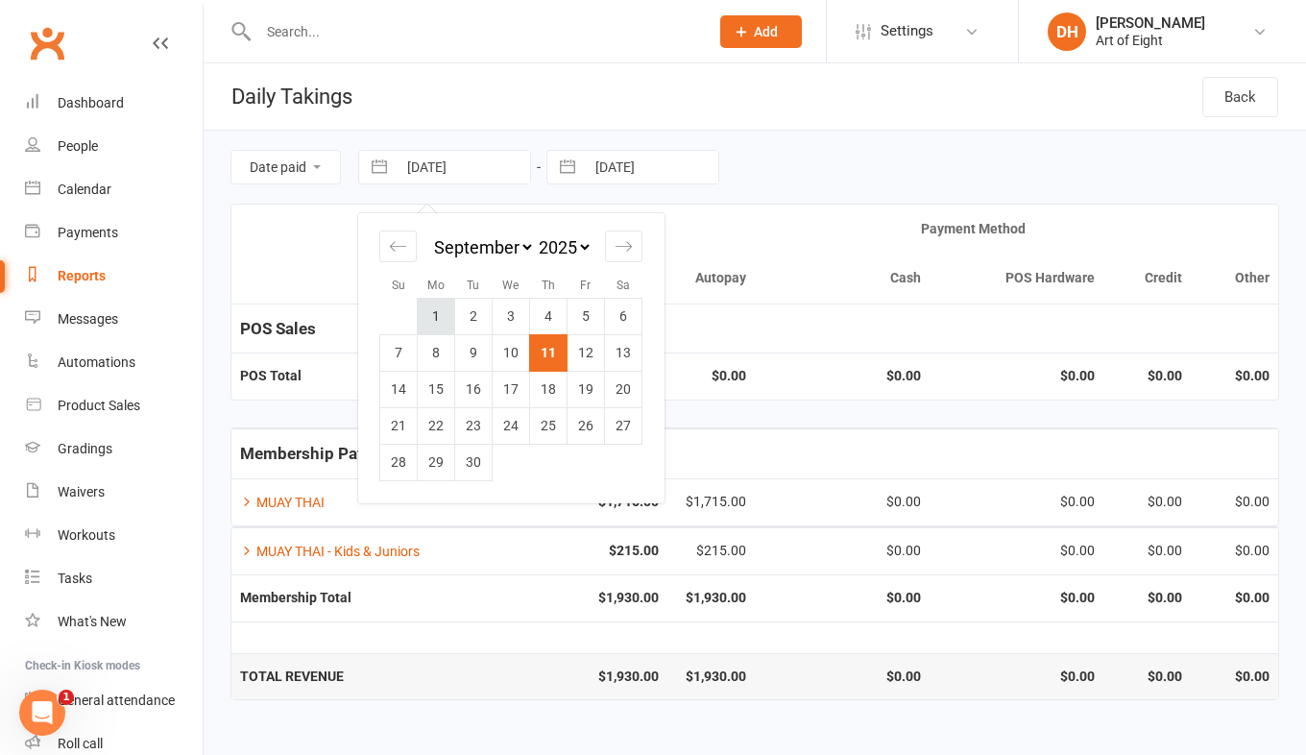
click at [431, 324] on td "1" at bounding box center [436, 316] width 37 height 37
type input "[DATE]"
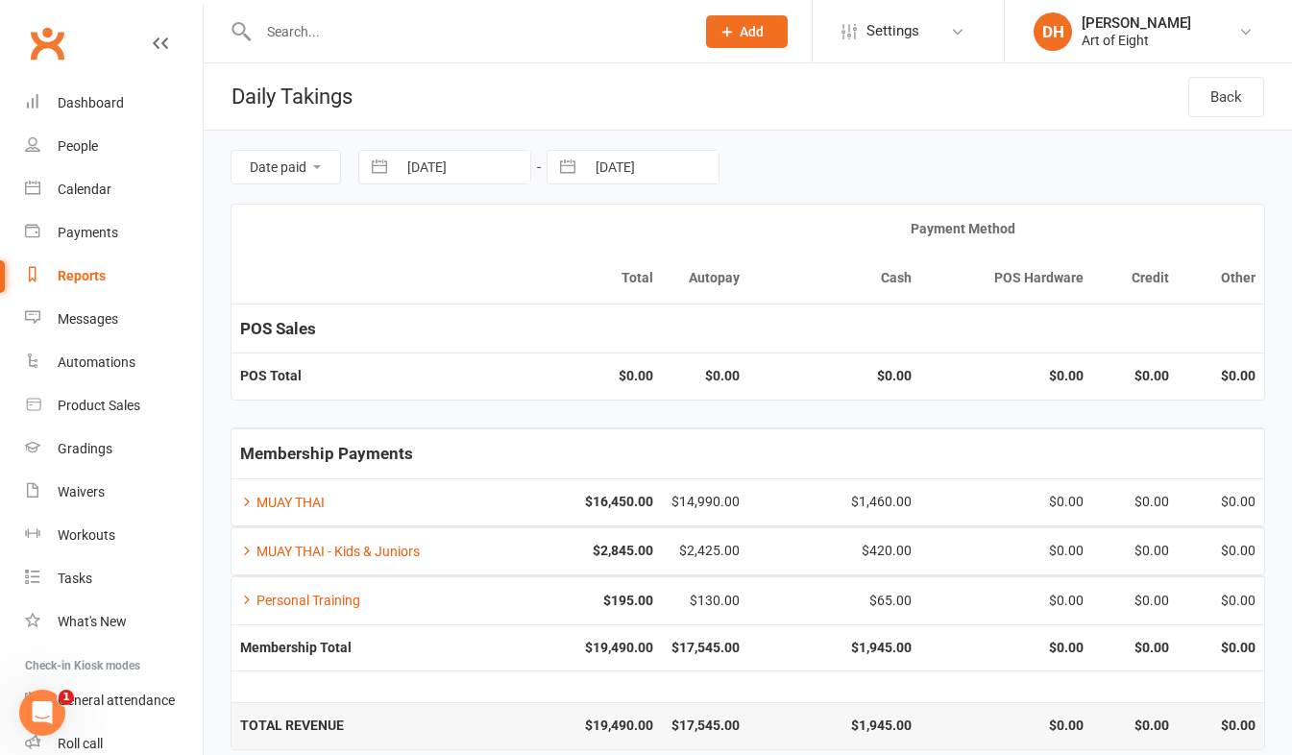
click at [566, 175] on button "button" at bounding box center [567, 167] width 35 height 33
select select "7"
select select "2025"
select select "8"
select select "2025"
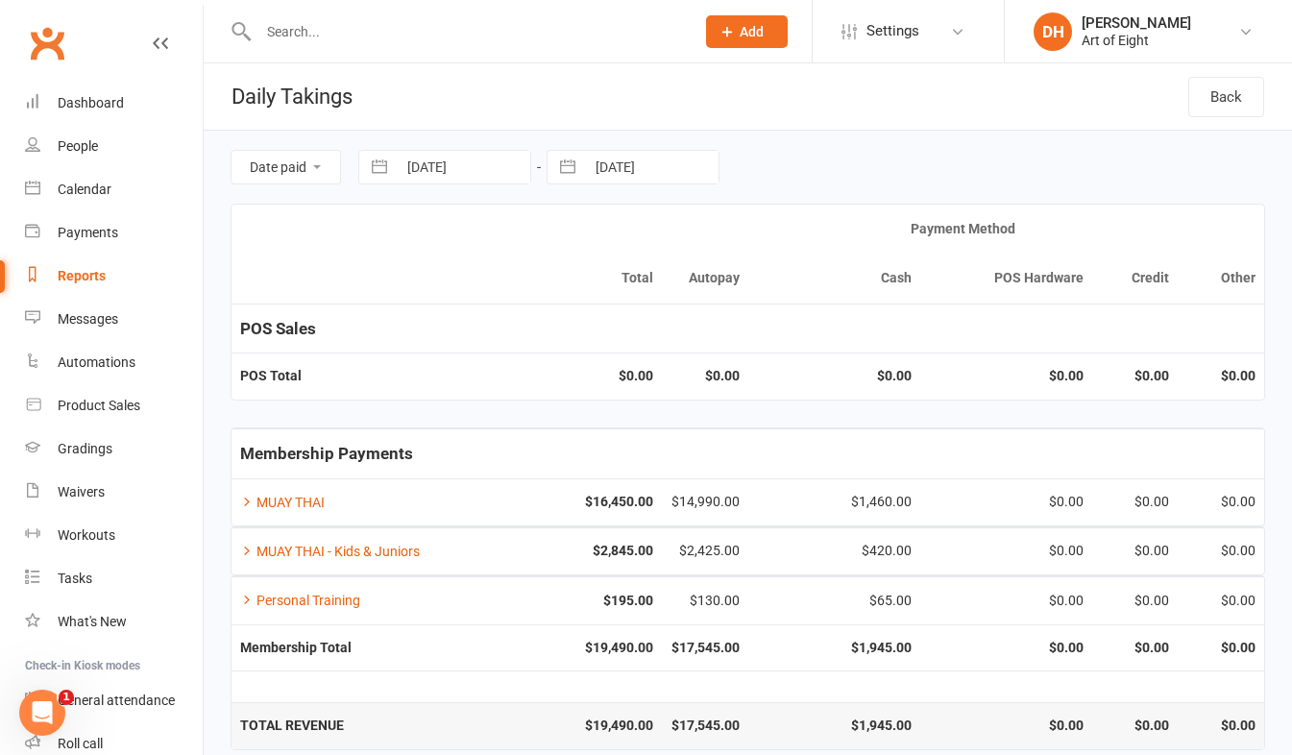
select select "9"
select select "2025"
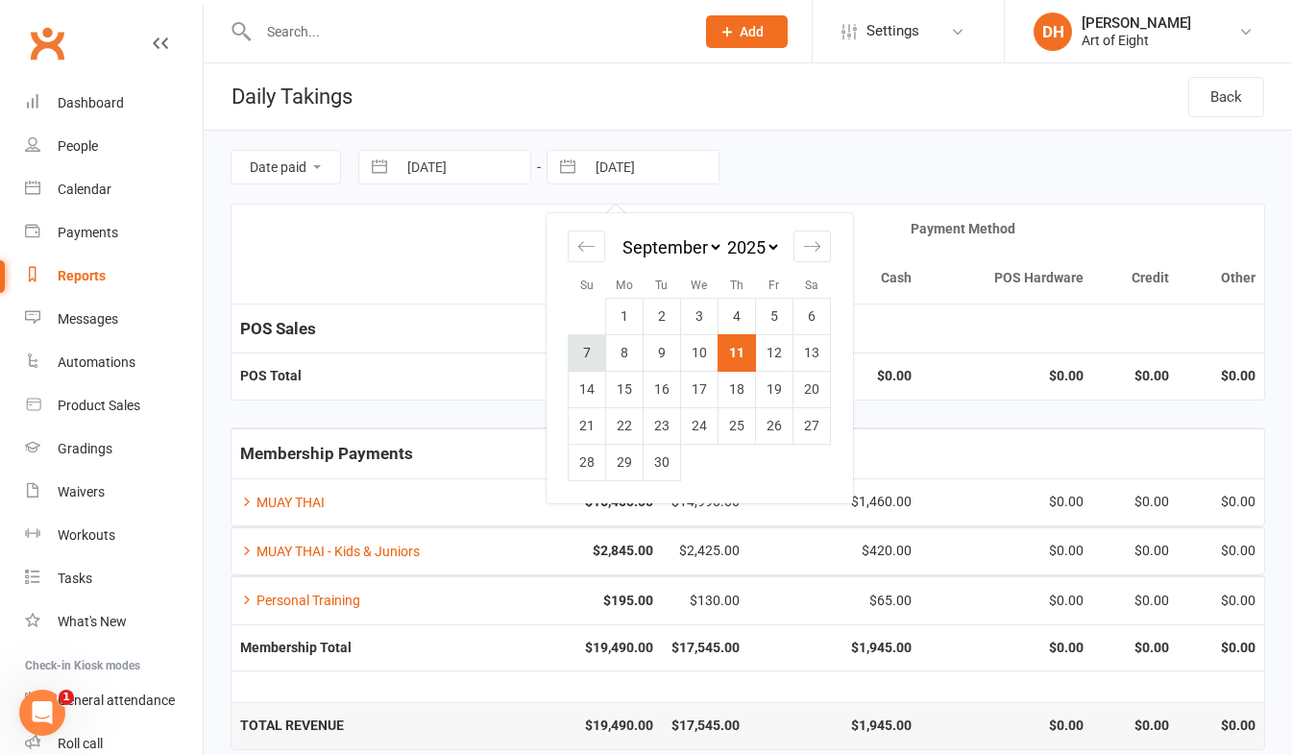
click at [591, 358] on td "7" at bounding box center [587, 352] width 37 height 37
type input "[DATE]"
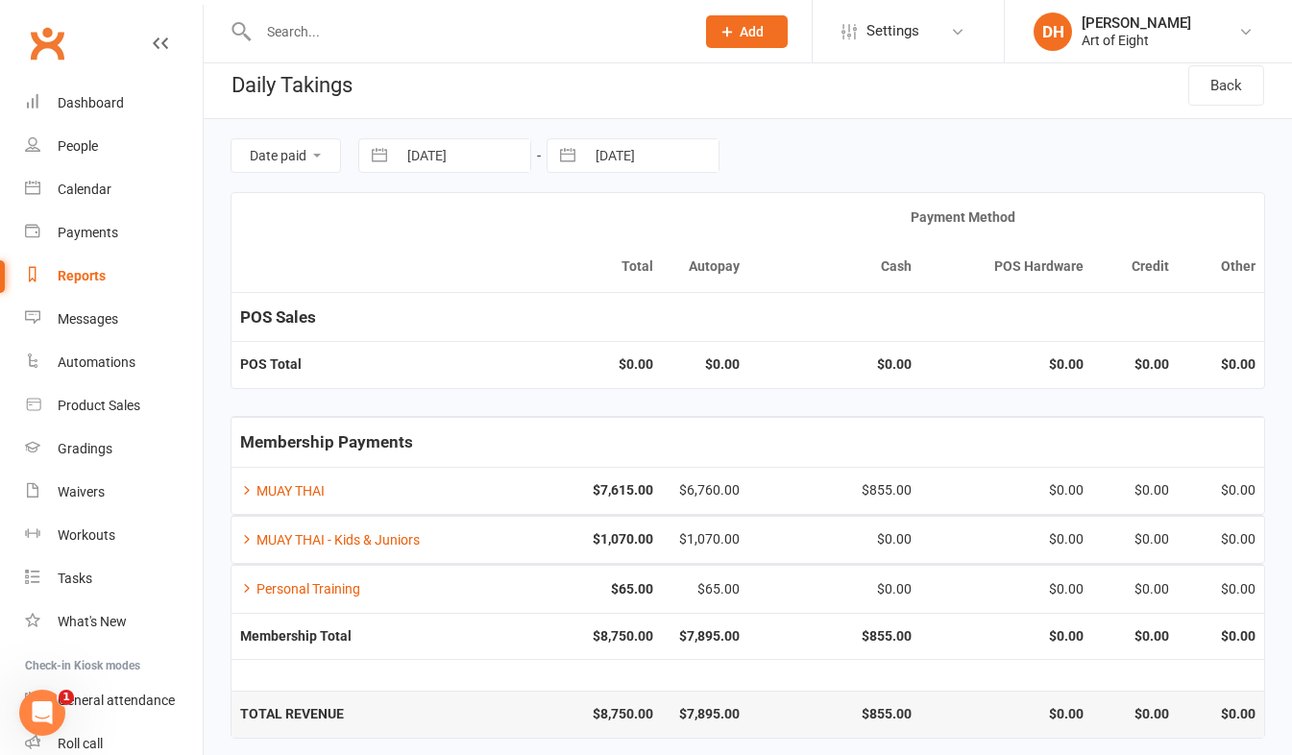
scroll to position [21, 0]
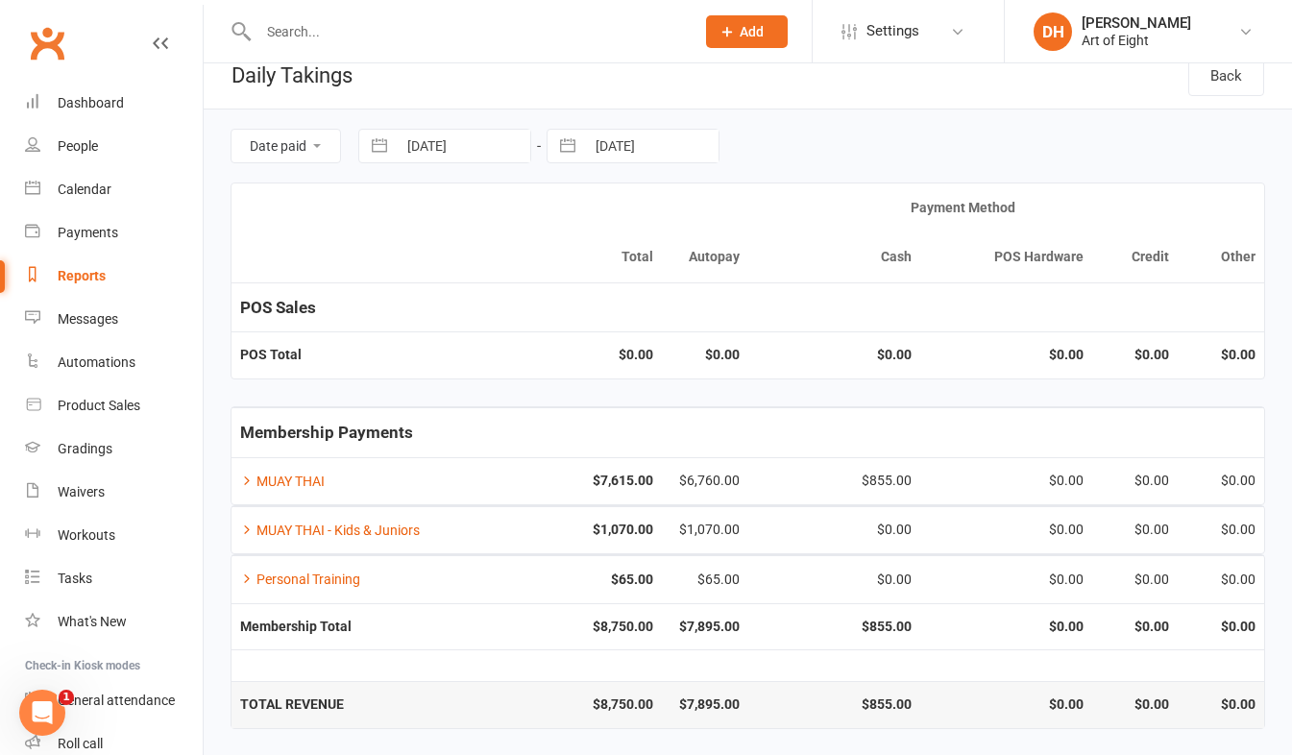
click at [375, 146] on button "button" at bounding box center [379, 146] width 35 height 33
select select "7"
select select "2025"
select select "8"
select select "2025"
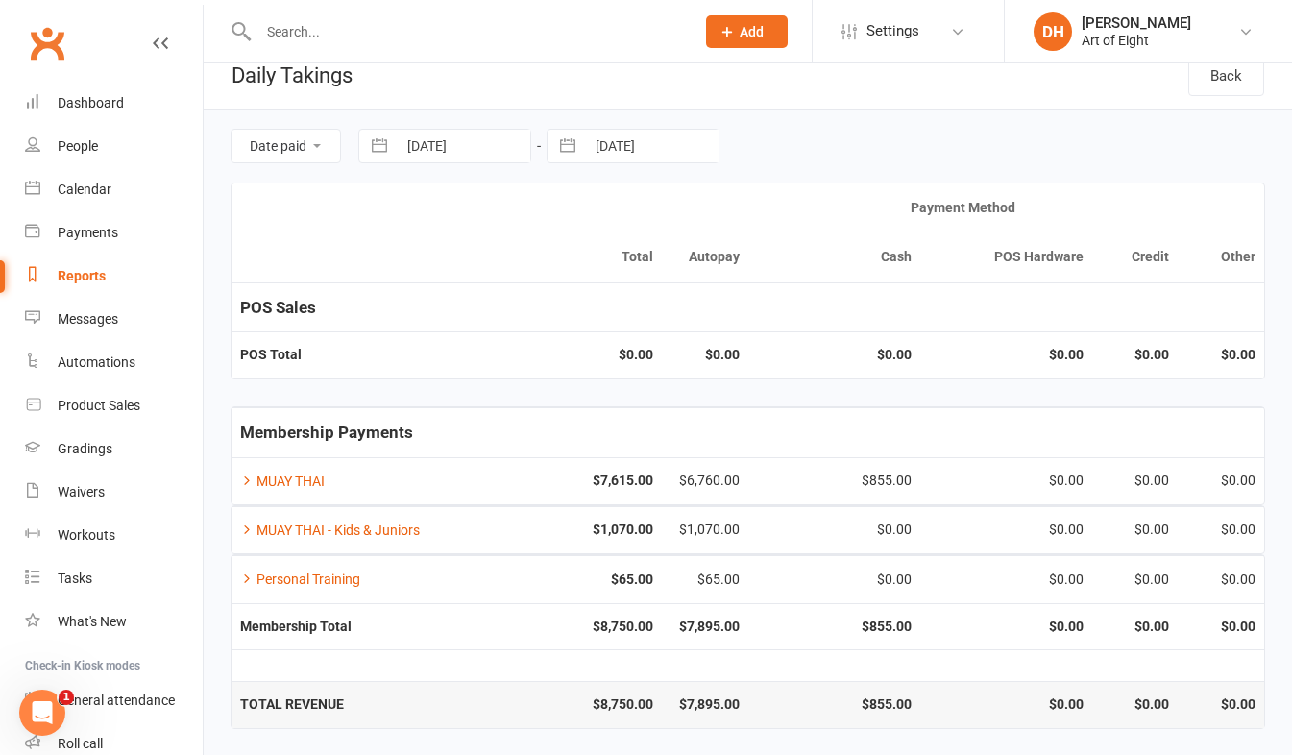
select select "9"
select select "2025"
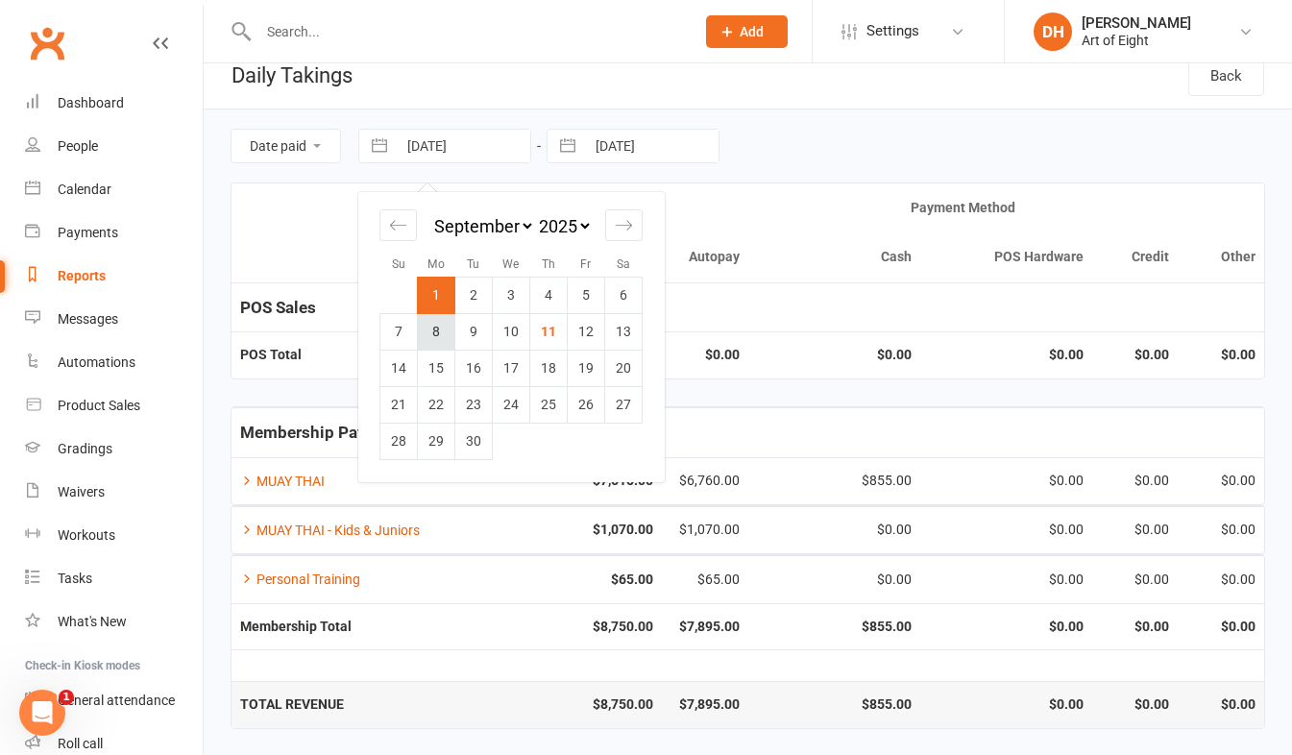
click at [425, 329] on td "8" at bounding box center [436, 331] width 37 height 37
type input "[DATE]"
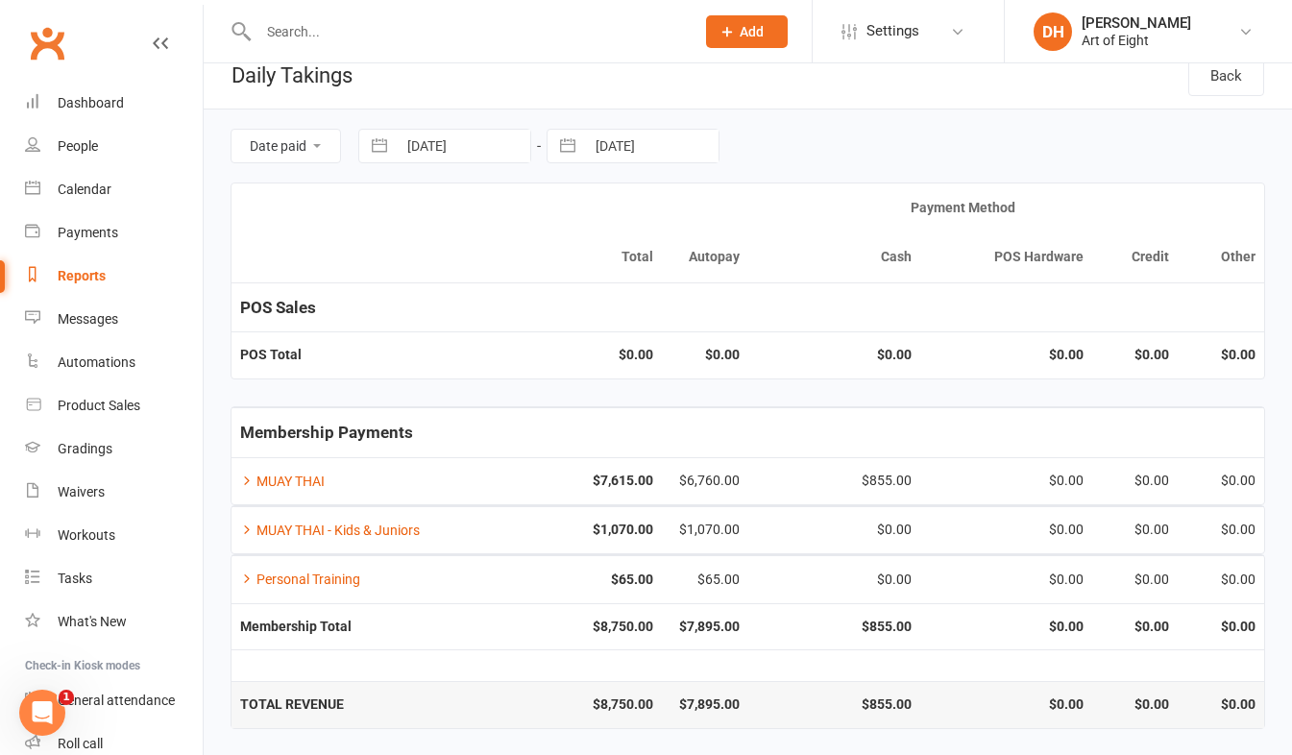
scroll to position [0, 0]
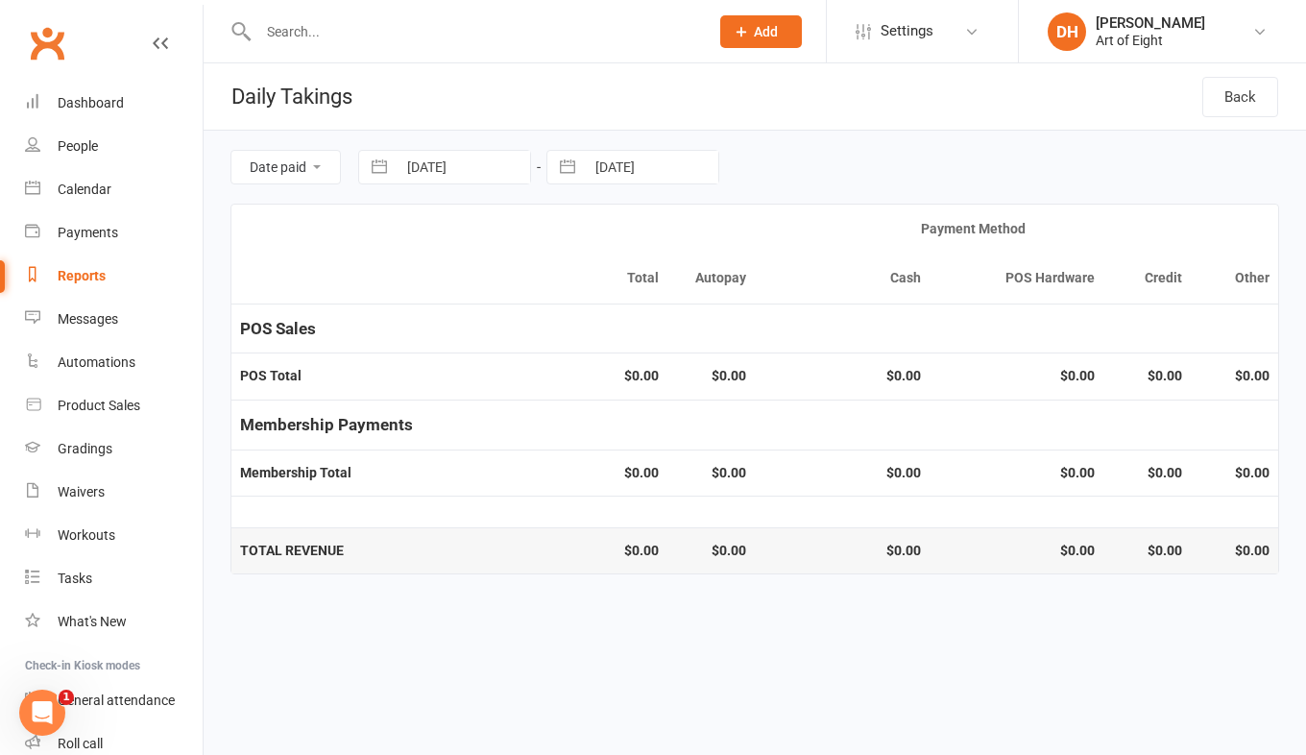
click at [566, 166] on button "button" at bounding box center [567, 167] width 35 height 33
select select "7"
select select "2025"
select select "8"
select select "2025"
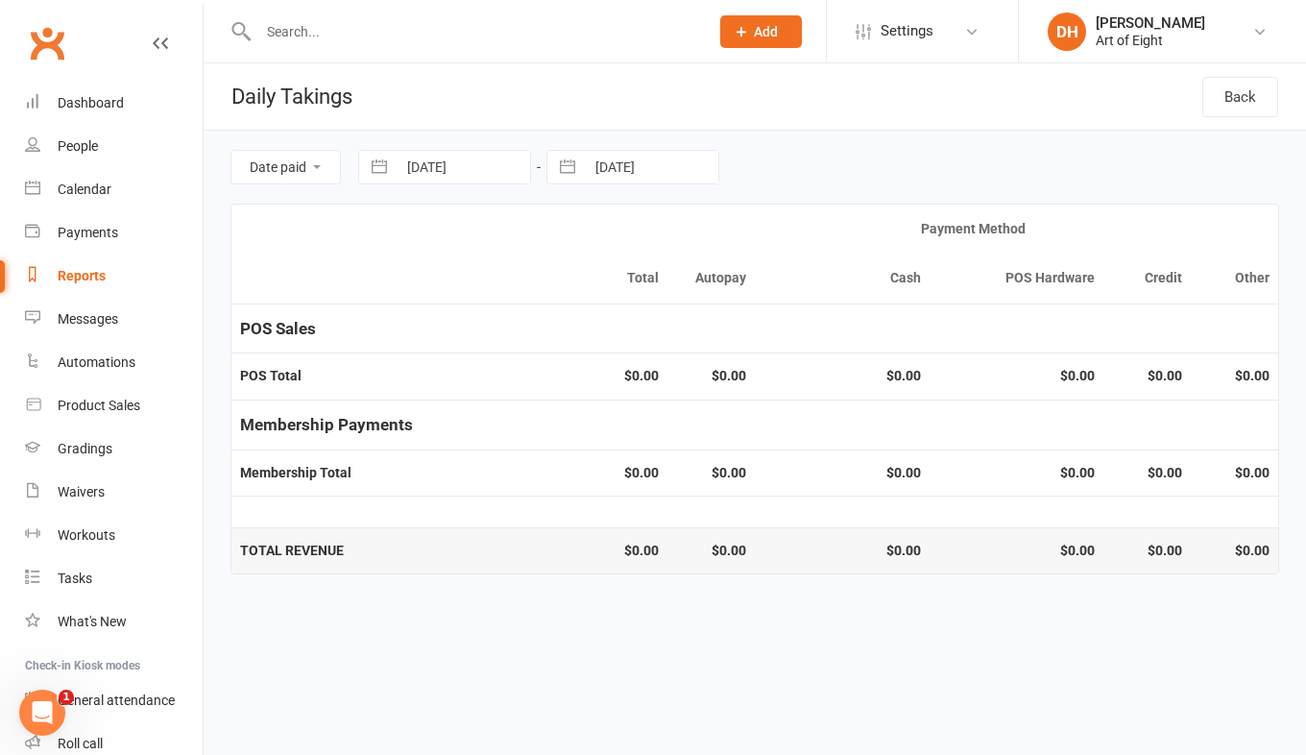
select select "9"
select select "2025"
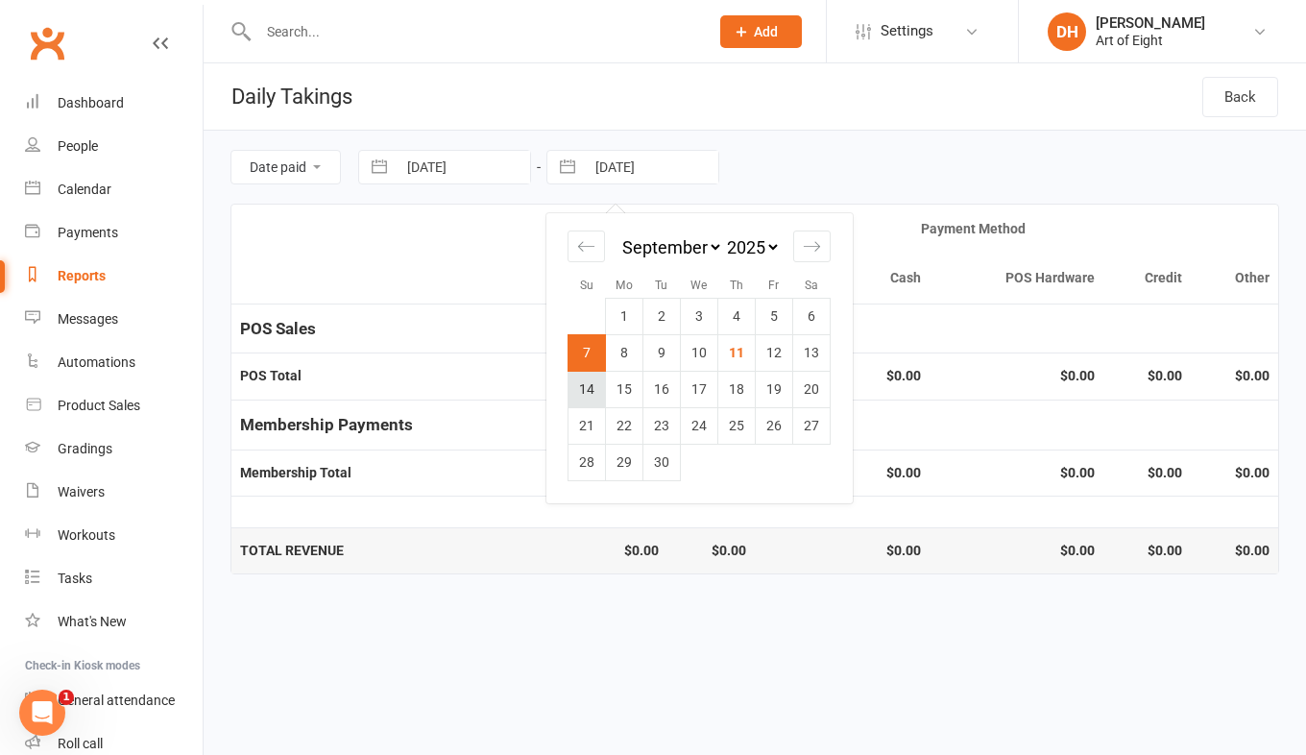
click at [582, 390] on td "14" at bounding box center [587, 389] width 37 height 37
type input "[DATE]"
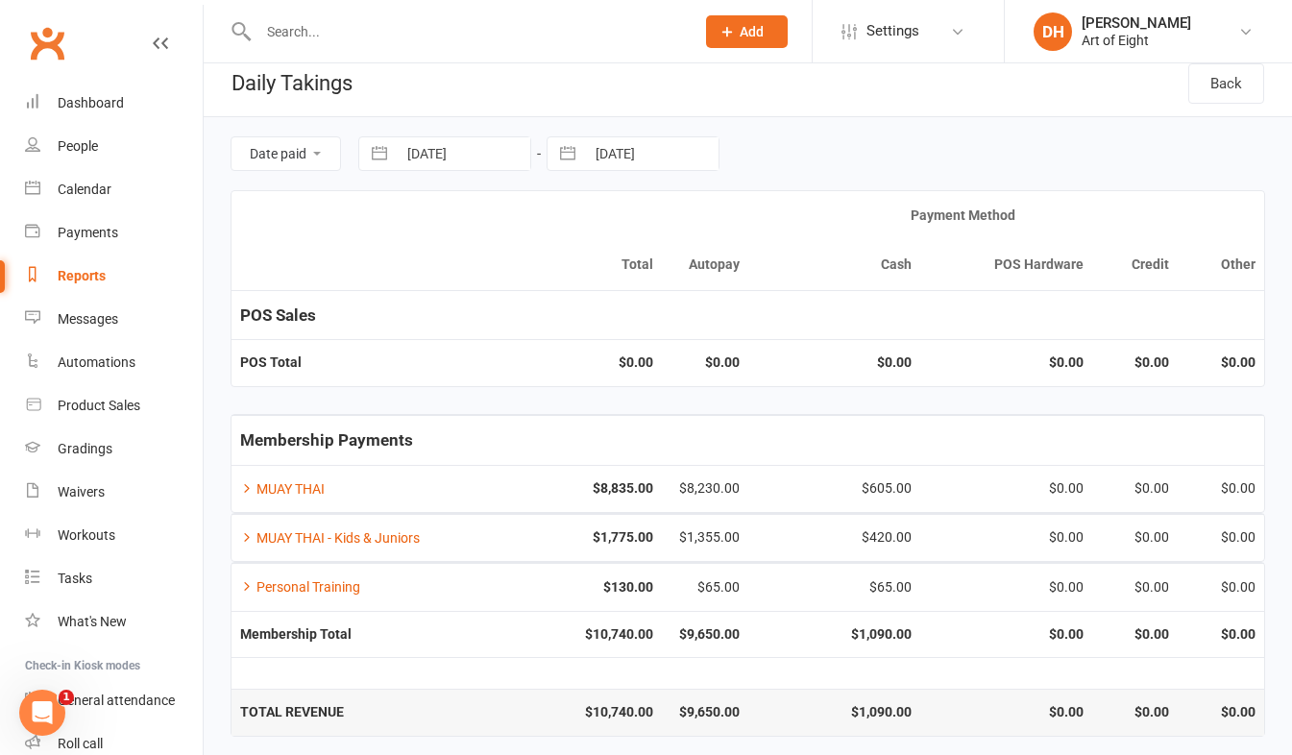
scroll to position [21, 0]
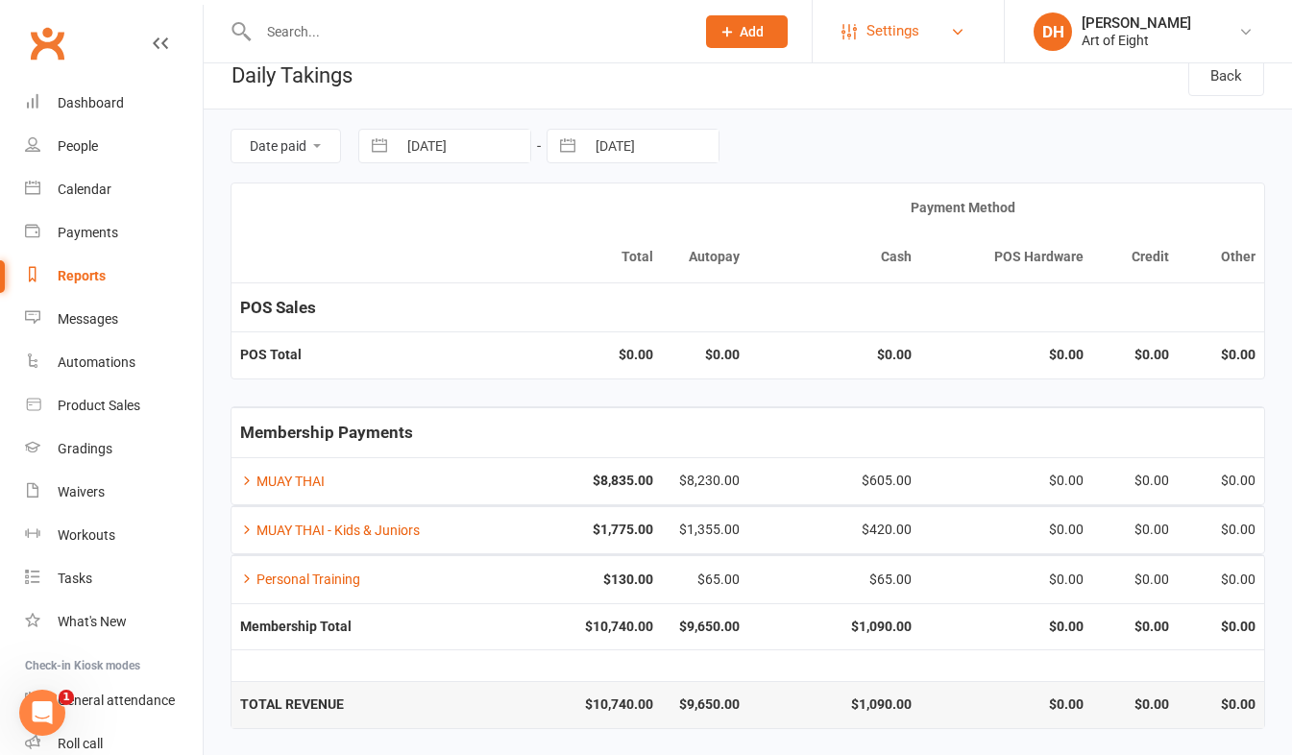
click at [949, 27] on link "Settings" at bounding box center [909, 31] width 134 height 43
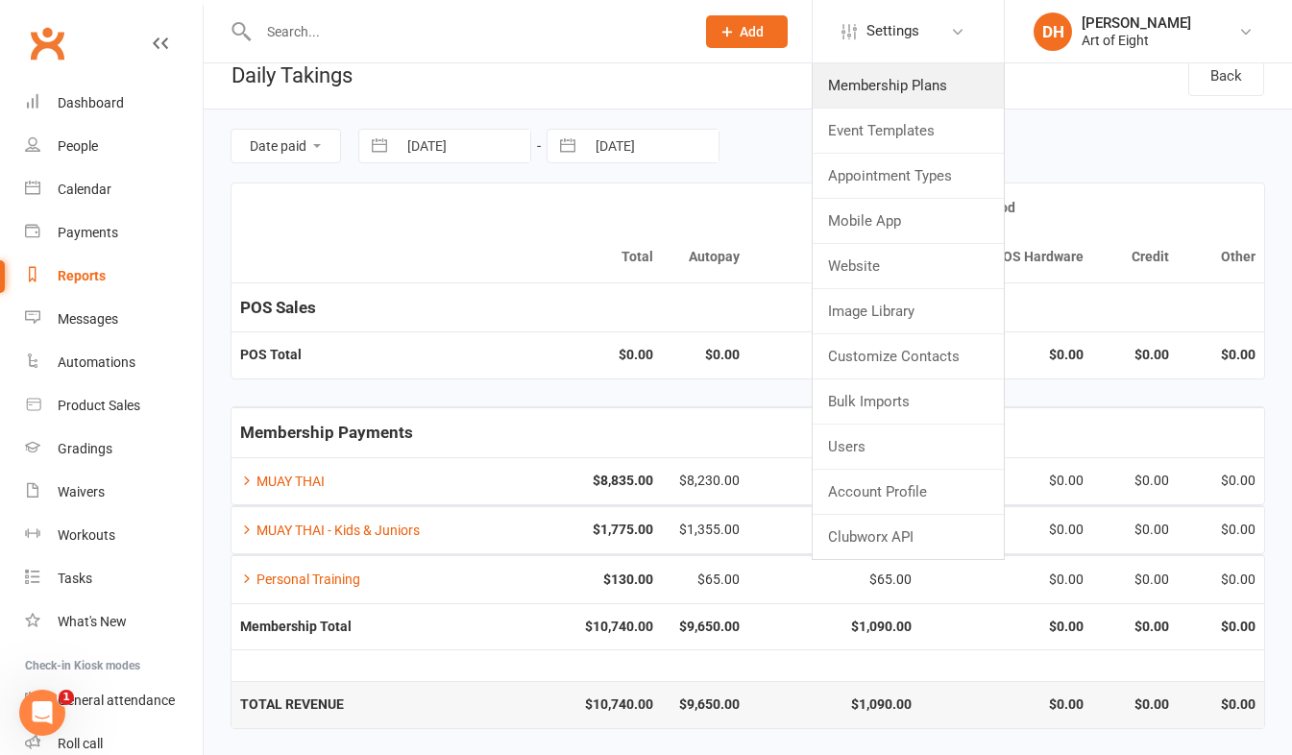
drag, startPoint x: 880, startPoint y: 78, endPoint x: 876, endPoint y: 118, distance: 40.5
click at [880, 78] on link "Membership Plans" at bounding box center [908, 85] width 191 height 44
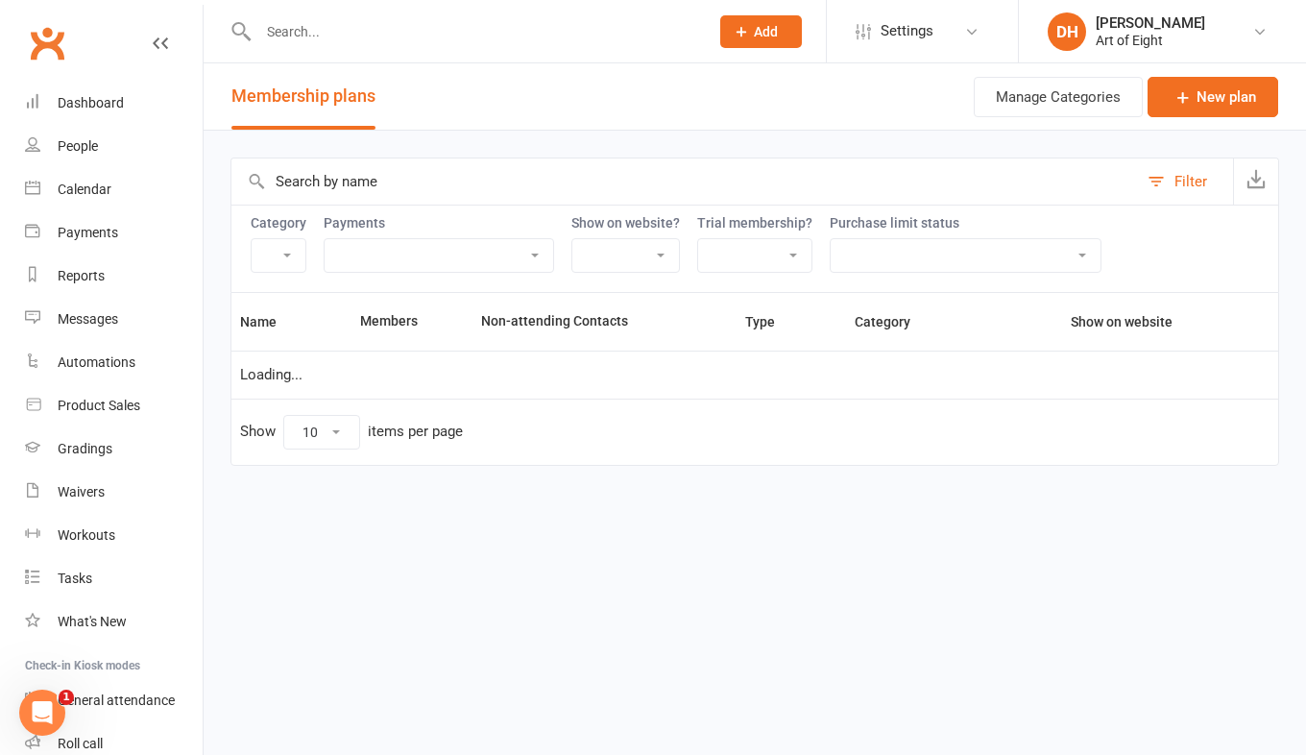
select select "50"
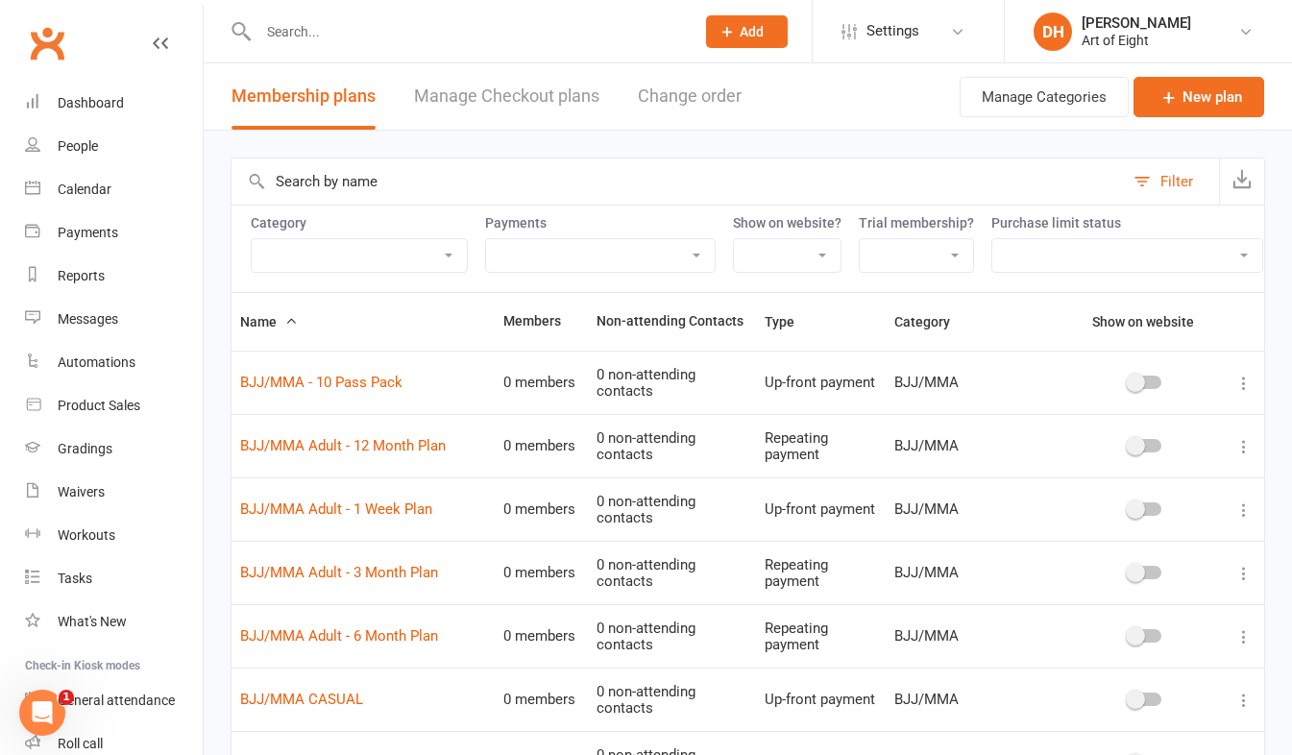
click at [401, 253] on select "BJJ/MMA BJJ/MMA - Kids & Juniors MUAY THAI MUAY THAI - Kids & Juniors Personal …" at bounding box center [359, 255] width 215 height 33
click at [252, 239] on select "BJJ/MMA BJJ/MMA - Kids & Juniors MUAY THAI MUAY THAI - Kids & Juniors Personal …" at bounding box center [359, 255] width 215 height 33
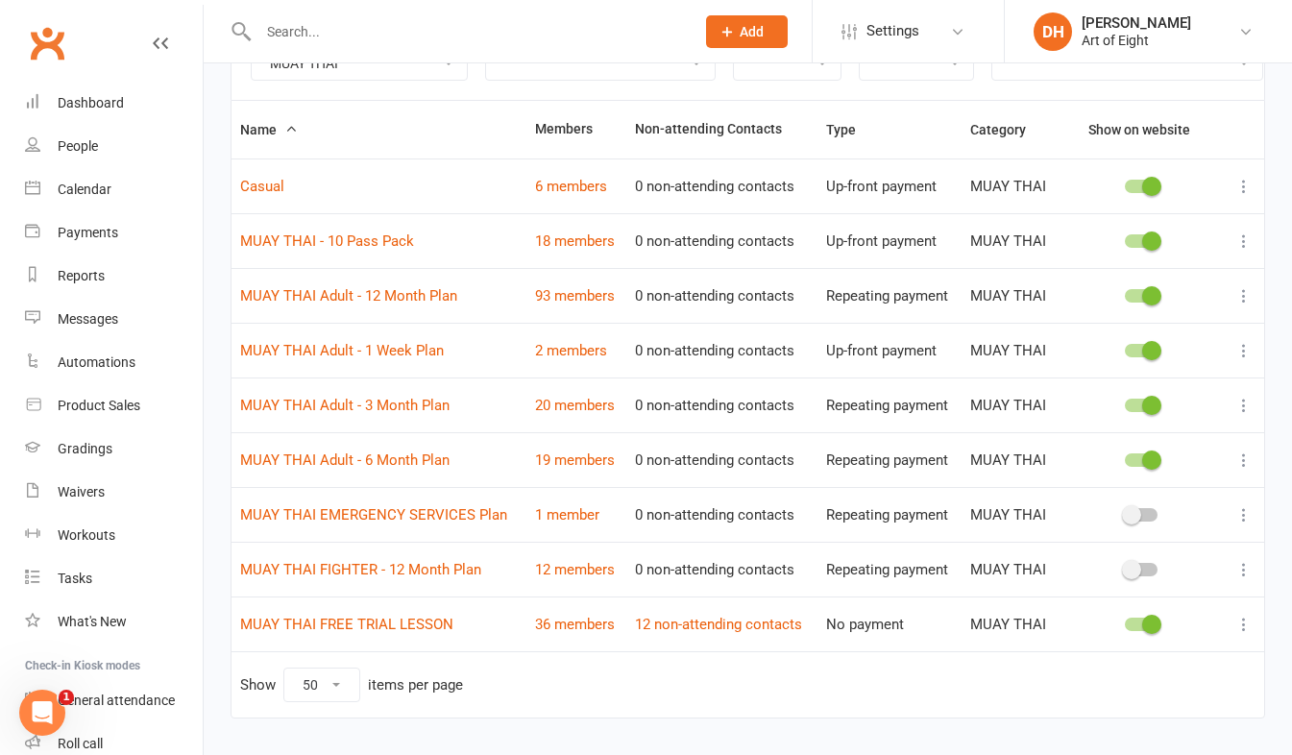
scroll to position [251, 0]
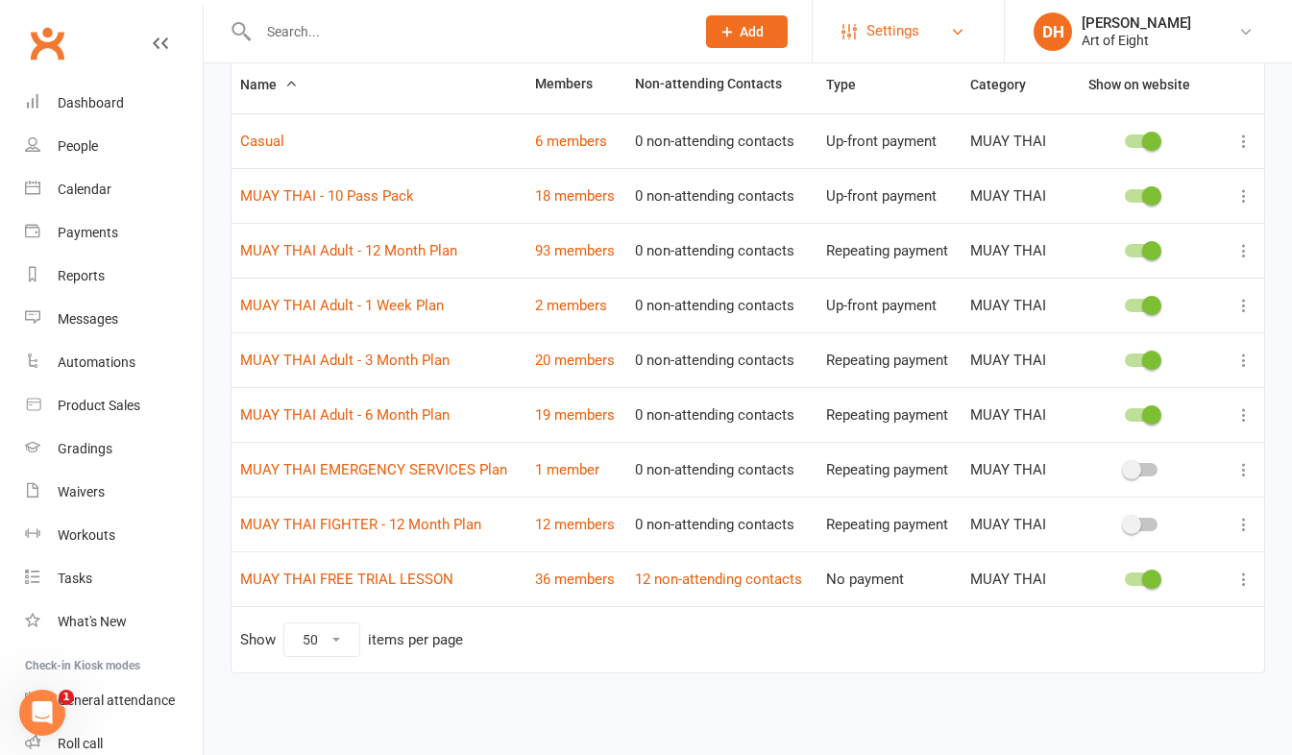
click at [947, 34] on link "Settings" at bounding box center [909, 31] width 134 height 43
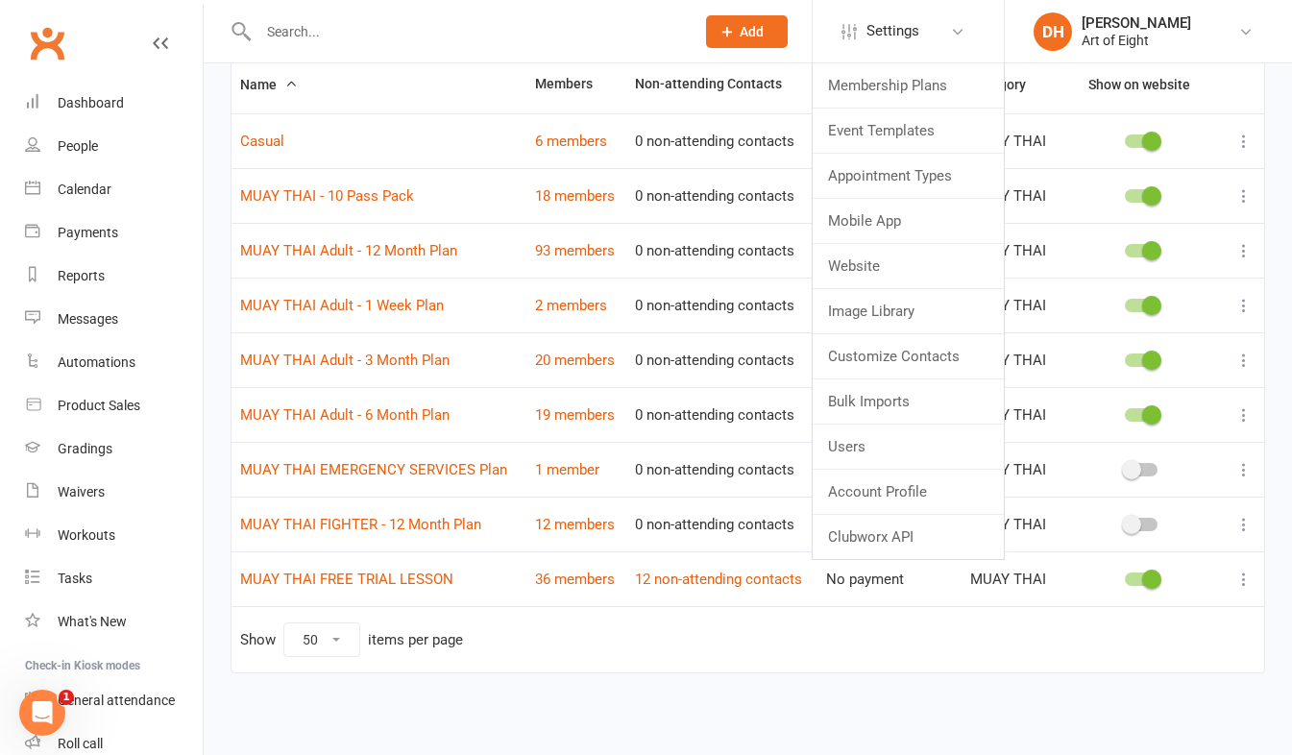
click at [353, 91] on th "Name" at bounding box center [379, 85] width 295 height 58
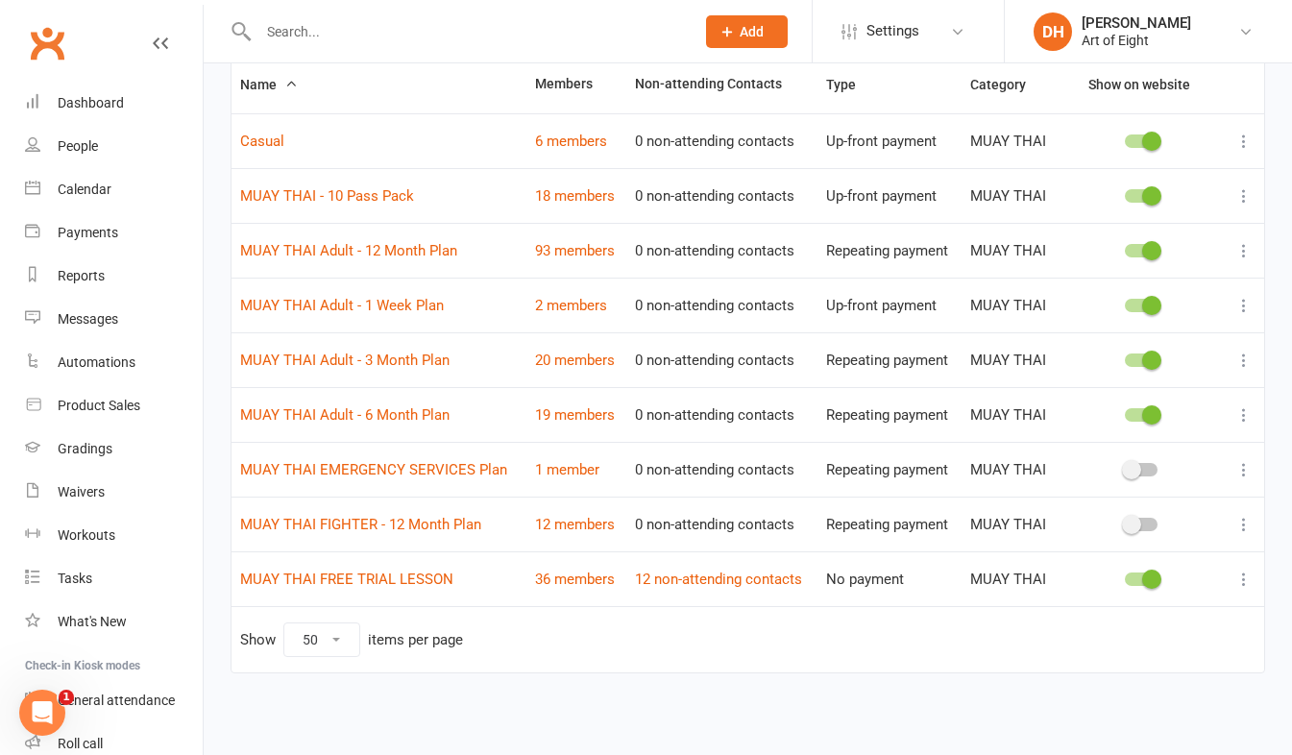
scroll to position [155, 0]
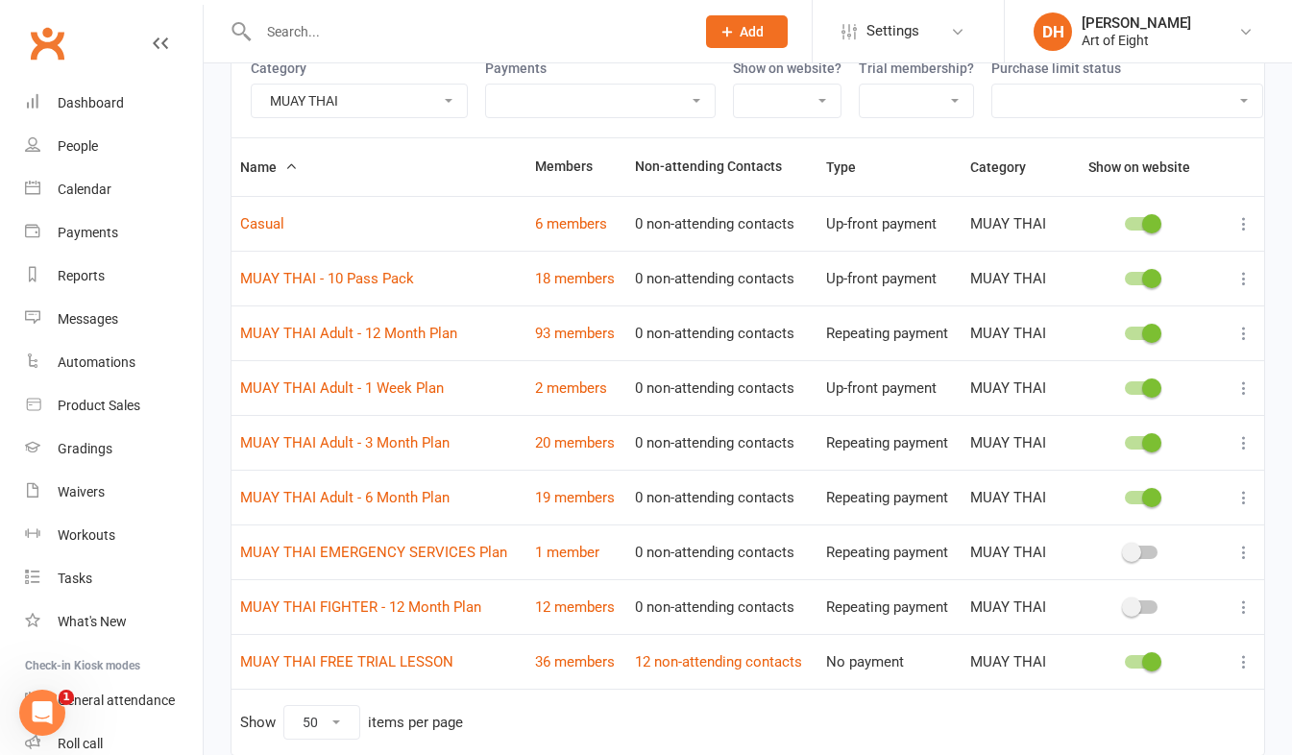
drag, startPoint x: 399, startPoint y: 98, endPoint x: 389, endPoint y: 107, distance: 12.9
click at [399, 98] on select "BJJ/MMA BJJ/MMA - Kids & Juniors MUAY THAI MUAY THAI - Kids & Juniors Personal …" at bounding box center [359, 101] width 215 height 33
select select "15110"
click at [252, 85] on select "BJJ/MMA BJJ/MMA - Kids & Juniors MUAY THAI MUAY THAI - Kids & Juniors Personal …" at bounding box center [359, 101] width 215 height 33
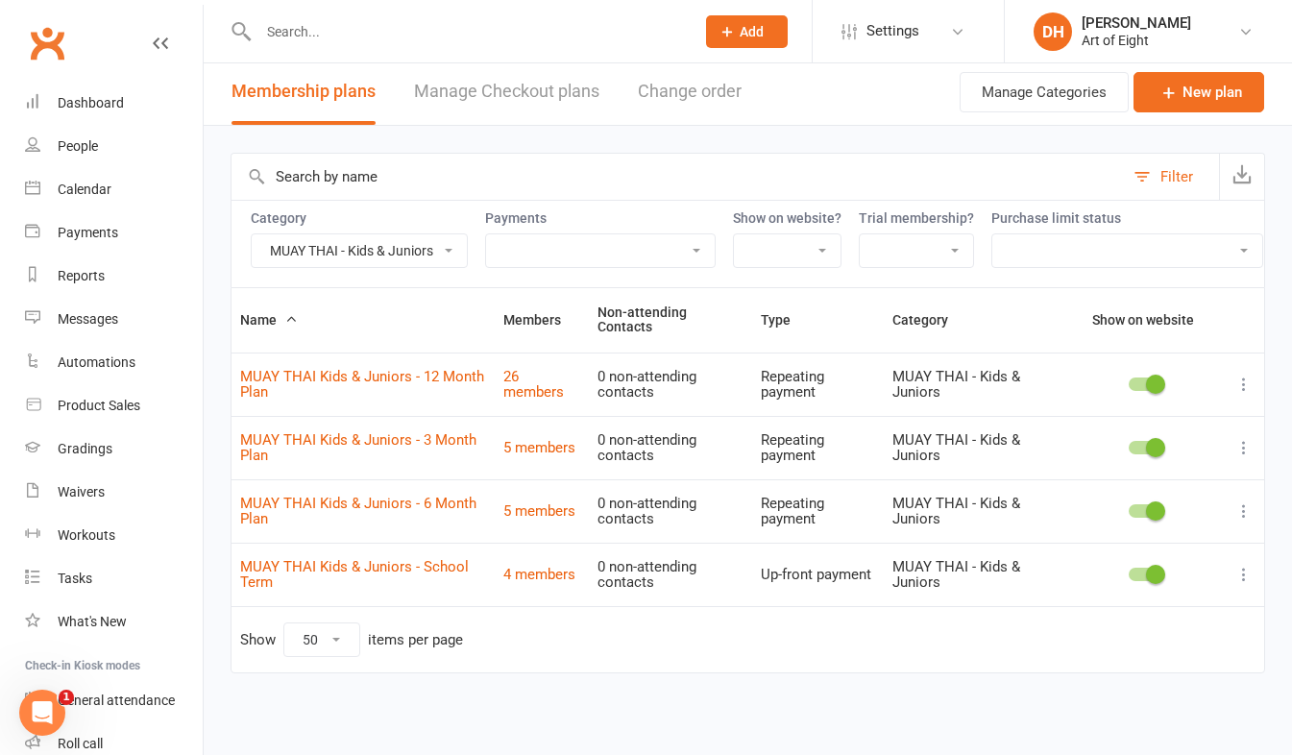
scroll to position [12, 0]
click at [77, 111] on link "Dashboard" at bounding box center [114, 103] width 178 height 43
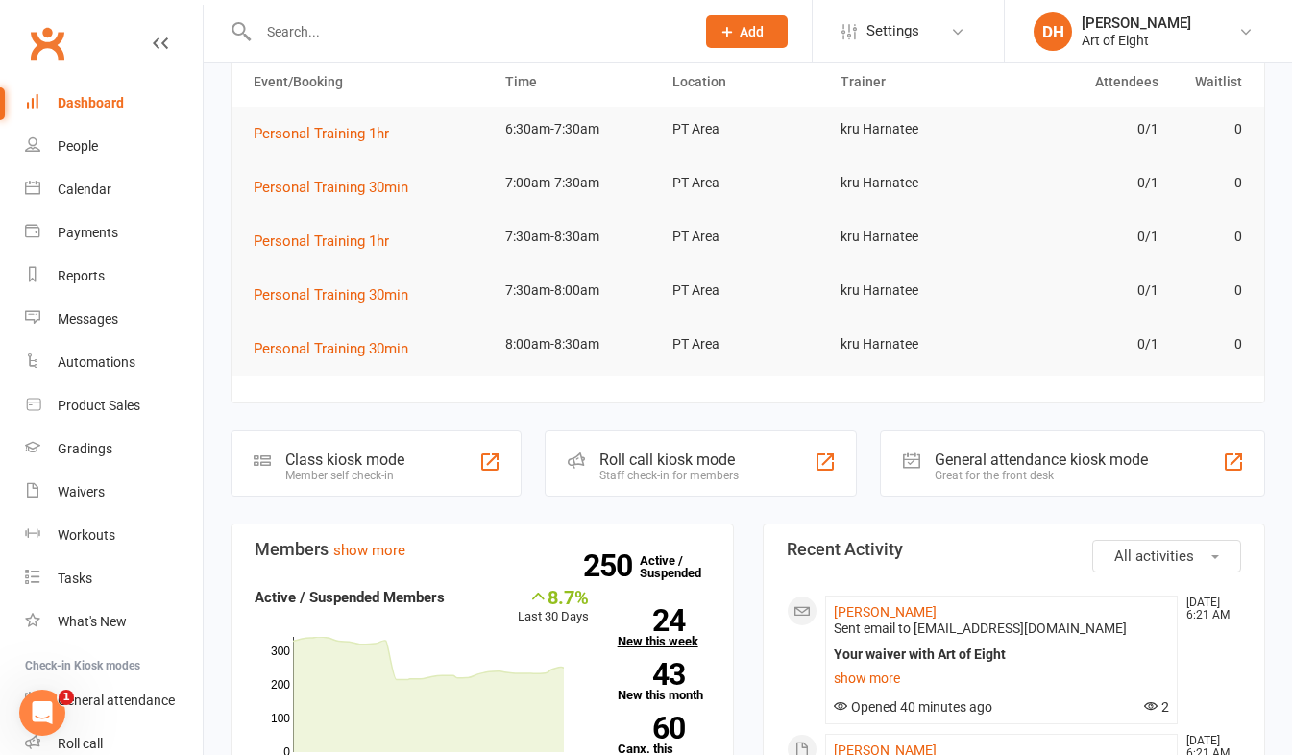
scroll to position [192, 0]
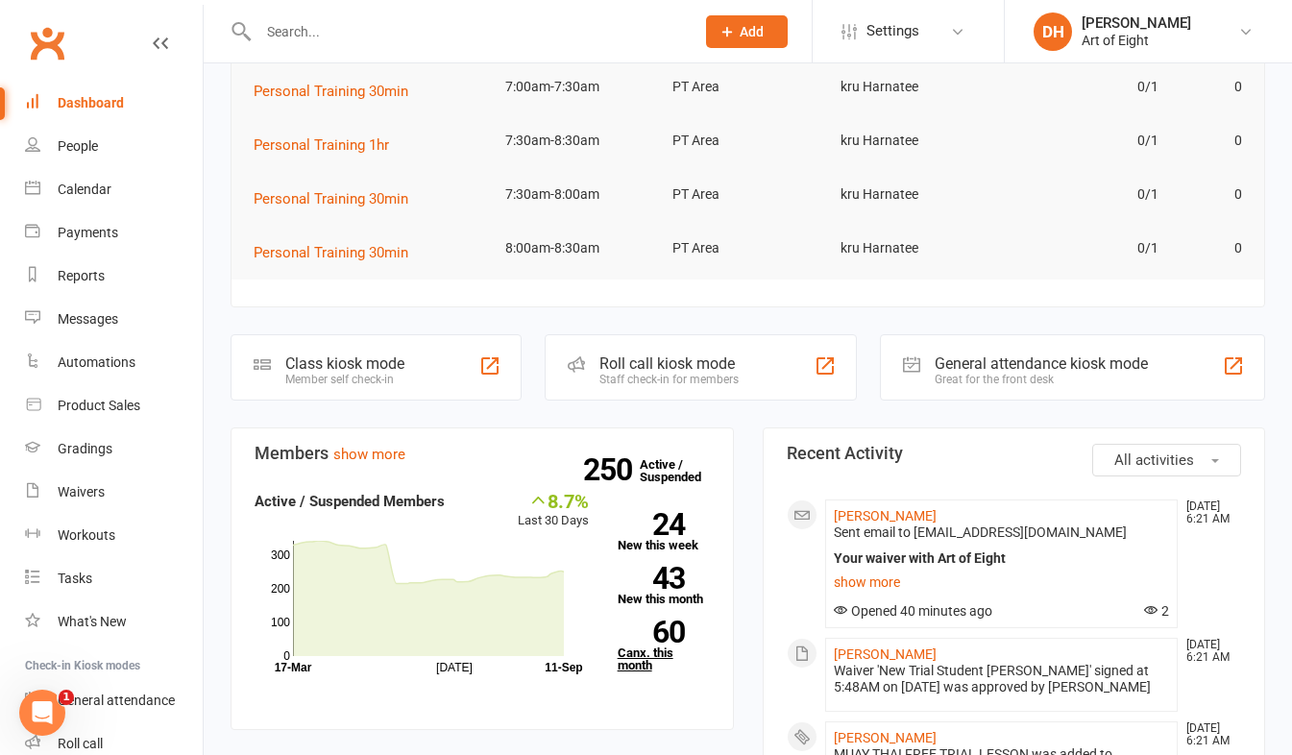
click at [638, 652] on link "60 Canx. this month" at bounding box center [664, 646] width 92 height 51
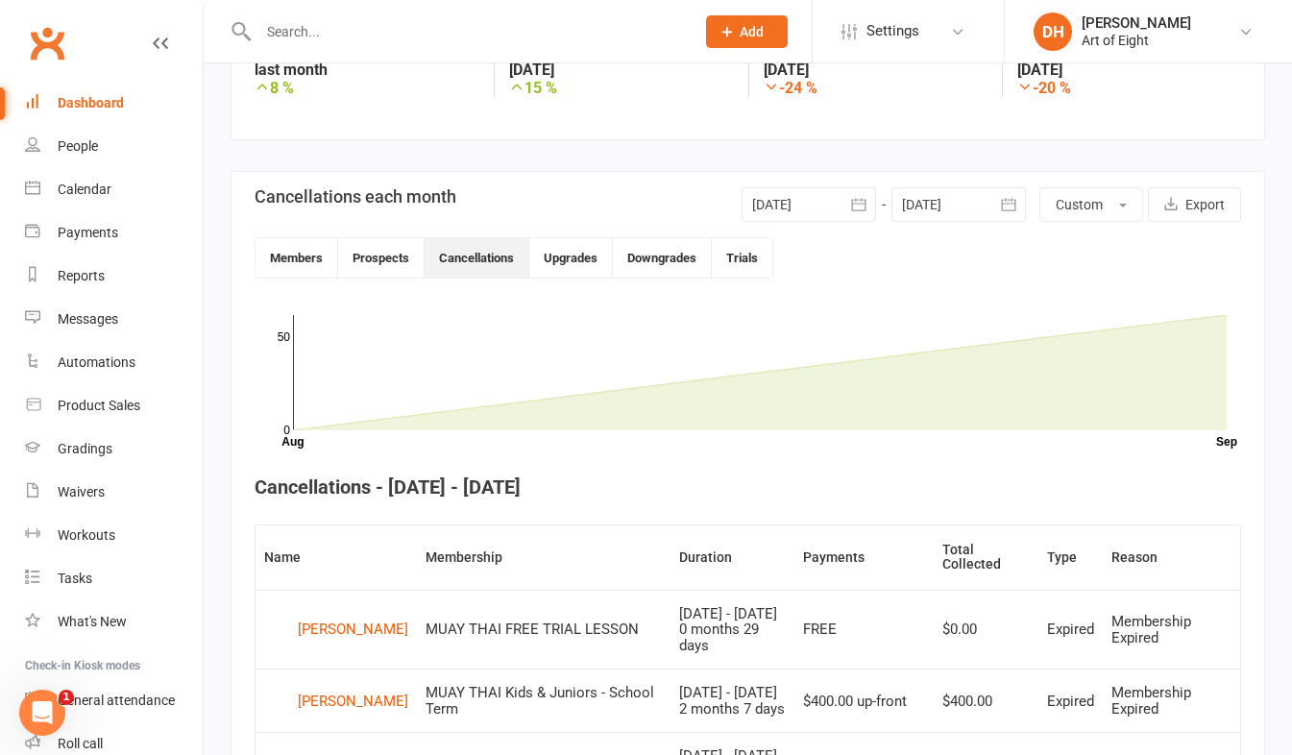
scroll to position [332, 0]
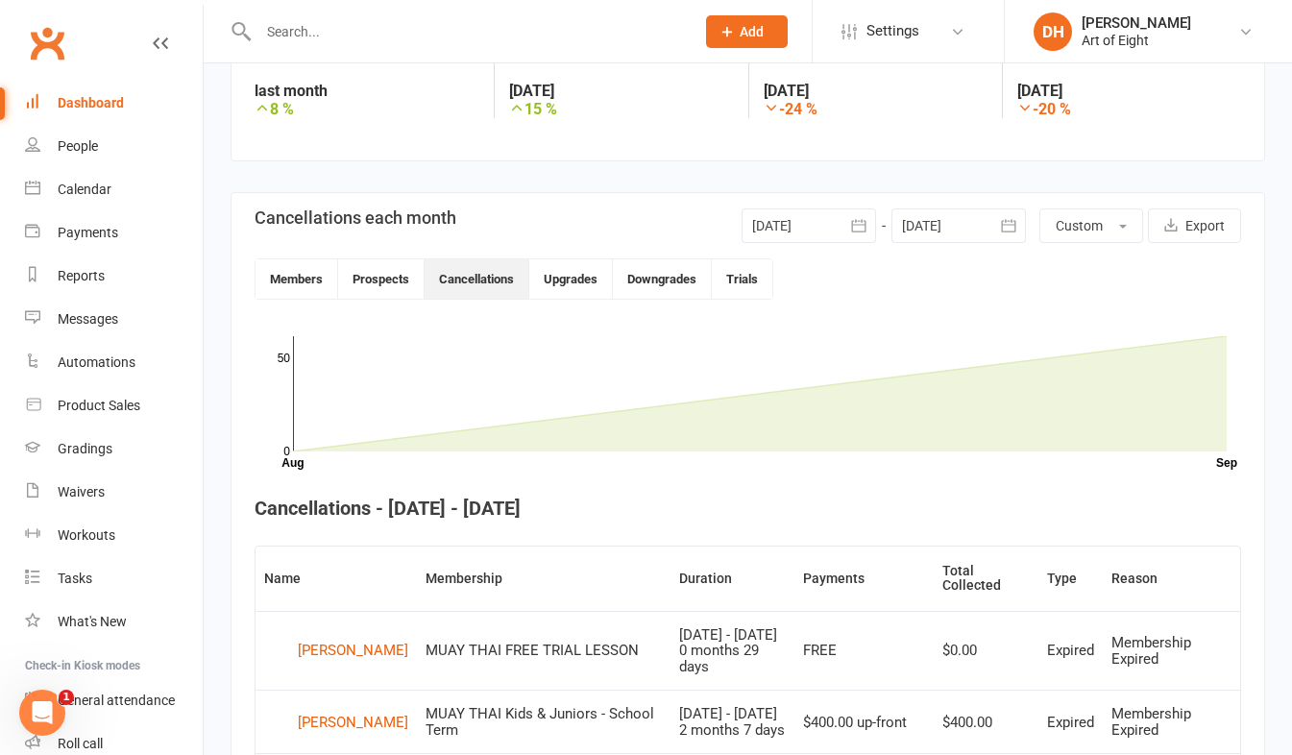
click at [862, 223] on icon "button" at bounding box center [858, 225] width 19 height 19
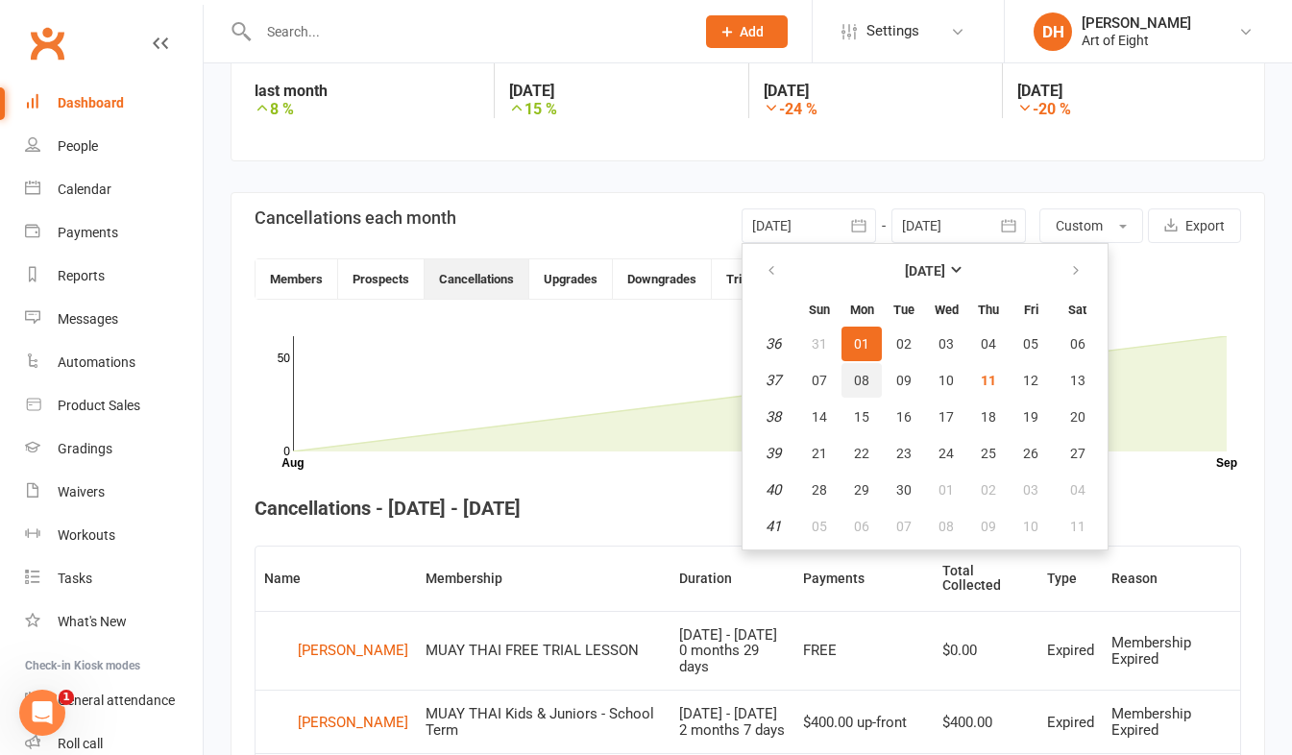
click at [861, 378] on span "08" at bounding box center [861, 380] width 15 height 15
type input "[DATE]"
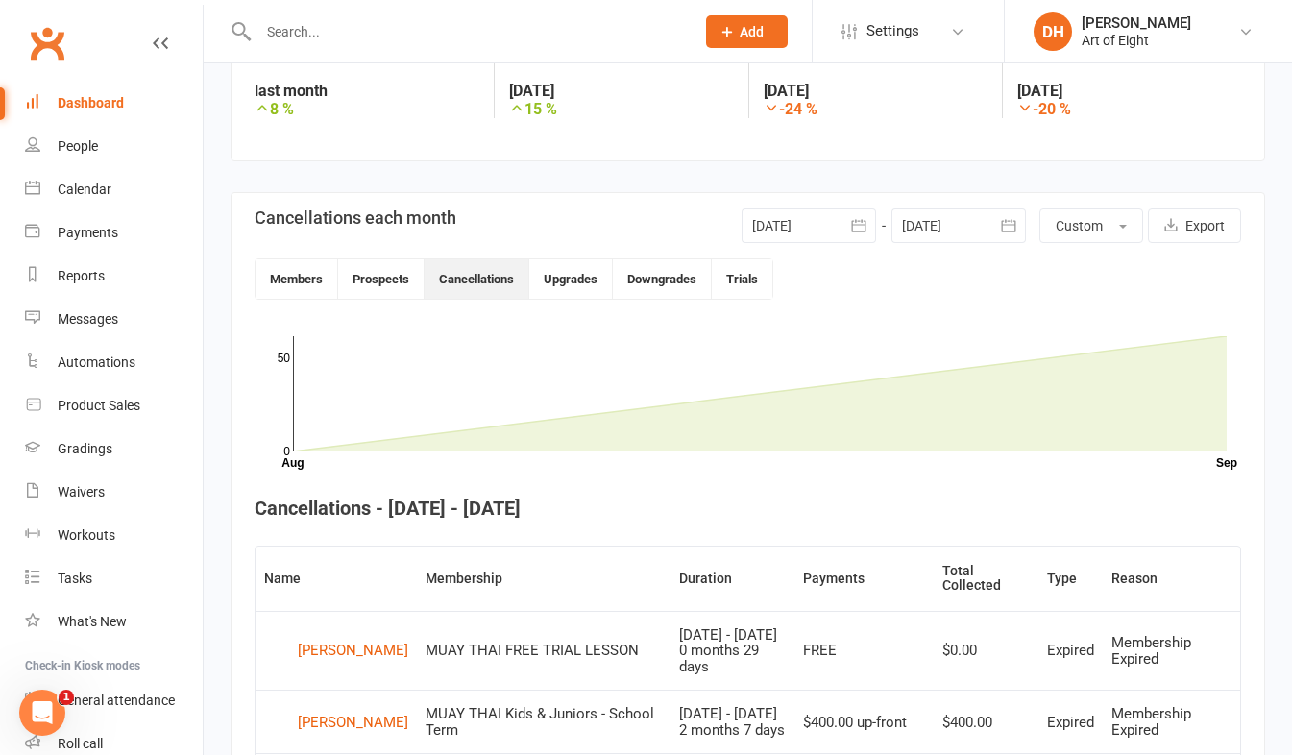
click at [1016, 226] on icon "button" at bounding box center [1008, 225] width 19 height 19
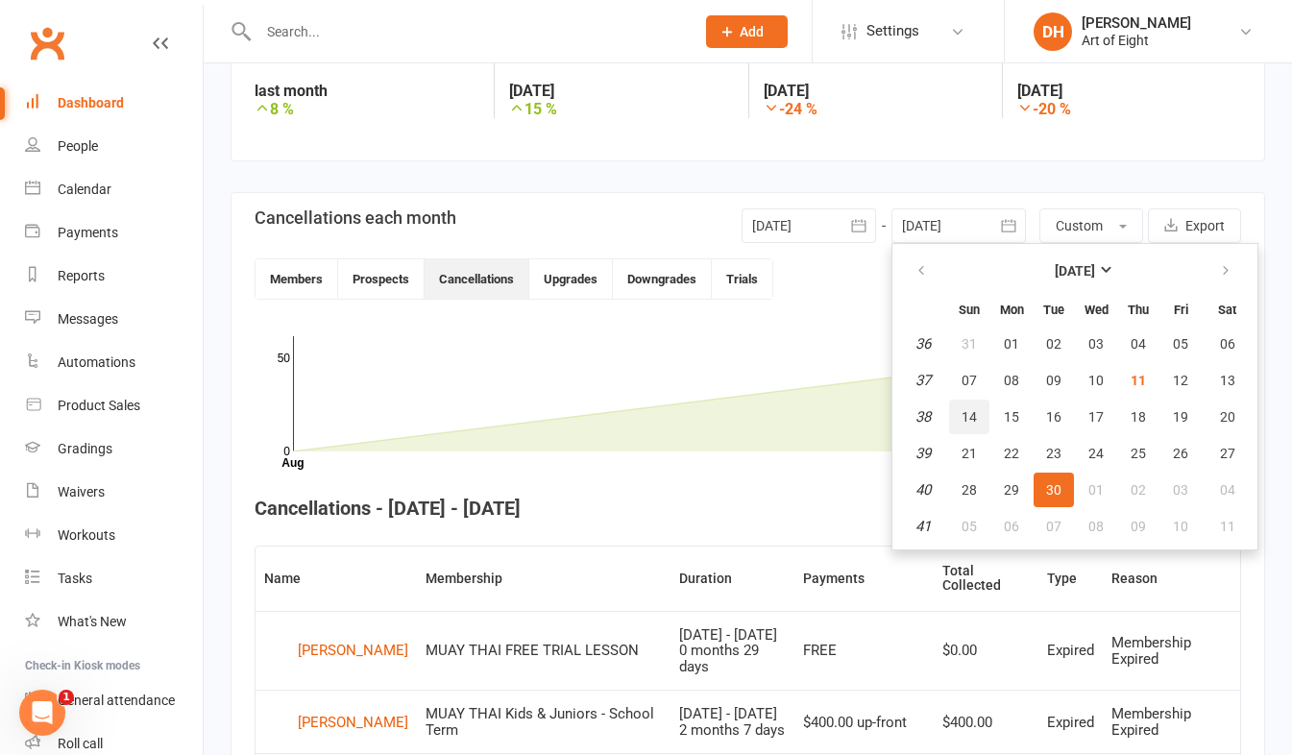
click at [972, 411] on span "14" at bounding box center [969, 416] width 15 height 15
type input "[DATE]"
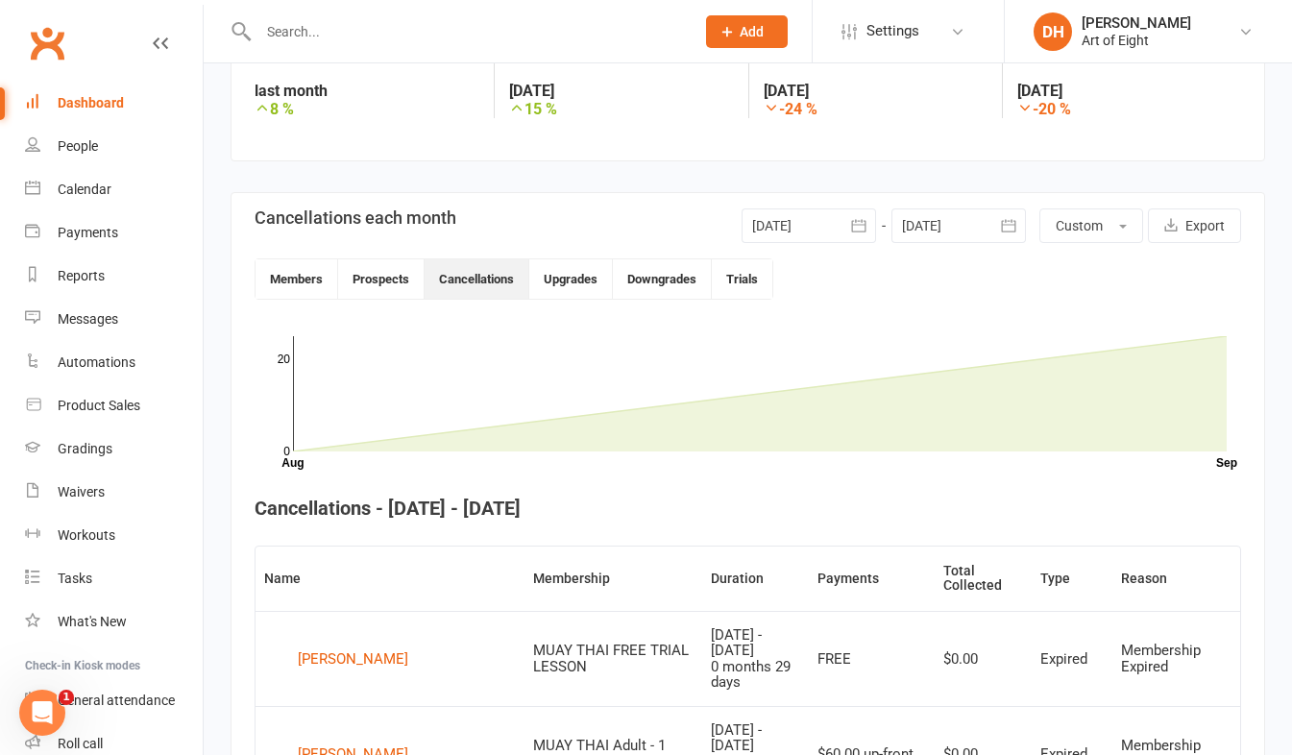
scroll to position [0, 0]
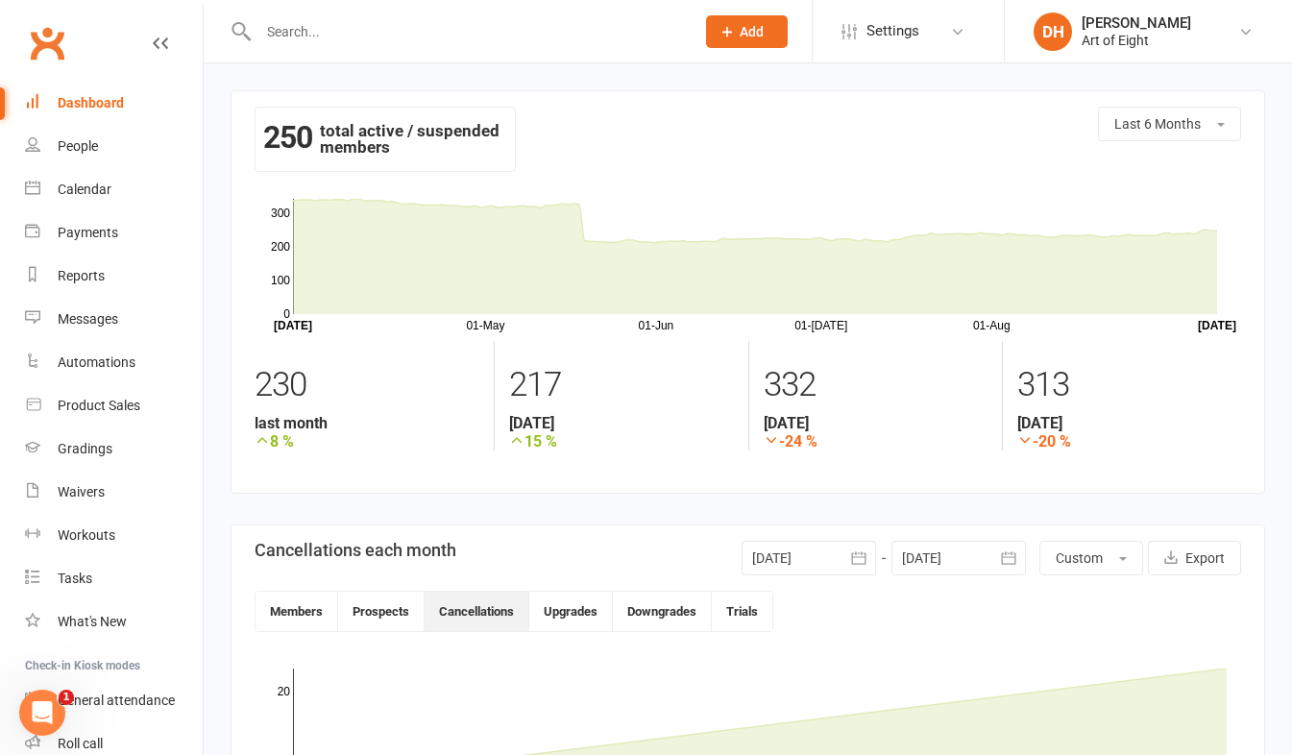
click at [64, 102] on div "Dashboard" at bounding box center [91, 102] width 66 height 15
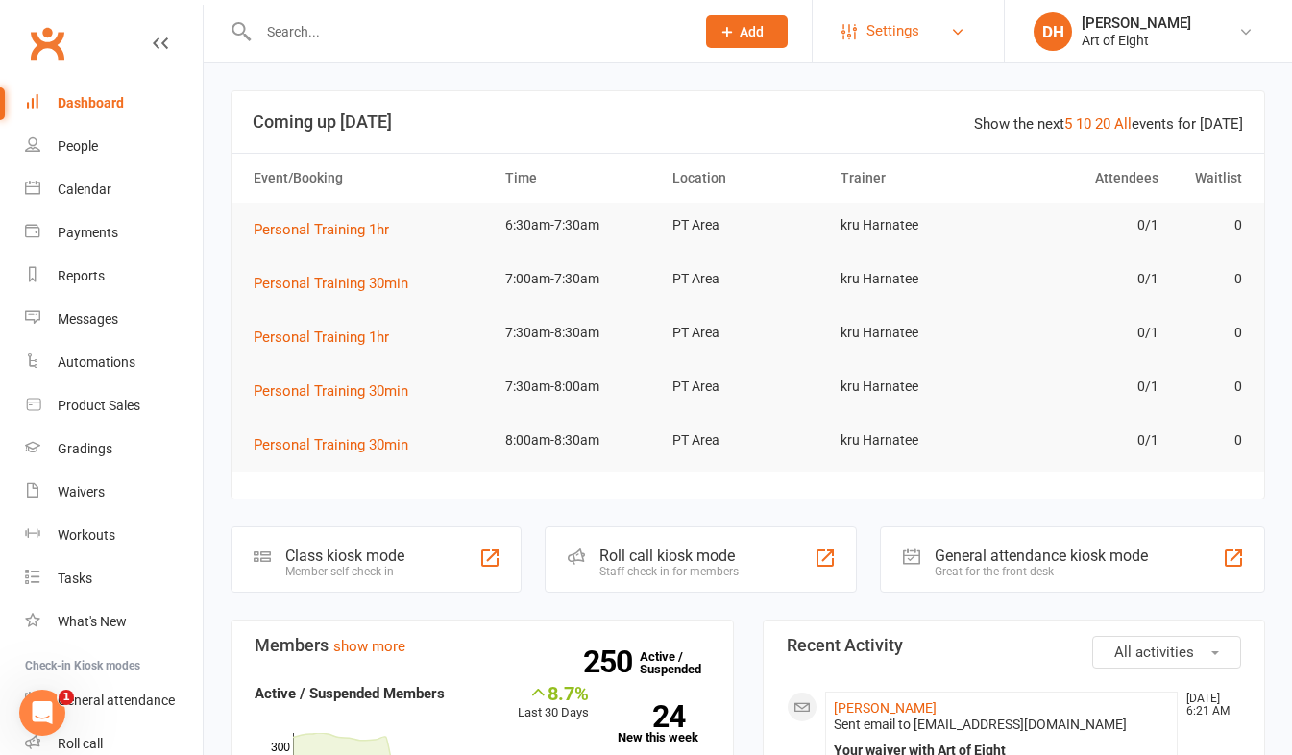
click at [968, 28] on link "Settings" at bounding box center [909, 31] width 134 height 43
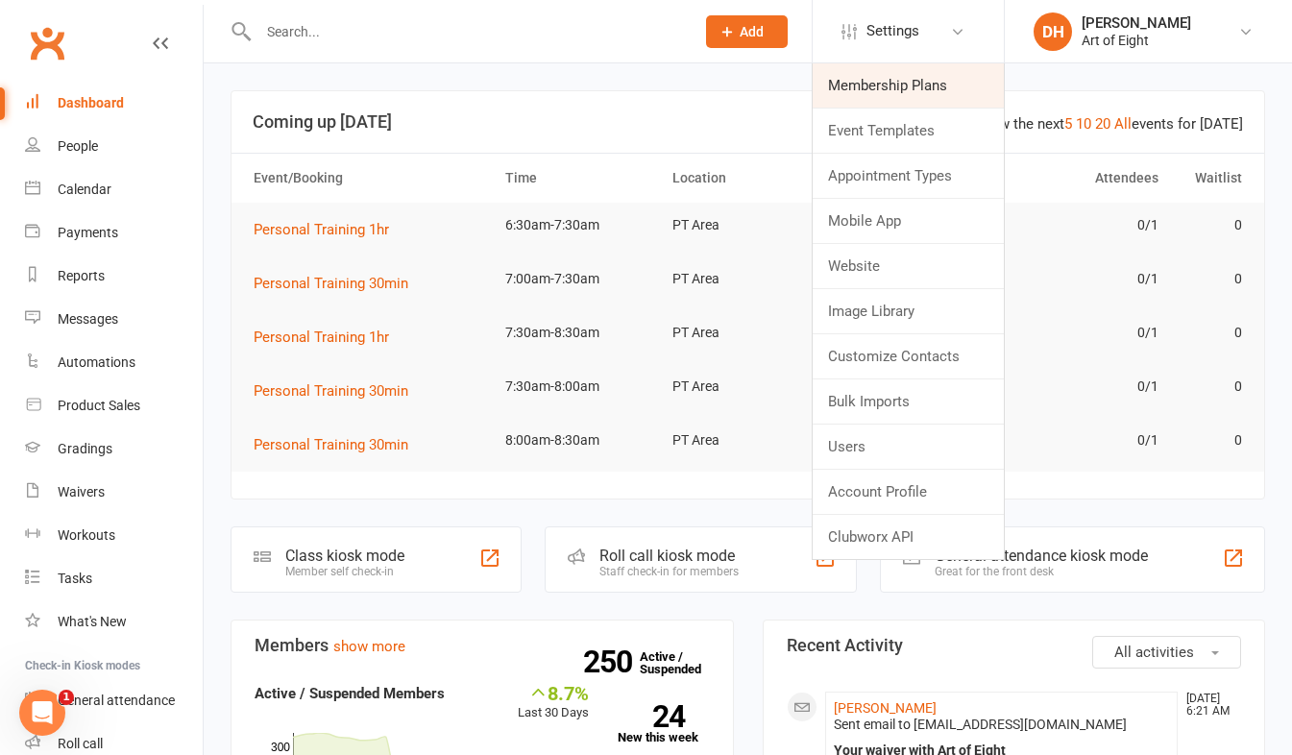
click at [875, 86] on link "Membership Plans" at bounding box center [908, 85] width 191 height 44
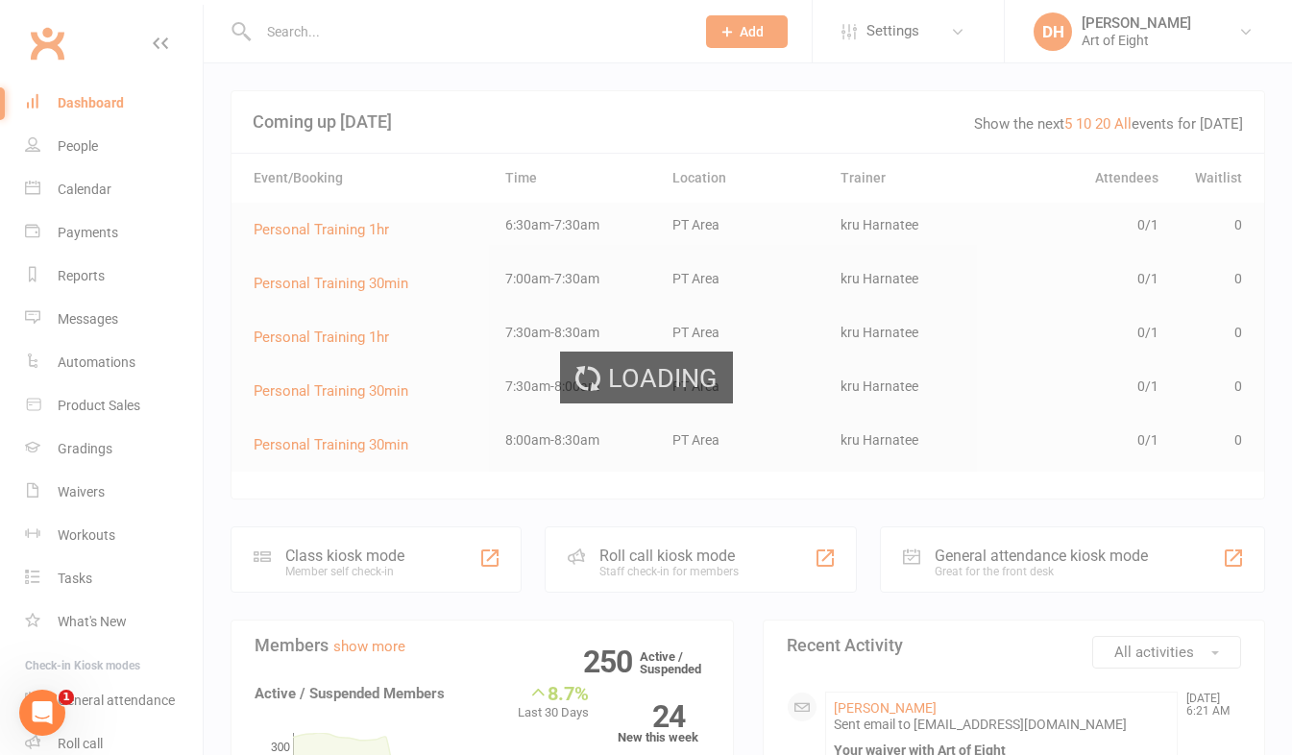
select select "50"
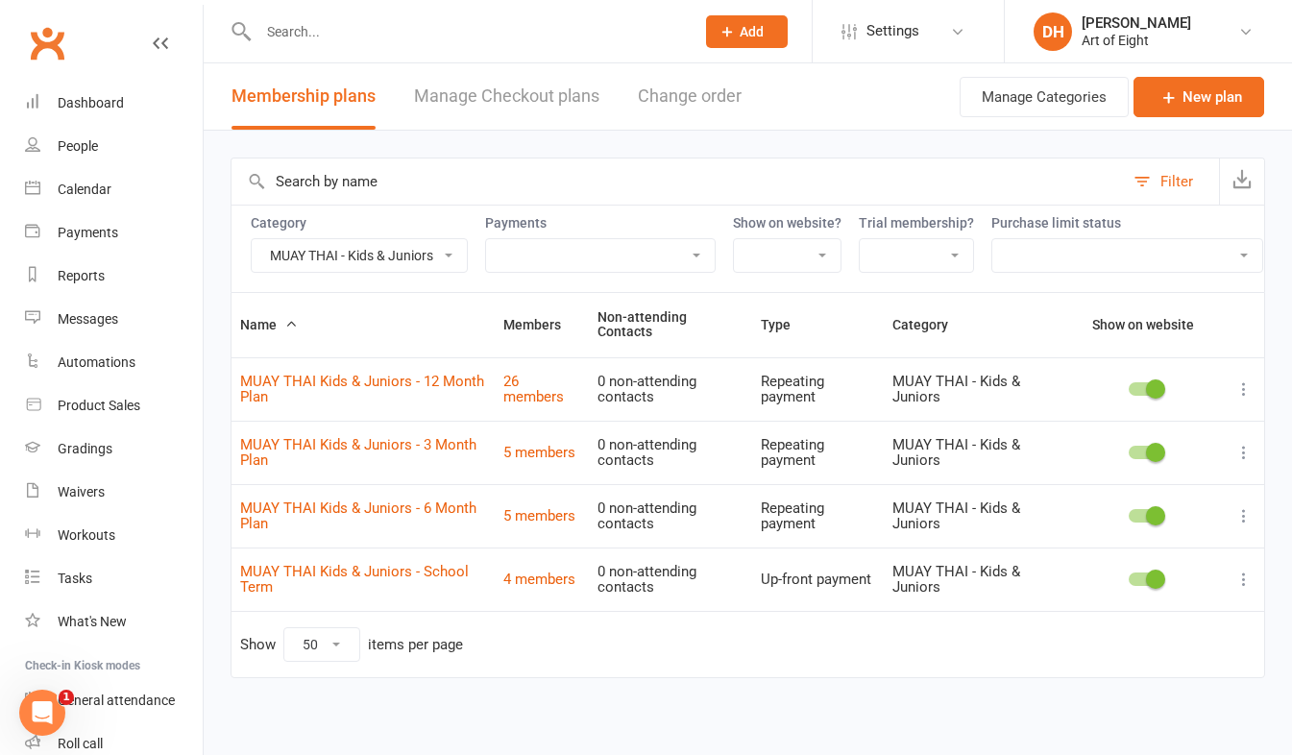
drag, startPoint x: 391, startPoint y: 247, endPoint x: 382, endPoint y: 256, distance: 12.9
click at [391, 247] on select "BJJ/MMA BJJ/MMA - Kids & Juniors MUAY THAI MUAY THAI - Kids & Juniors Personal …" at bounding box center [359, 255] width 215 height 33
select select "9307"
click at [252, 239] on select "BJJ/MMA BJJ/MMA - Kids & Juniors MUAY THAI MUAY THAI - Kids & Juniors Personal …" at bounding box center [359, 255] width 215 height 33
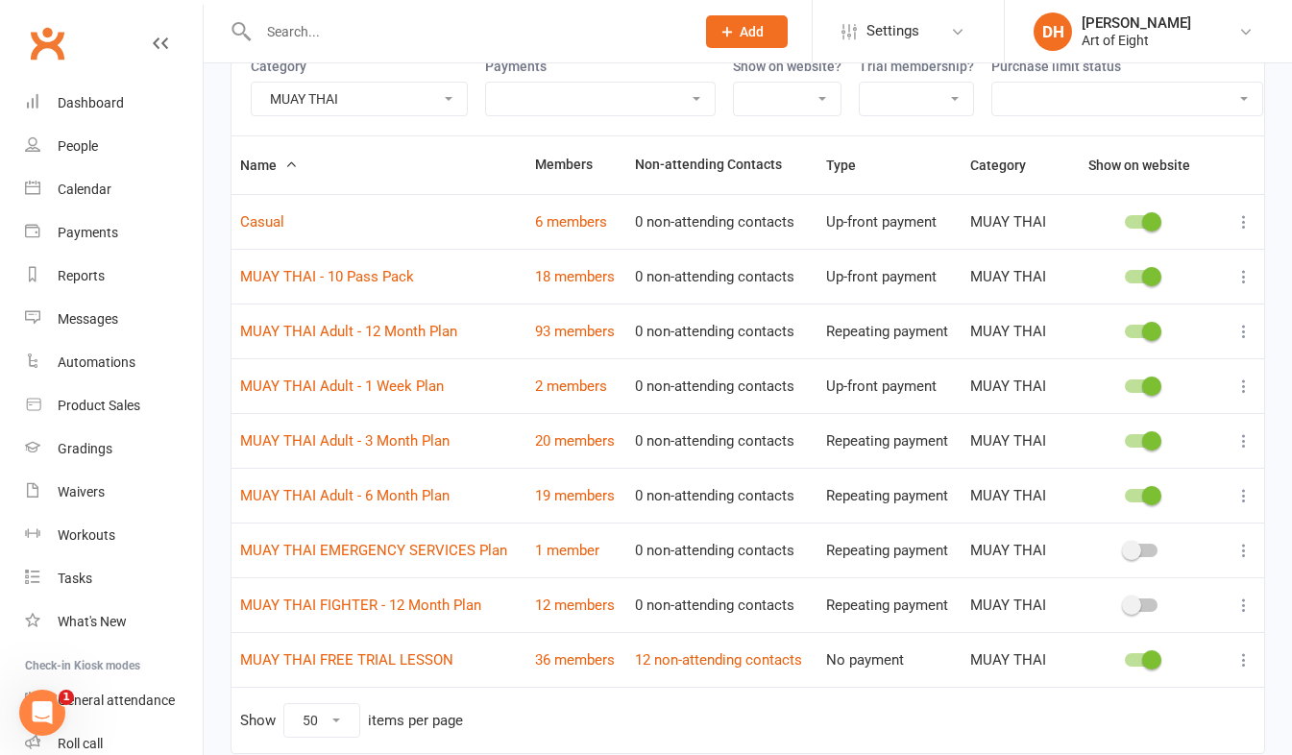
scroll to position [192, 0]
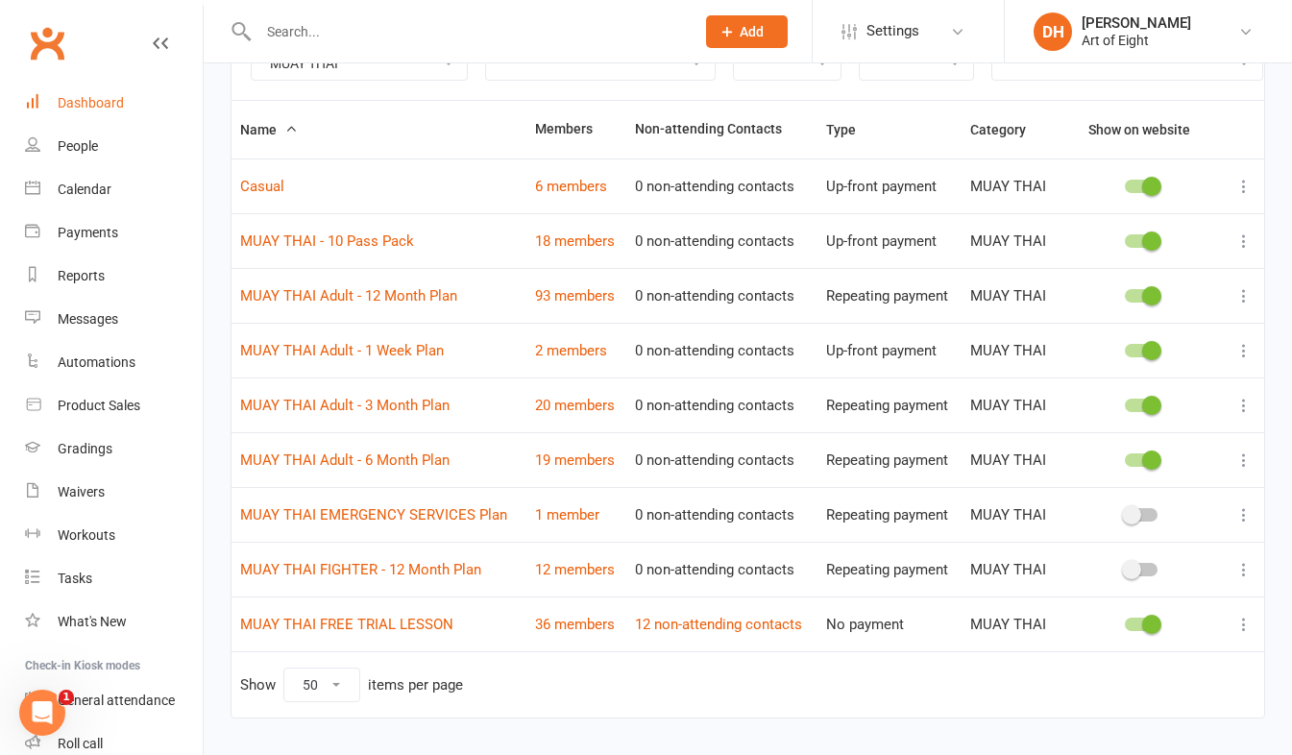
click at [95, 99] on div "Dashboard" at bounding box center [91, 102] width 66 height 15
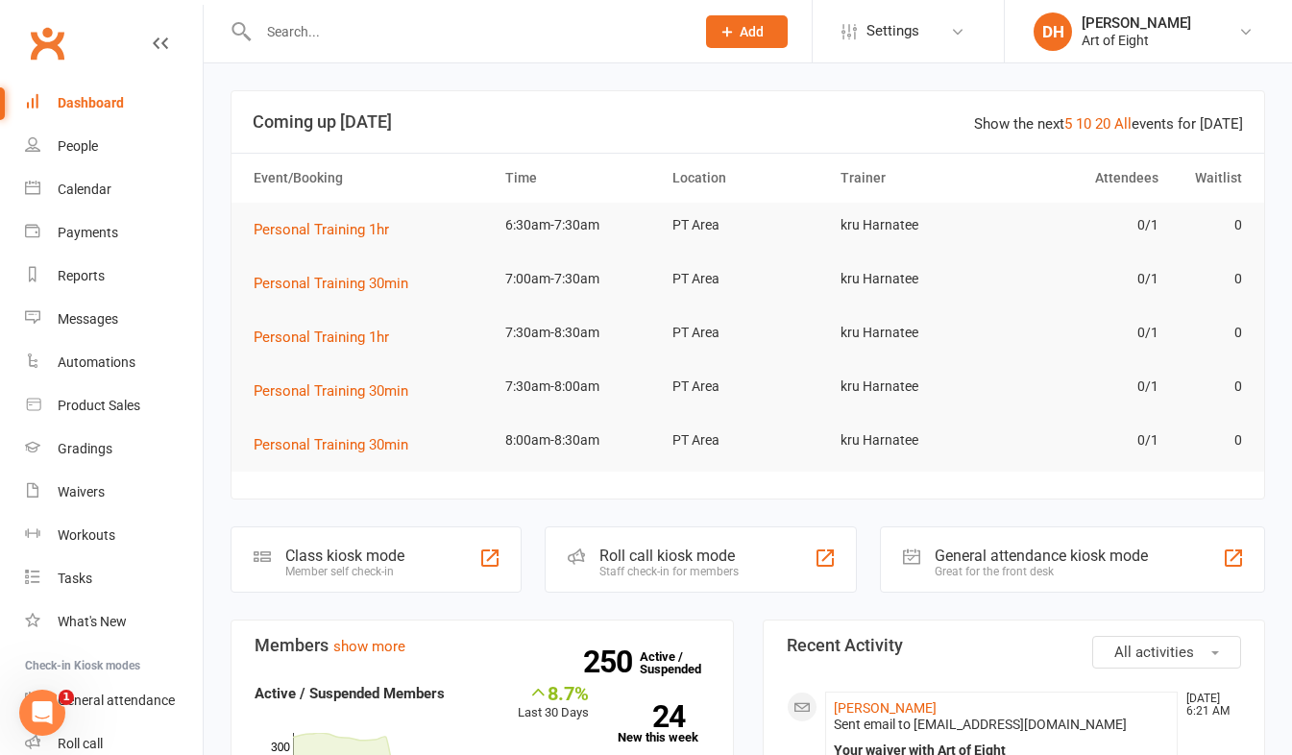
click at [321, 32] on input "text" at bounding box center [467, 31] width 428 height 27
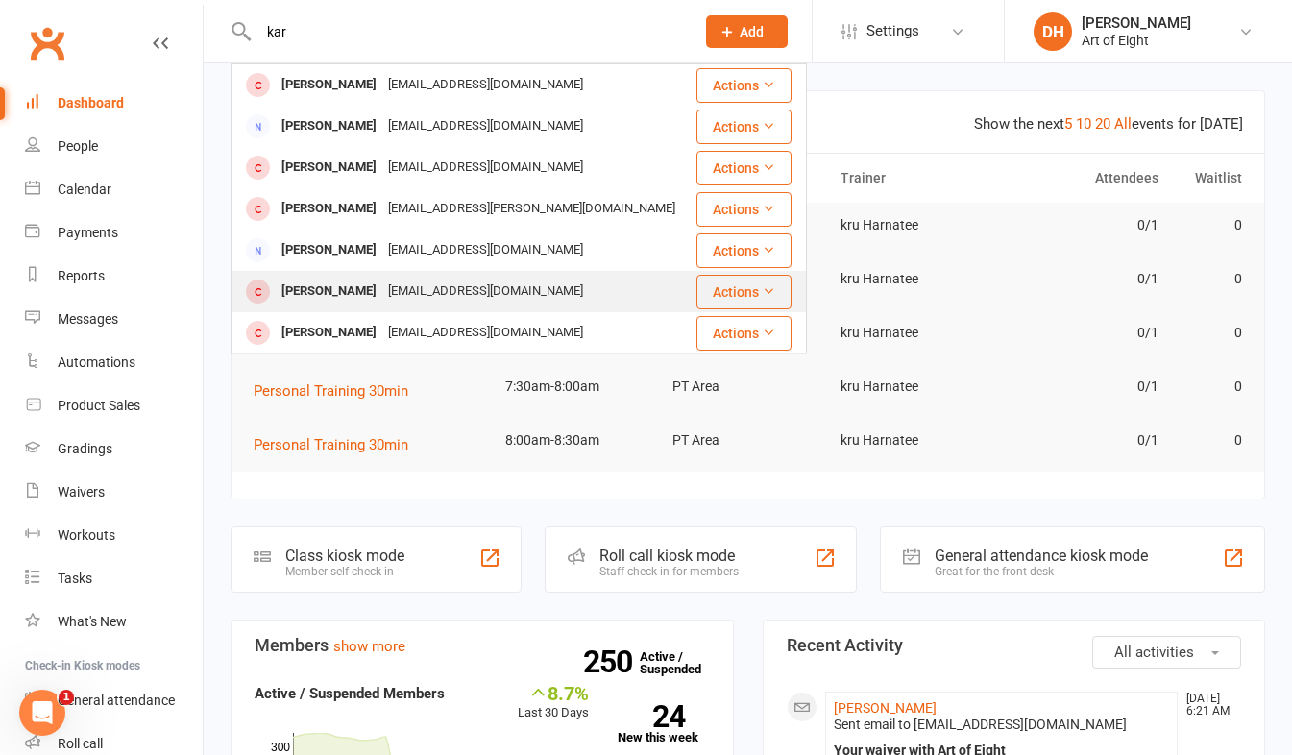
type input "kar"
click at [321, 285] on div "[PERSON_NAME]" at bounding box center [329, 292] width 107 height 28
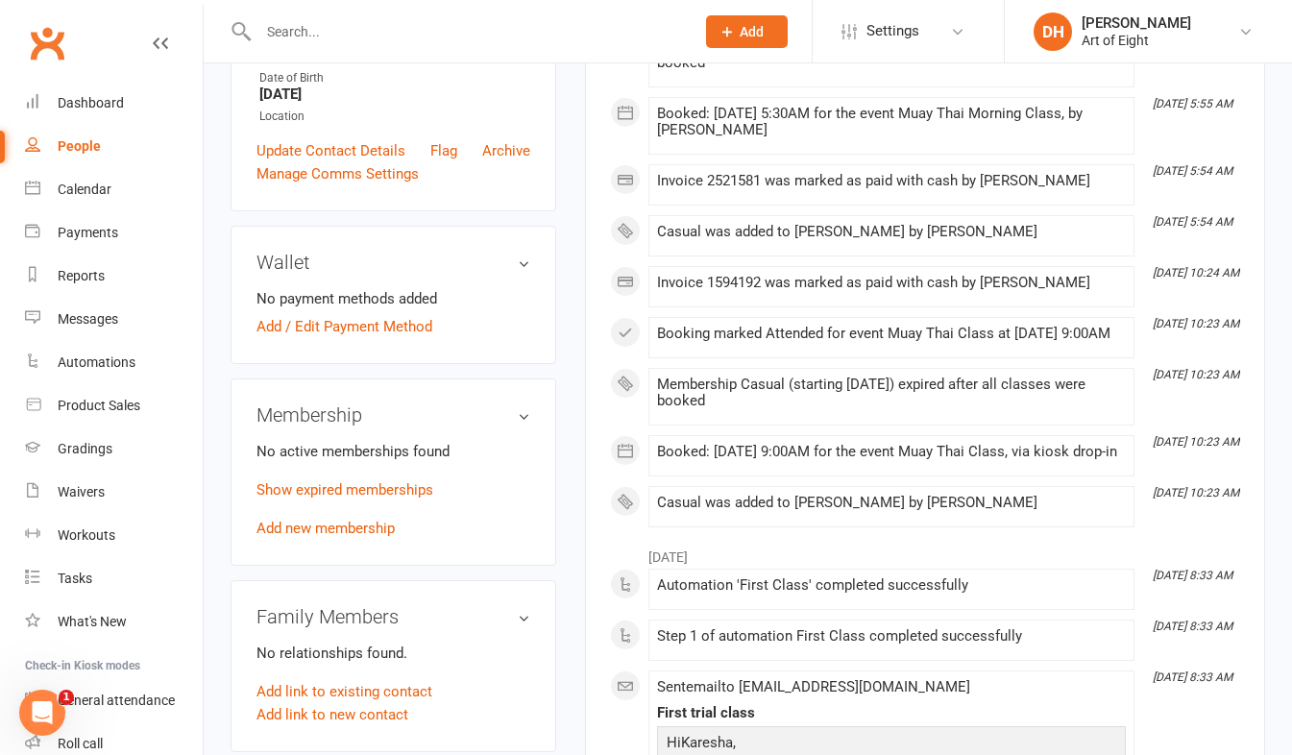
scroll to position [480, 0]
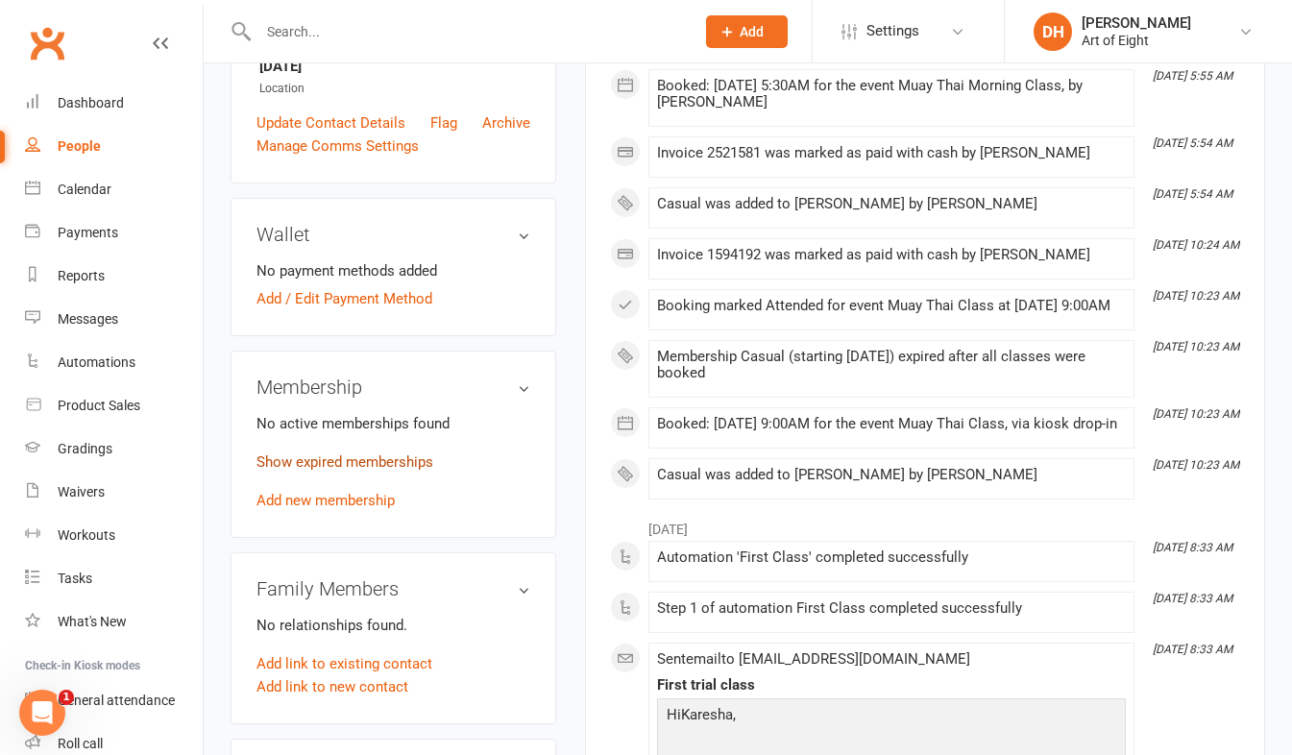
click at [344, 468] on link "Show expired memberships" at bounding box center [344, 461] width 177 height 17
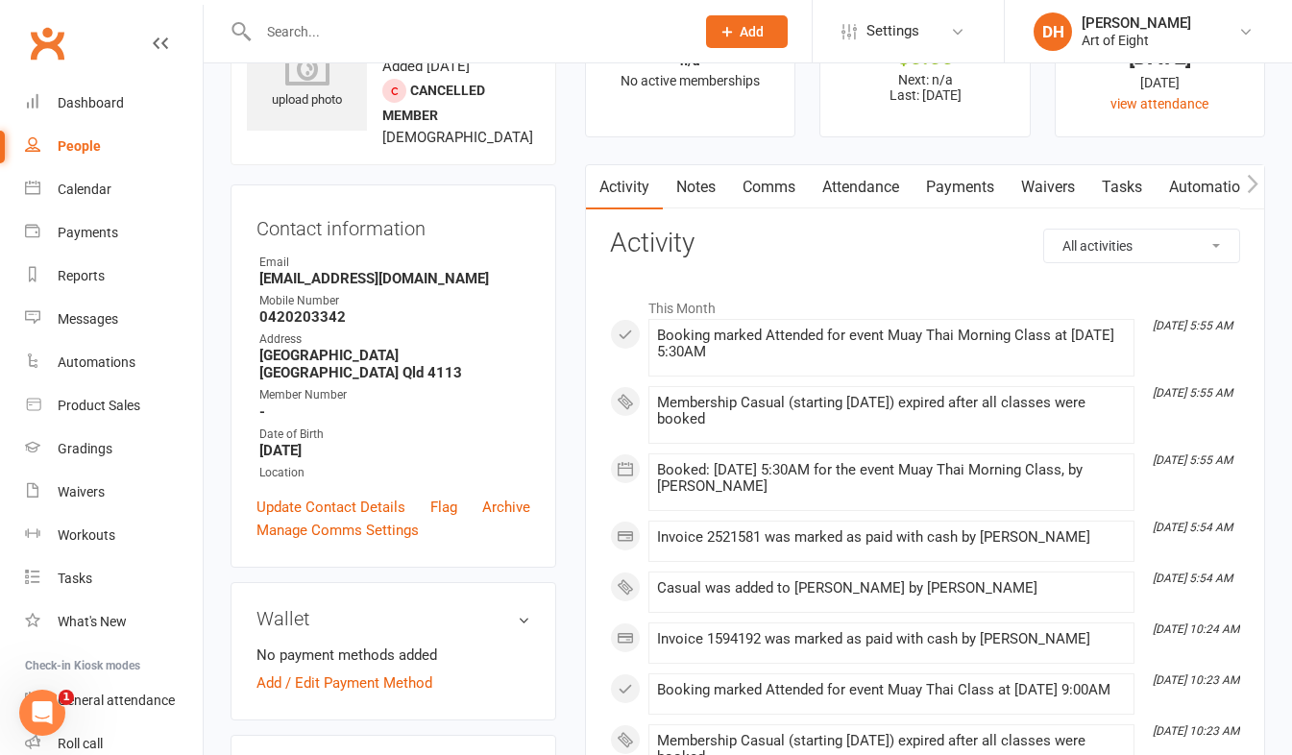
scroll to position [0, 0]
